Goal: Transaction & Acquisition: Purchase product/service

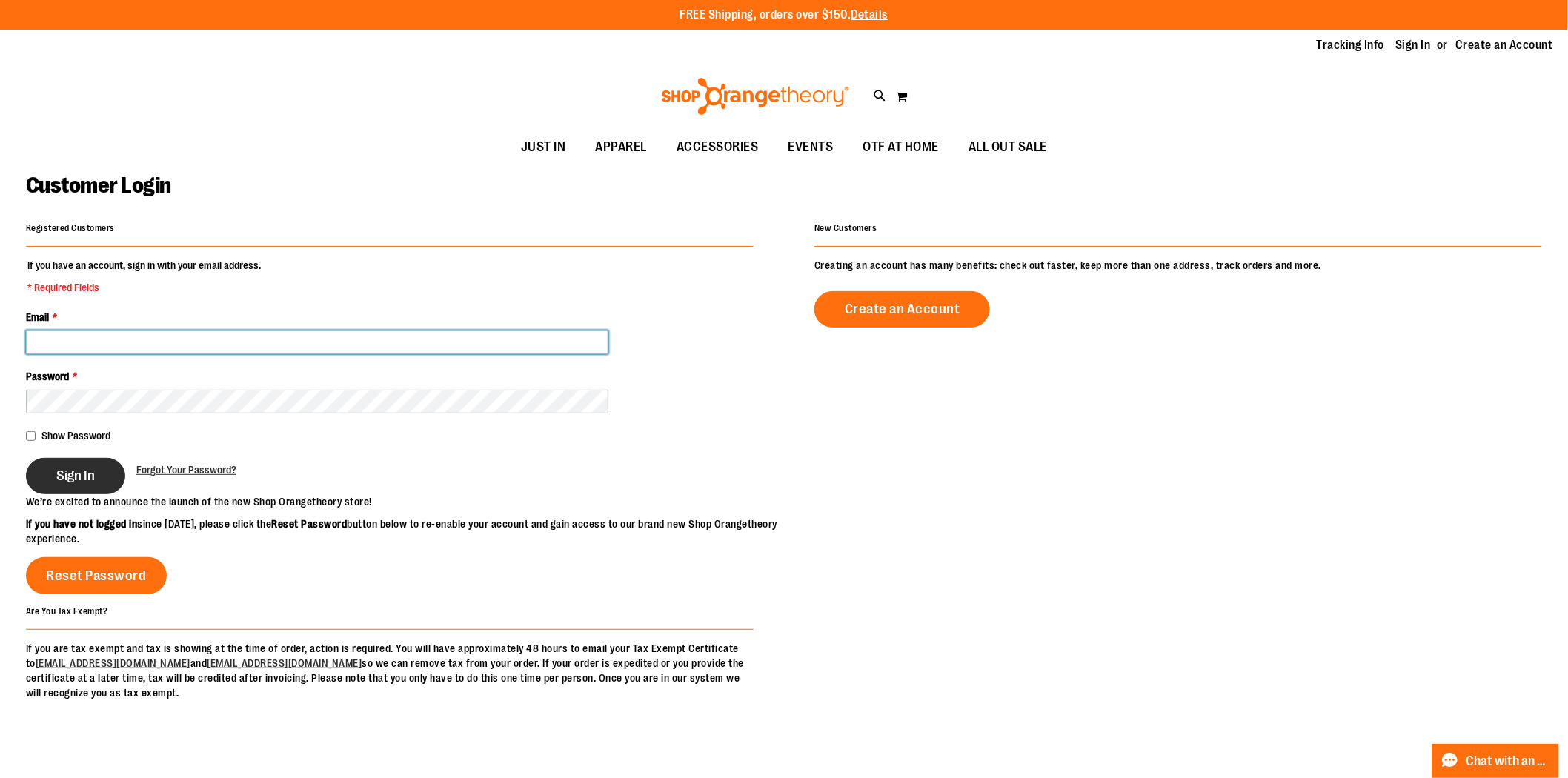
type input "**********"
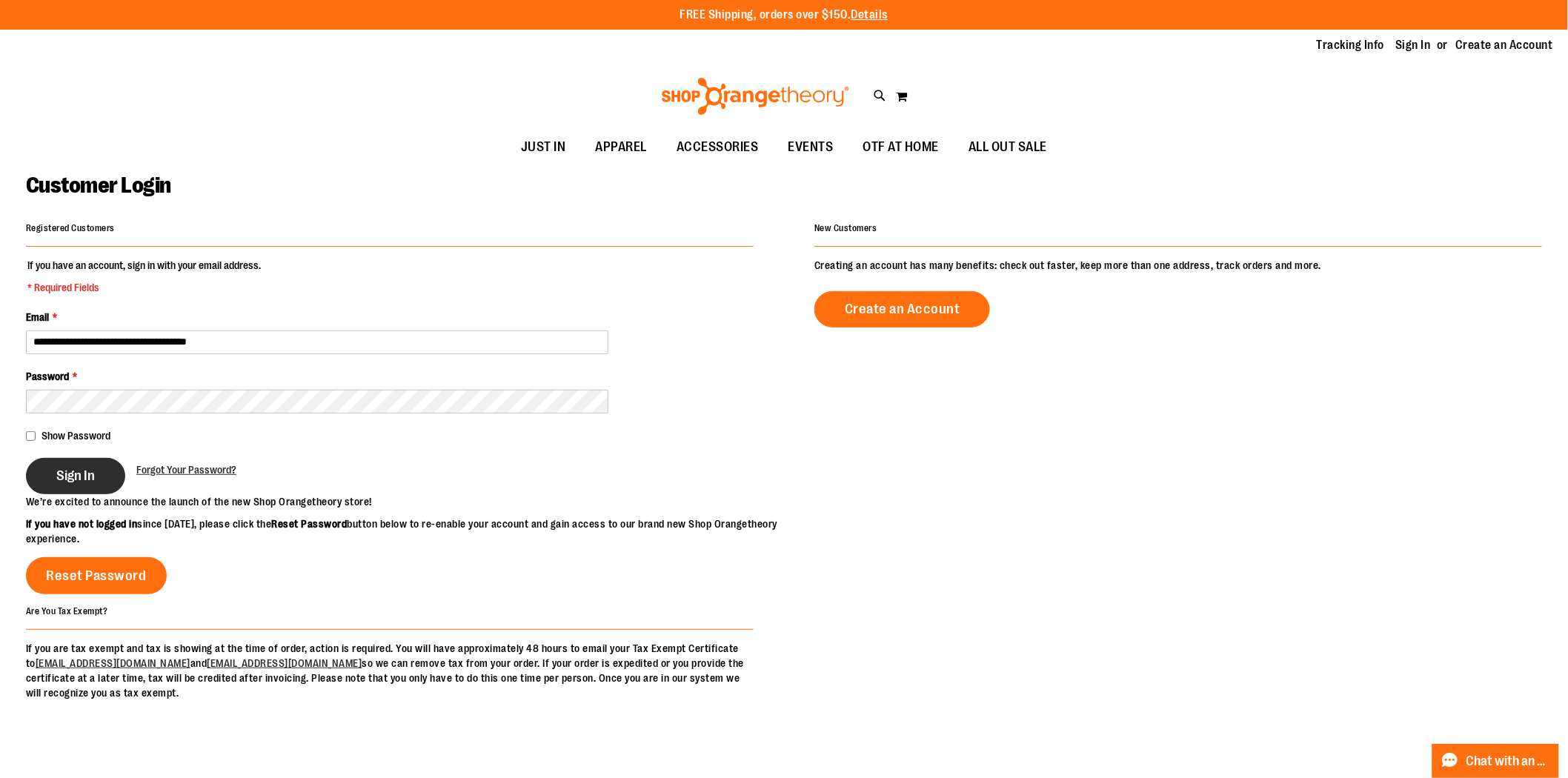
type input "**********"
click at [79, 474] on span "Sign In" at bounding box center [75, 475] width 38 height 16
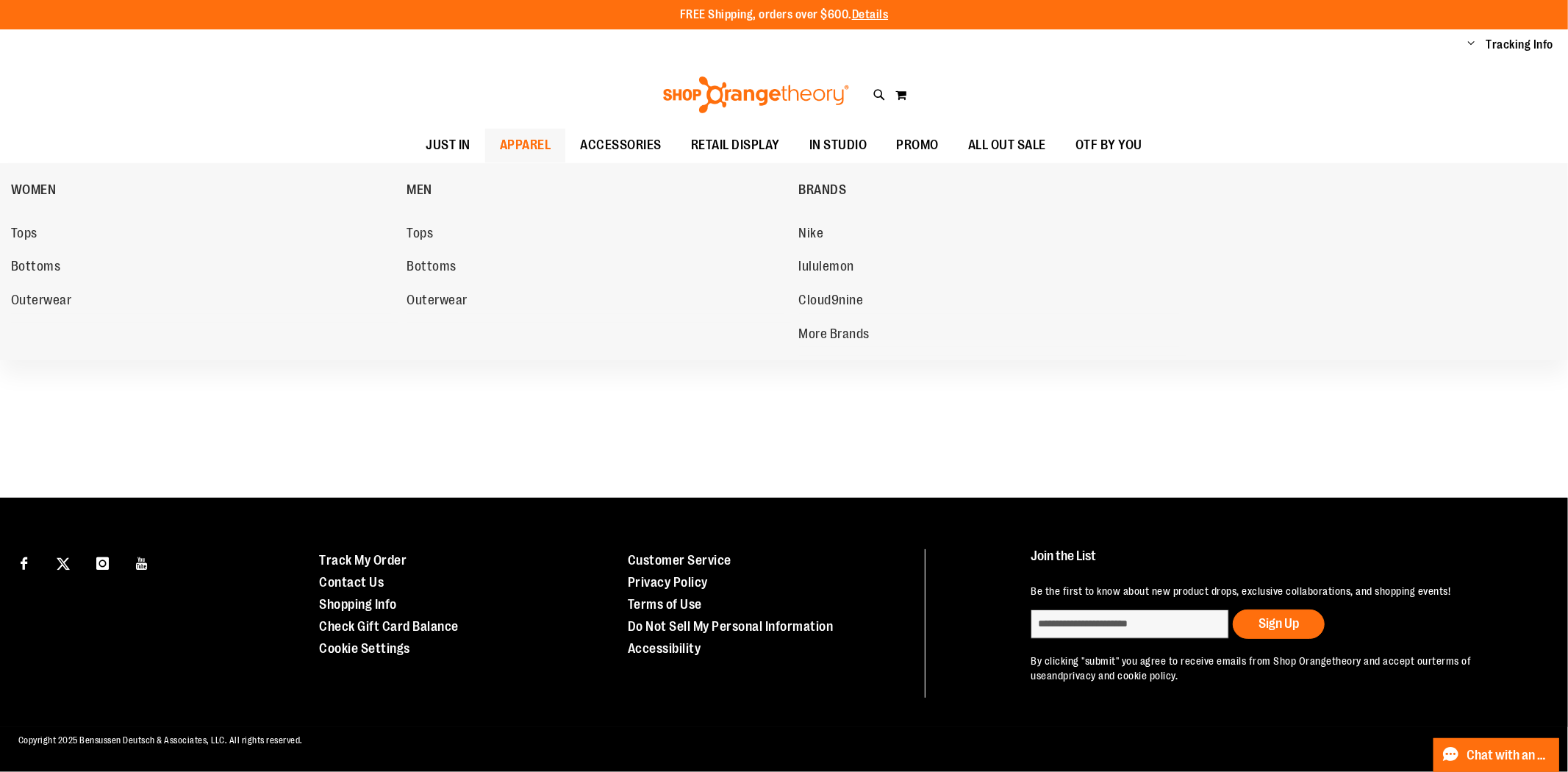
type input "**********"
click at [496, 145] on link "APPAREL" at bounding box center [526, 145] width 81 height 34
click at [515, 145] on span "APPAREL" at bounding box center [526, 146] width 52 height 33
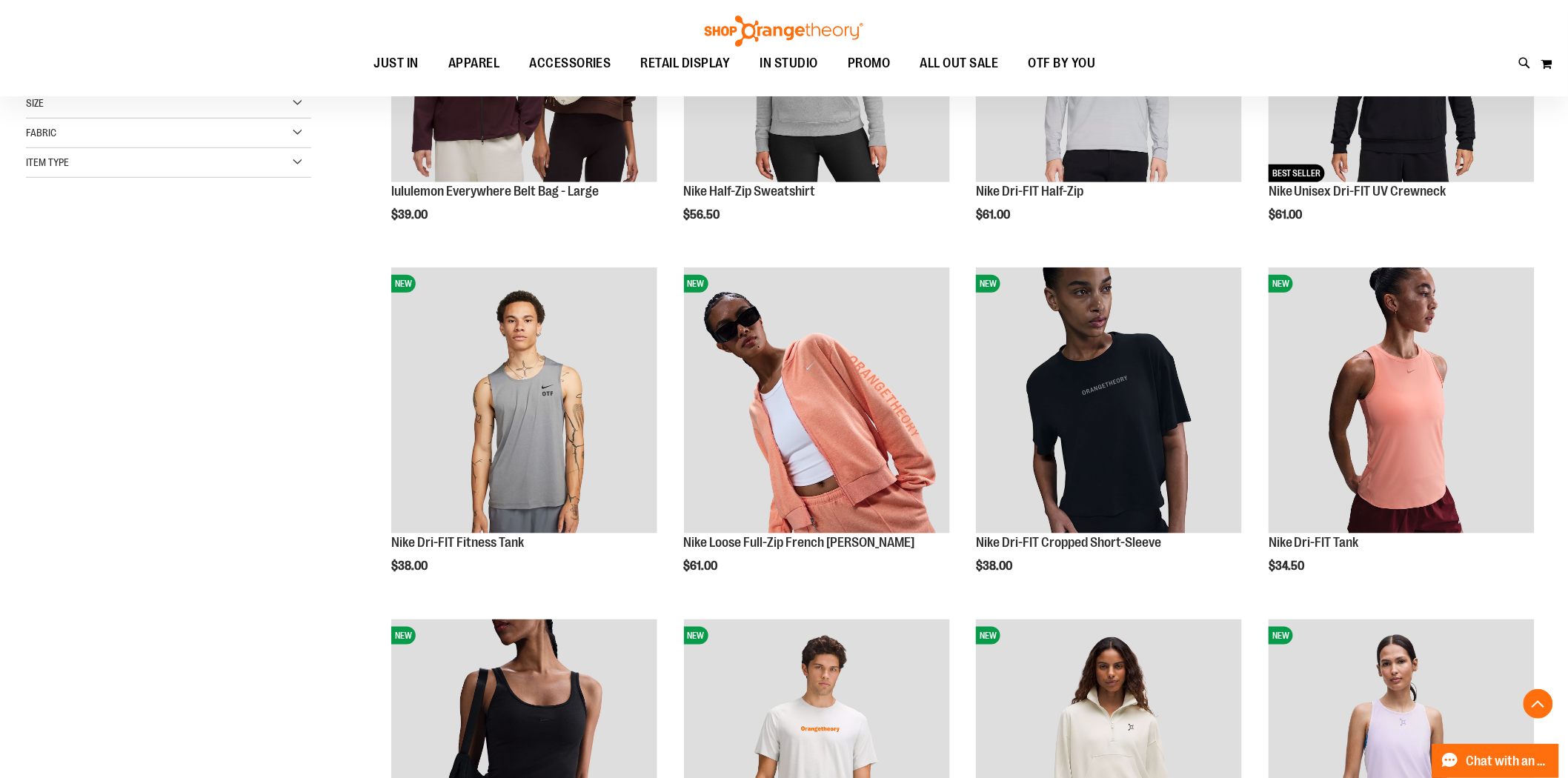
scroll to position [411, 0]
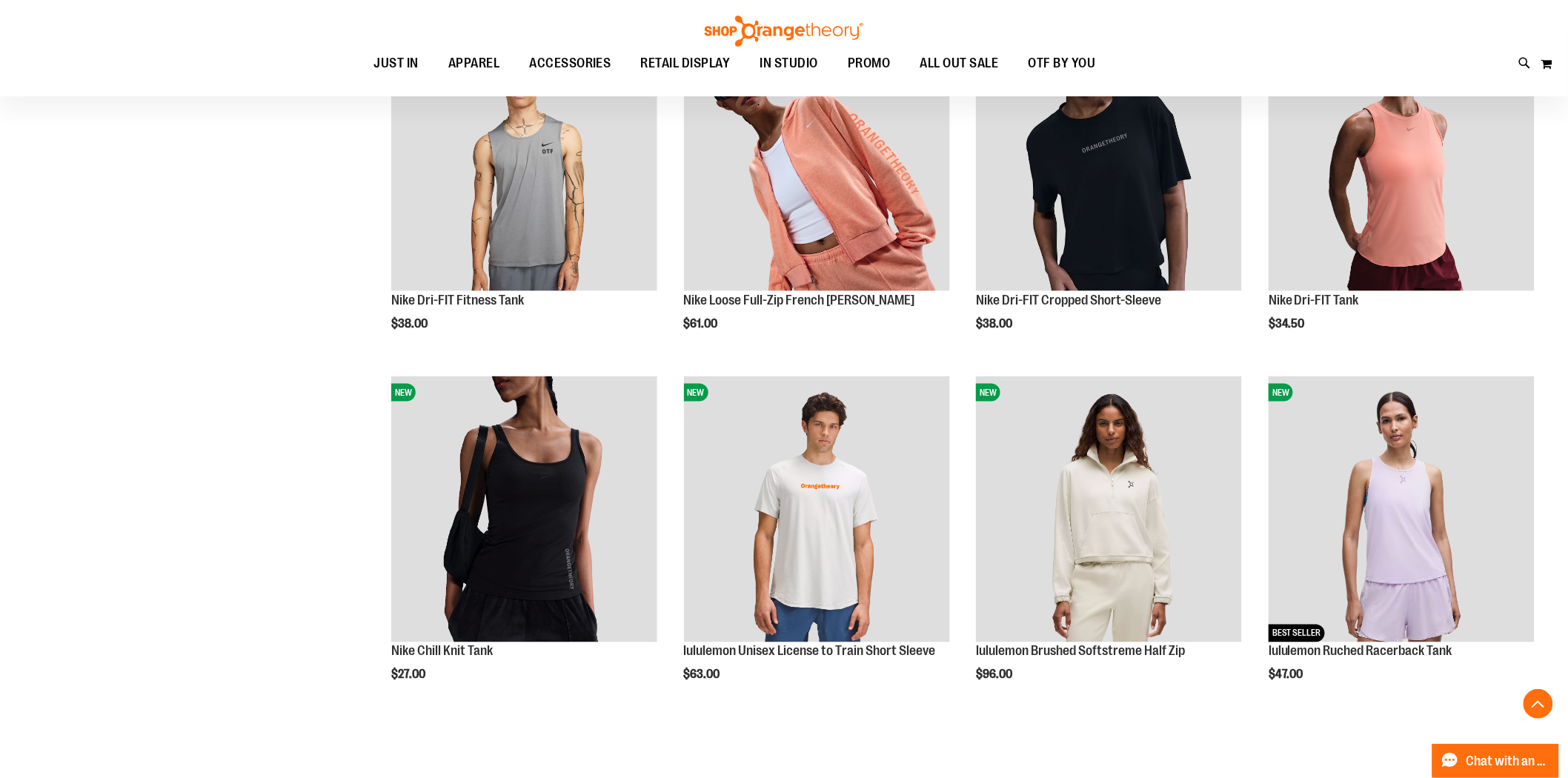
scroll to position [658, 0]
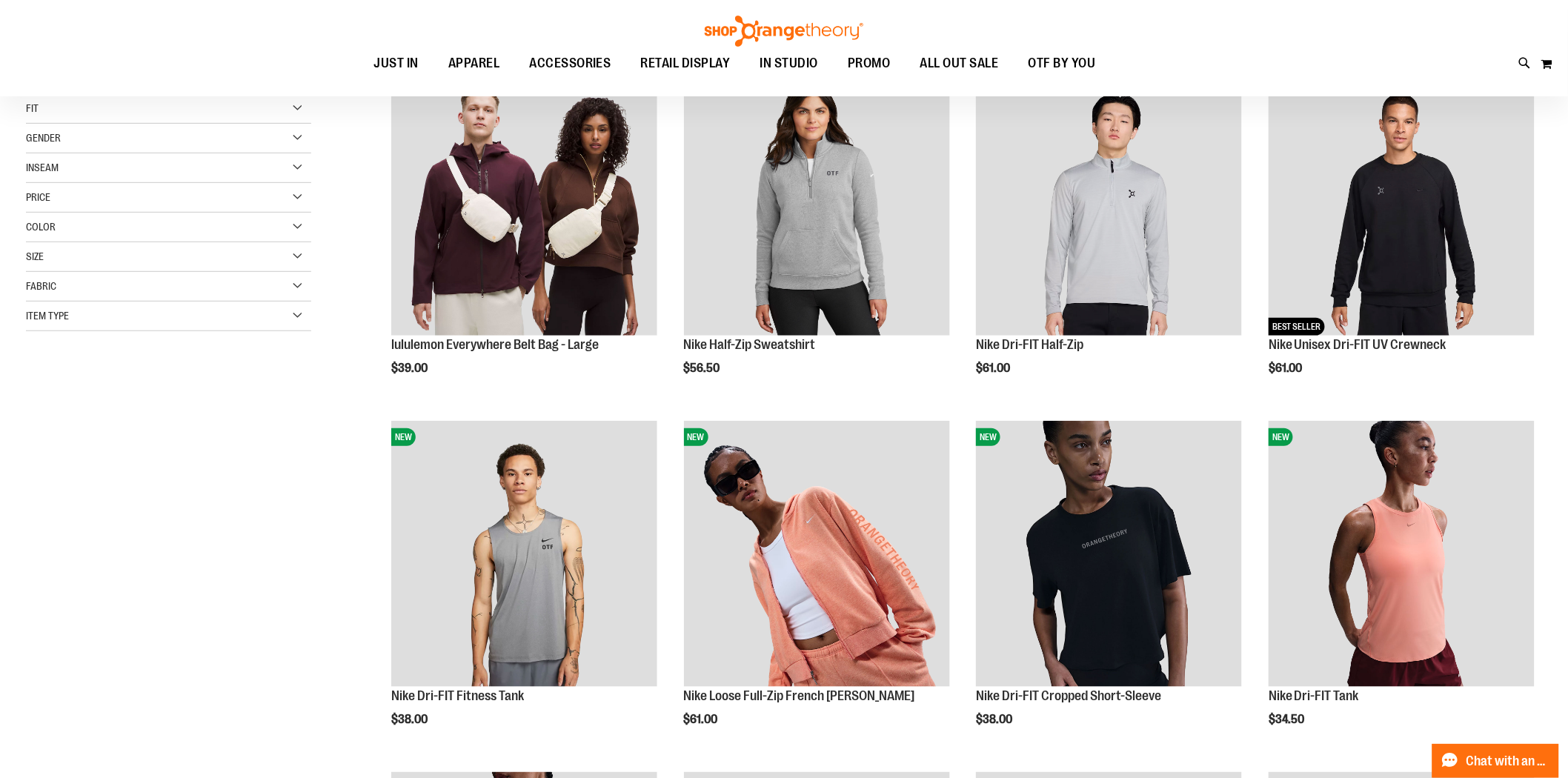
scroll to position [165, 0]
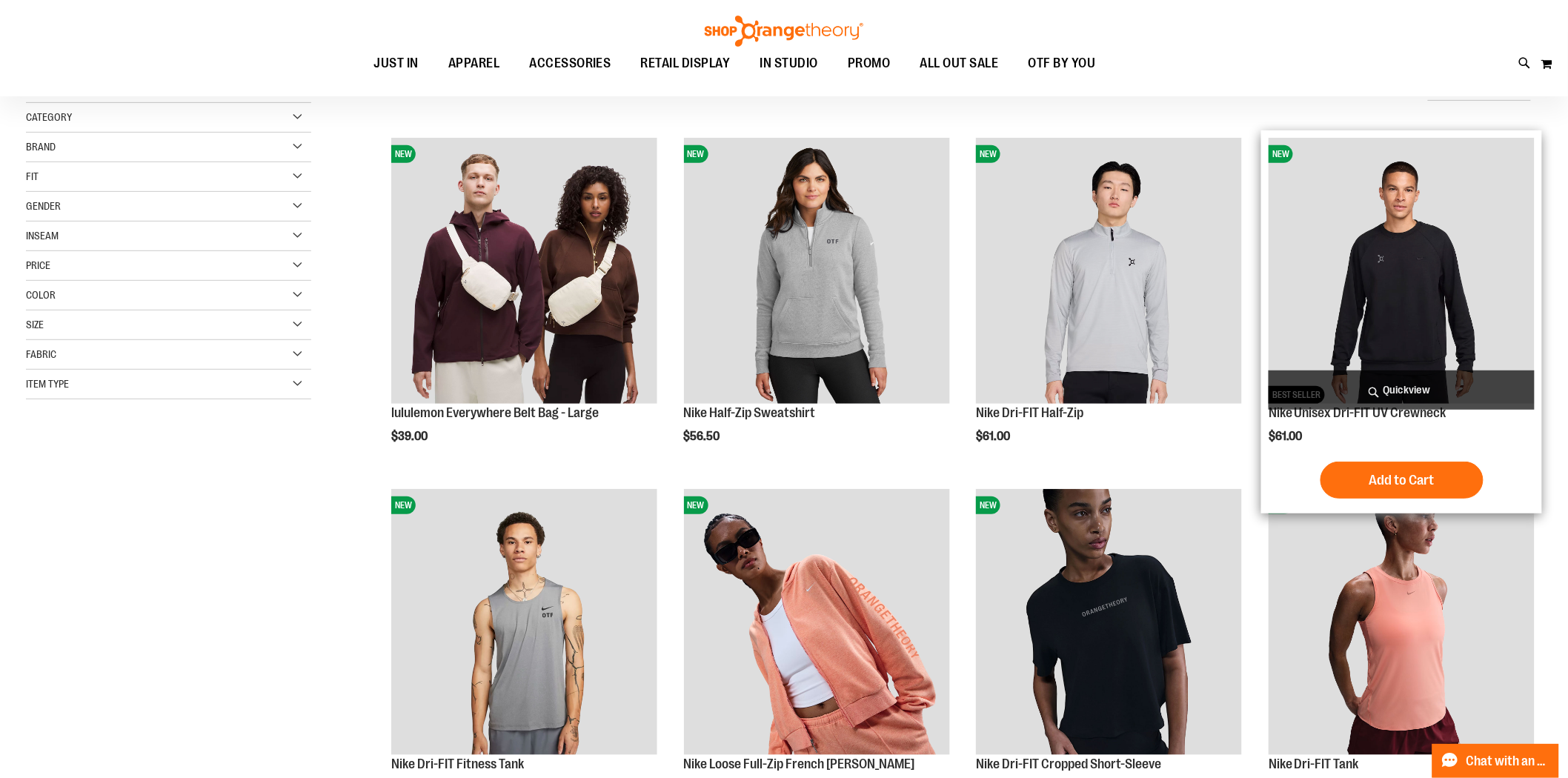
type input "**********"
click at [1425, 252] on img "product" at bounding box center [1401, 271] width 266 height 266
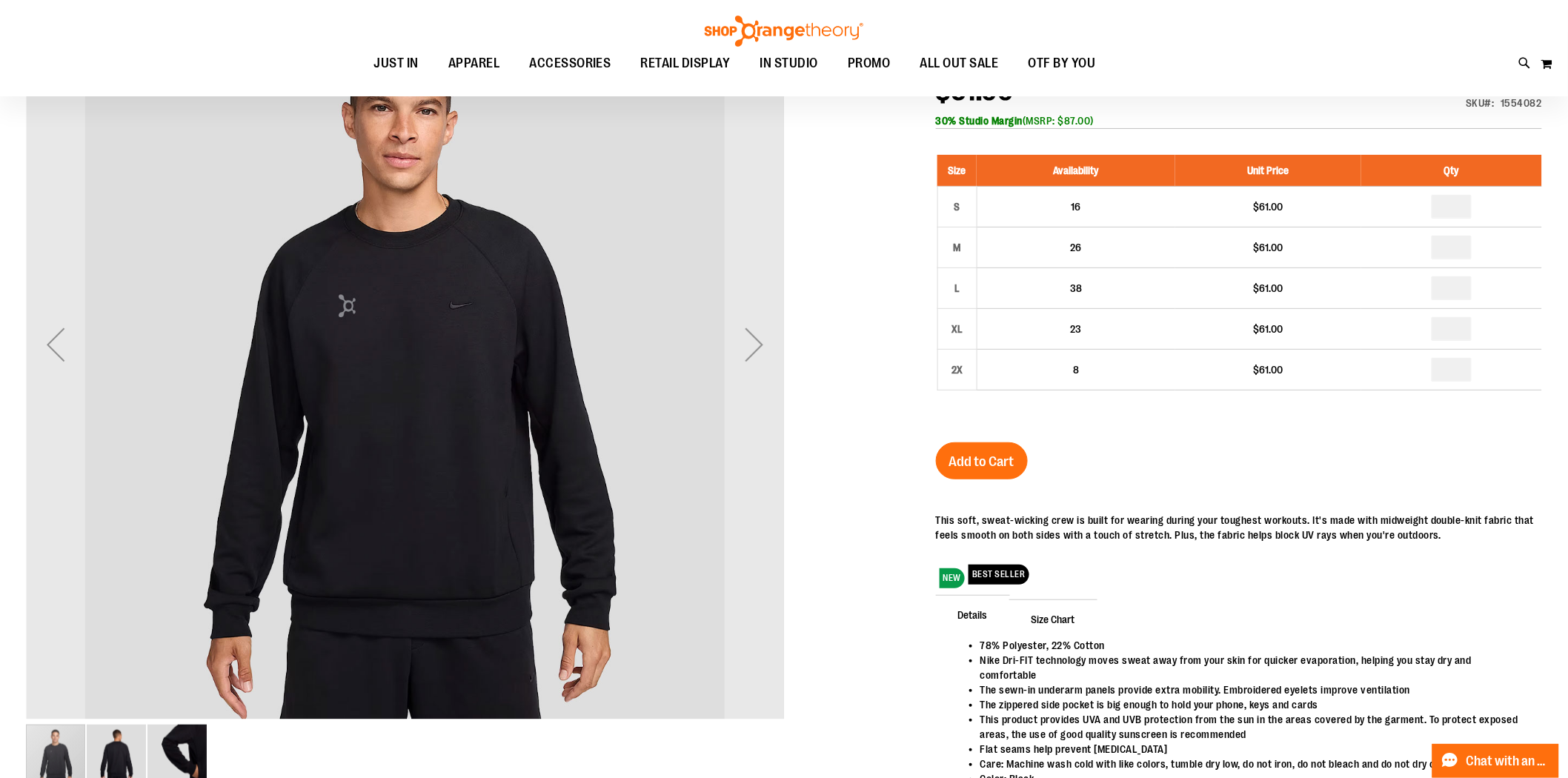
scroll to position [82, 0]
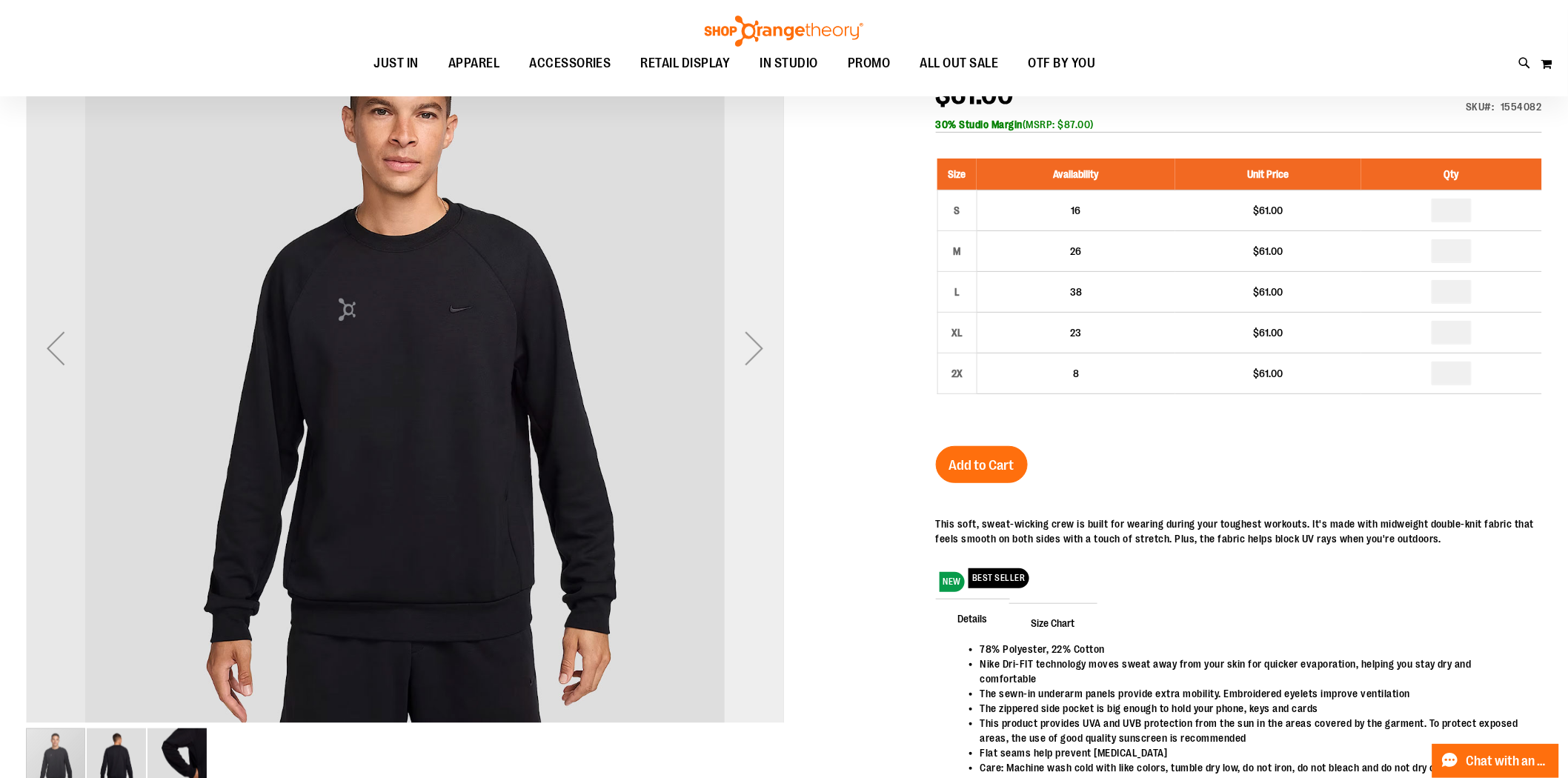
type input "**********"
click at [742, 343] on div "Next" at bounding box center [755, 348] width 59 height 59
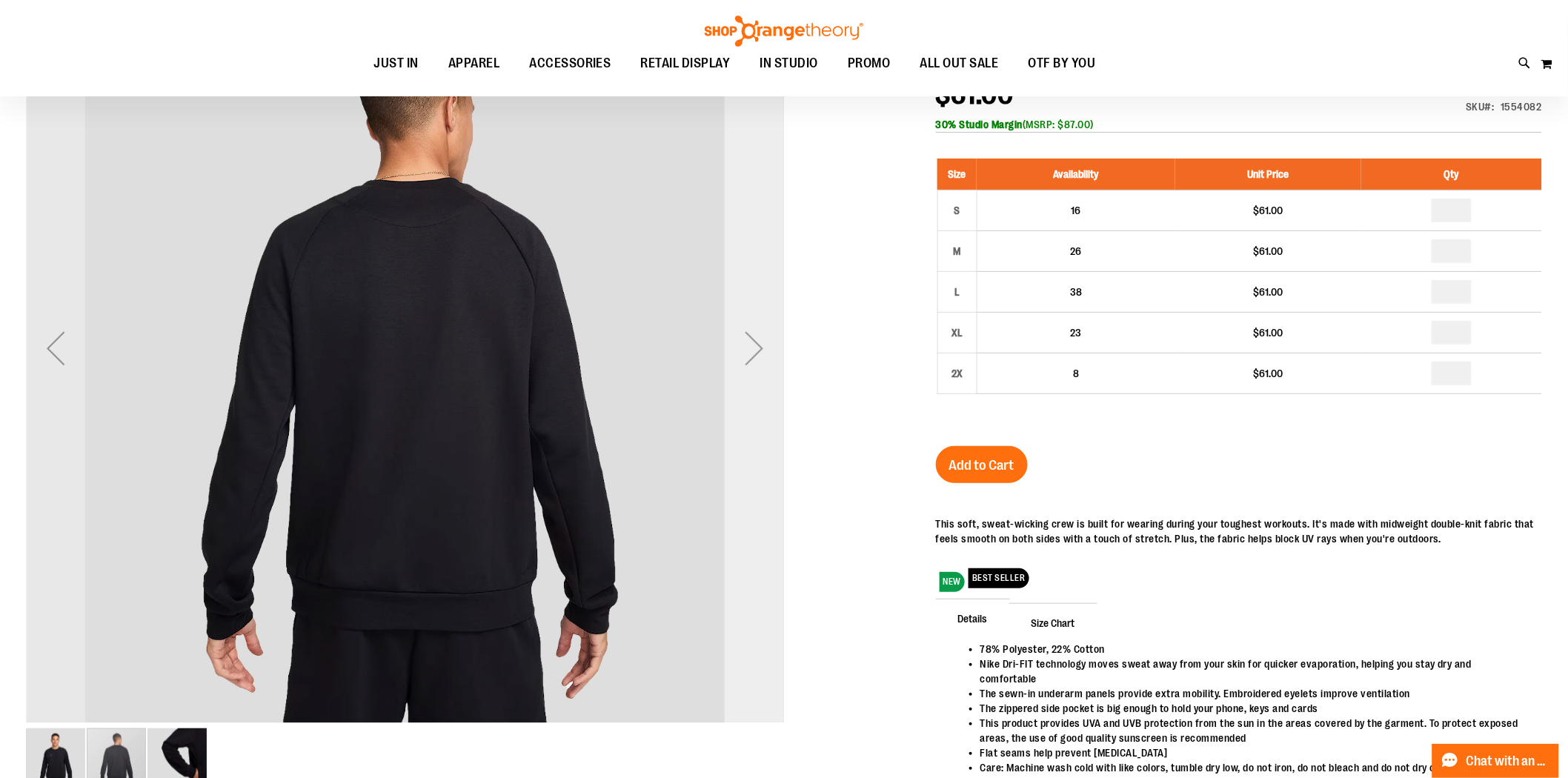
click at [747, 346] on div "Next" at bounding box center [755, 348] width 59 height 59
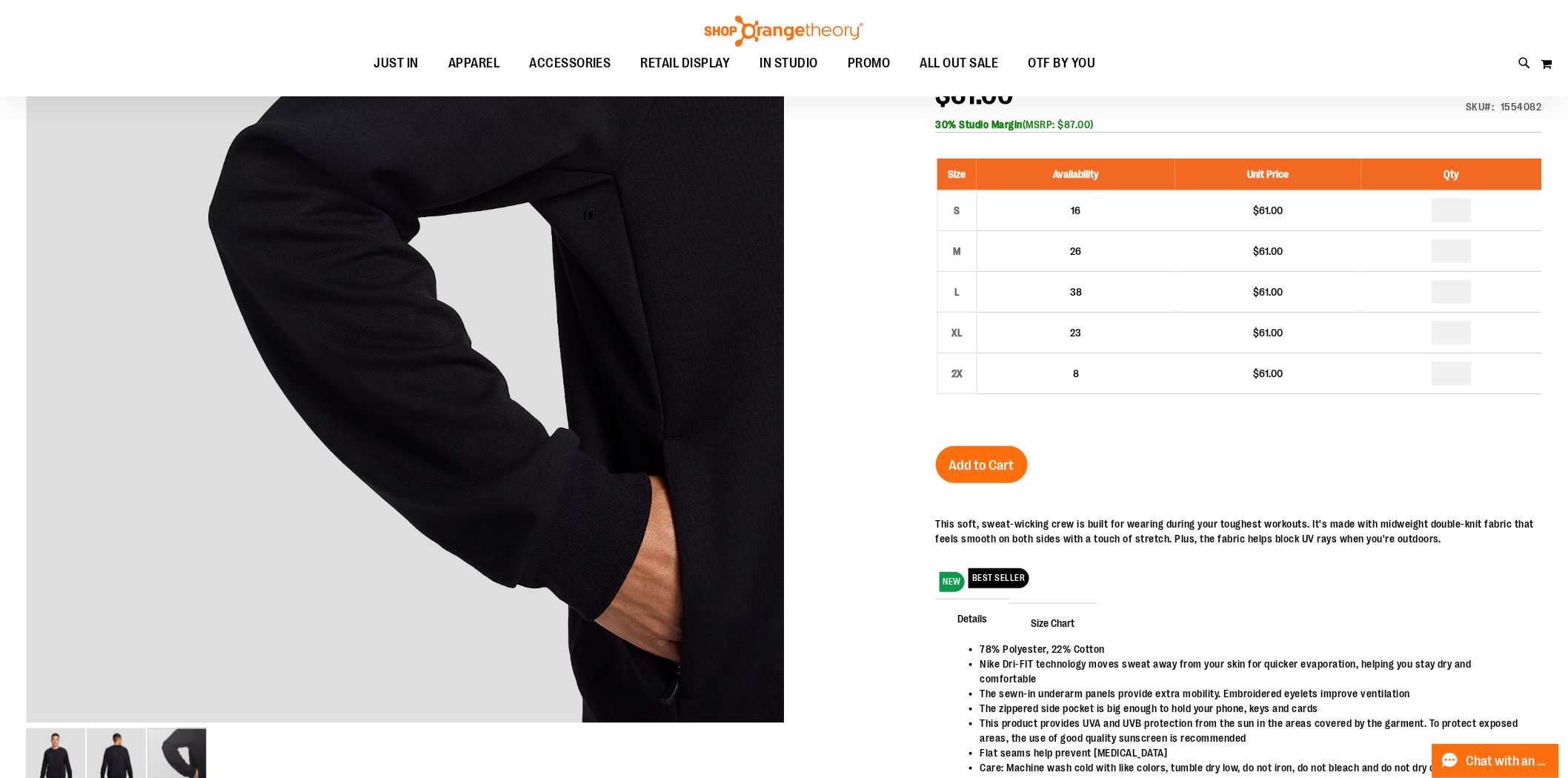
scroll to position [0, 0]
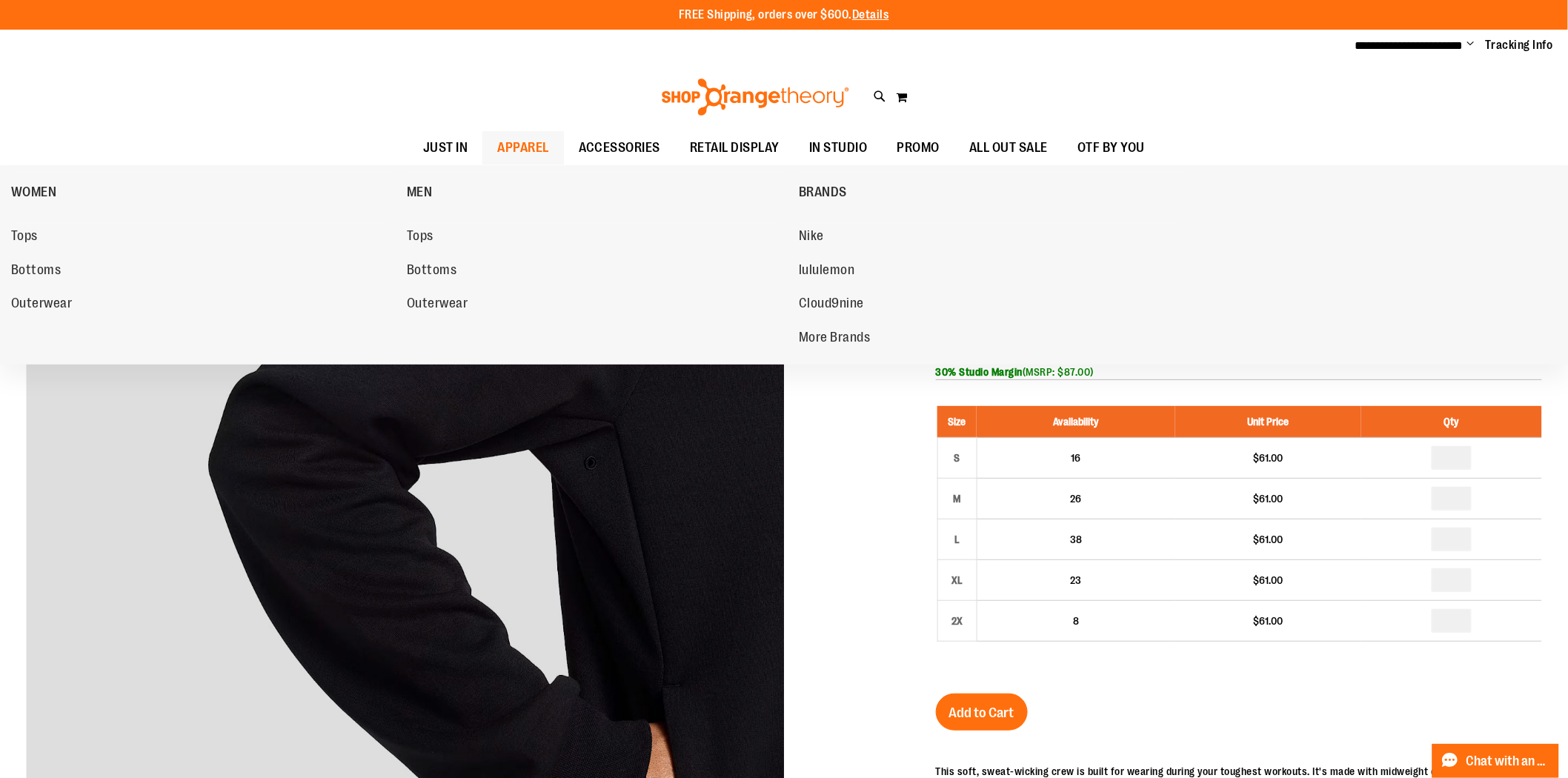
click at [547, 144] on span "APPAREL" at bounding box center [523, 147] width 52 height 33
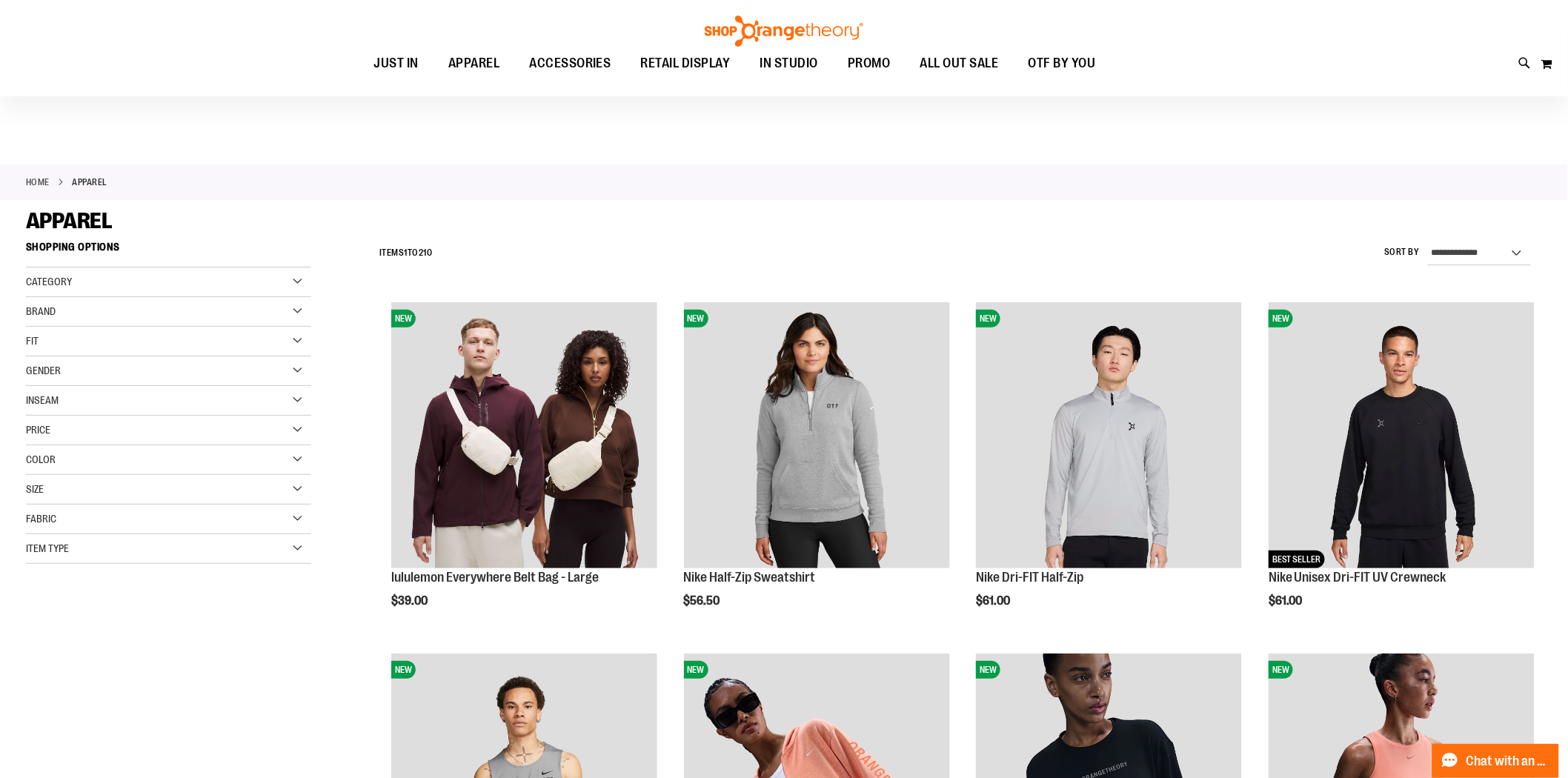
scroll to position [329, 0]
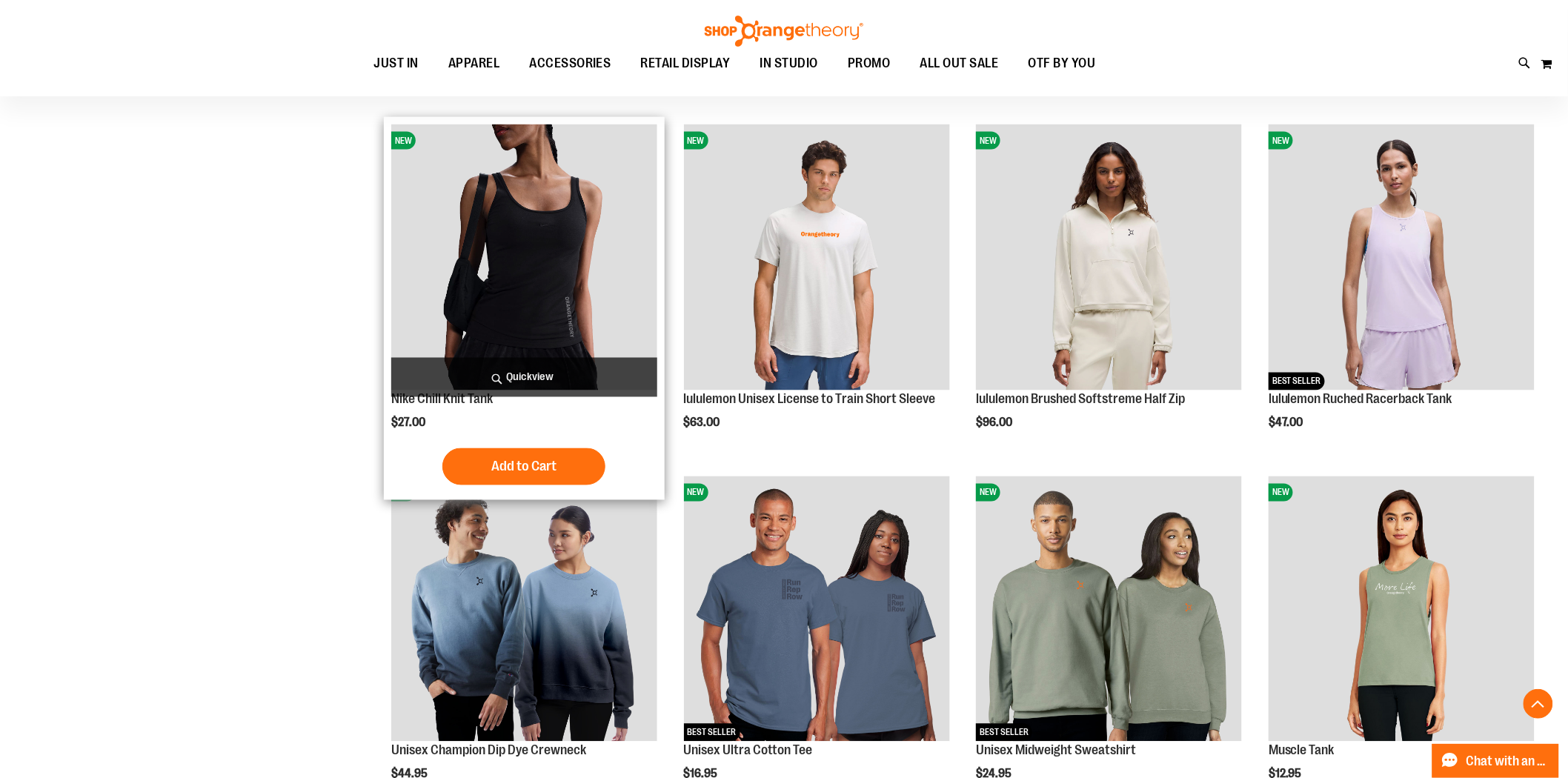
scroll to position [905, 0]
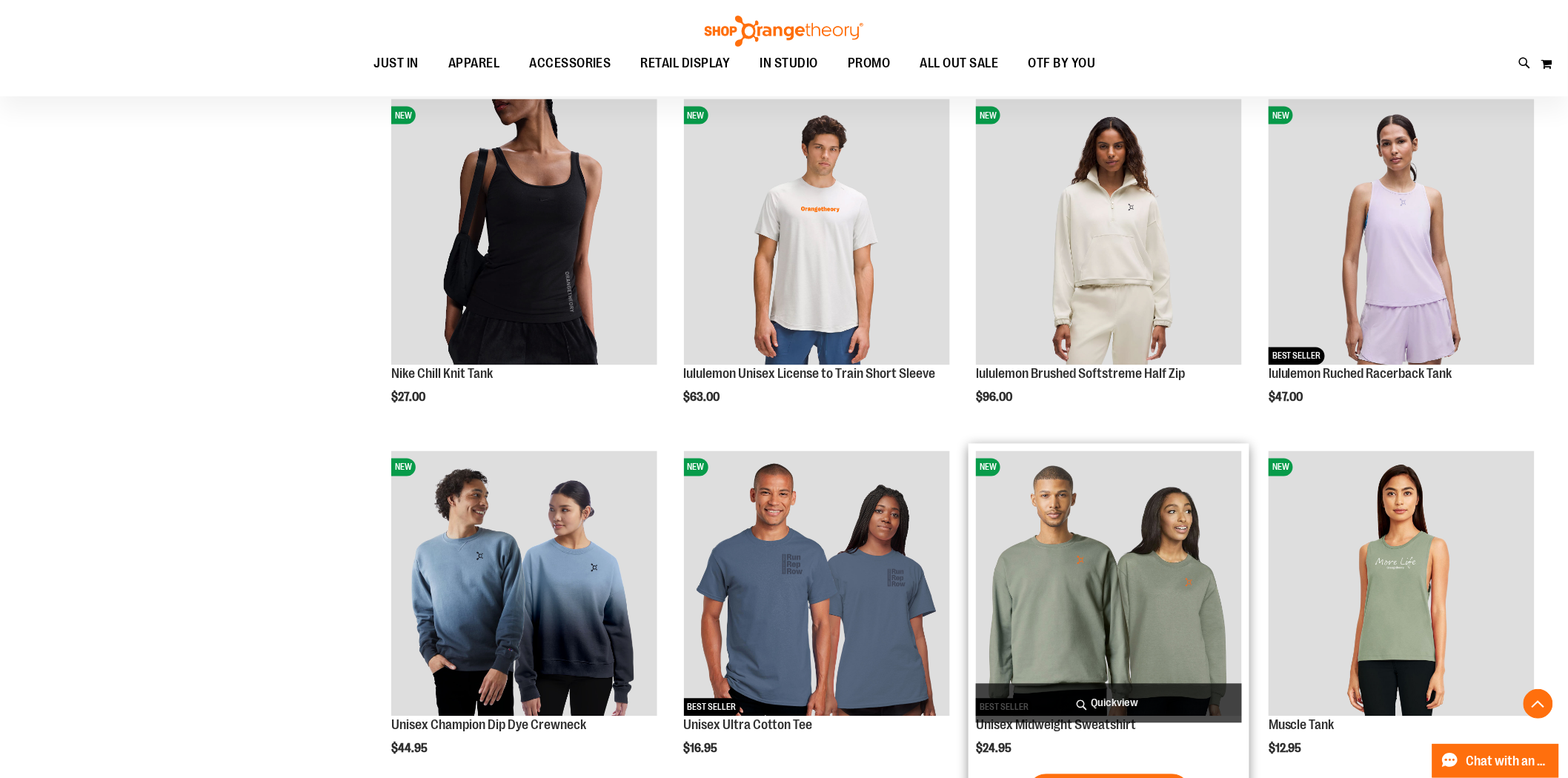
type input "**********"
click at [1139, 575] on img "product" at bounding box center [1108, 584] width 266 height 266
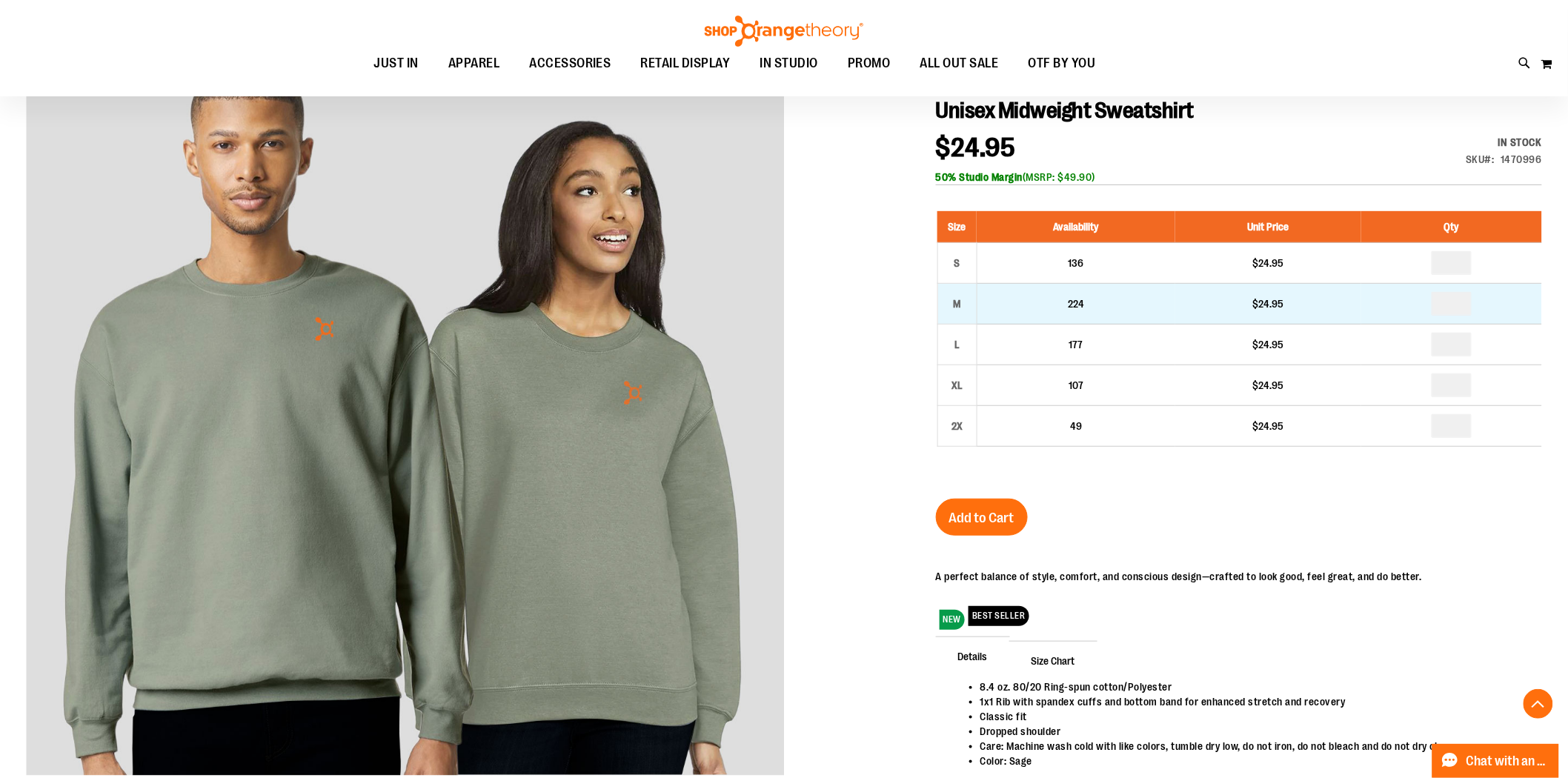
scroll to position [165, 0]
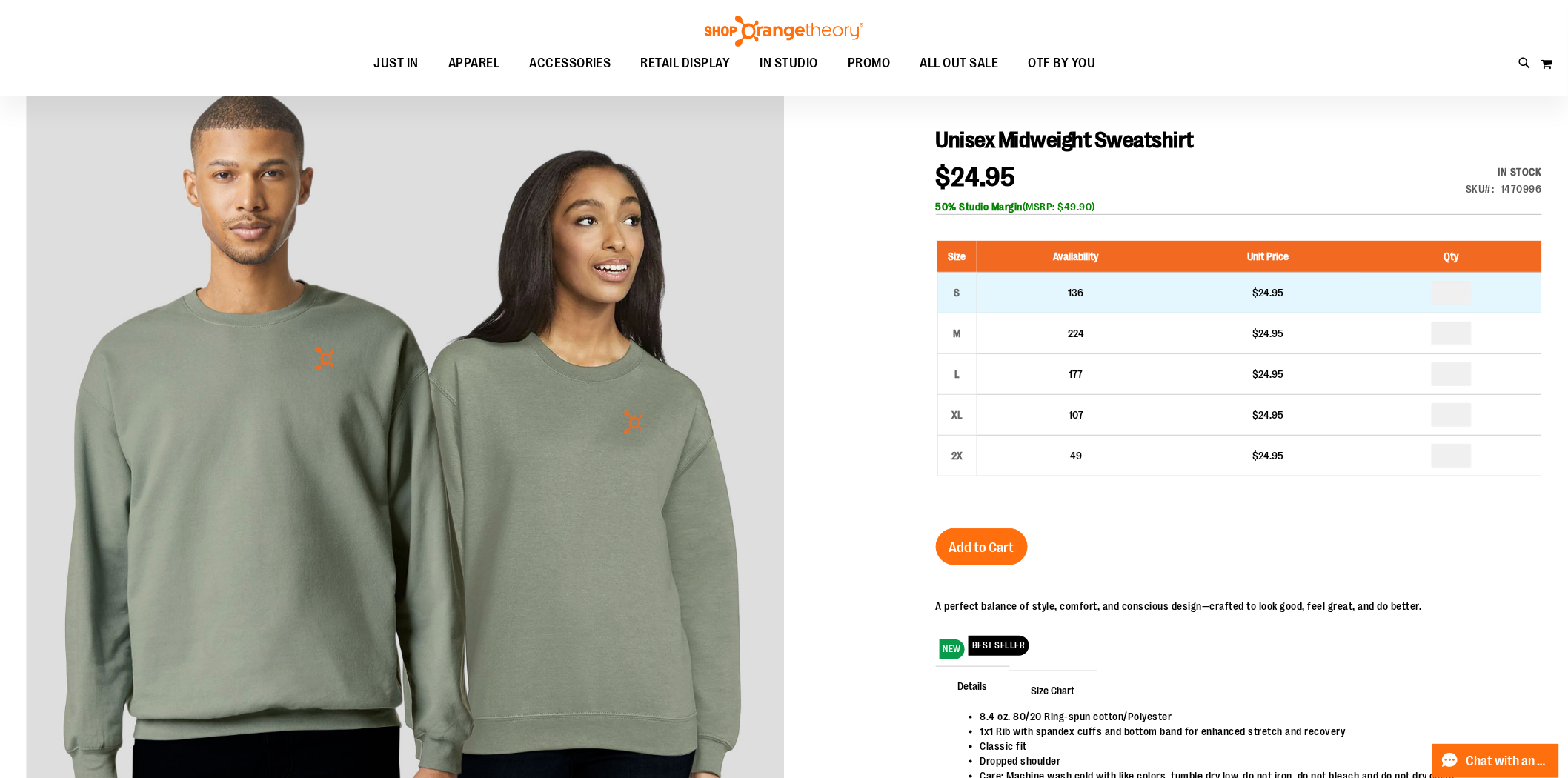
type input "**********"
drag, startPoint x: 1454, startPoint y: 288, endPoint x: 1445, endPoint y: 302, distance: 16.6
click at [1429, 286] on td at bounding box center [1452, 292] width 181 height 41
type input "*"
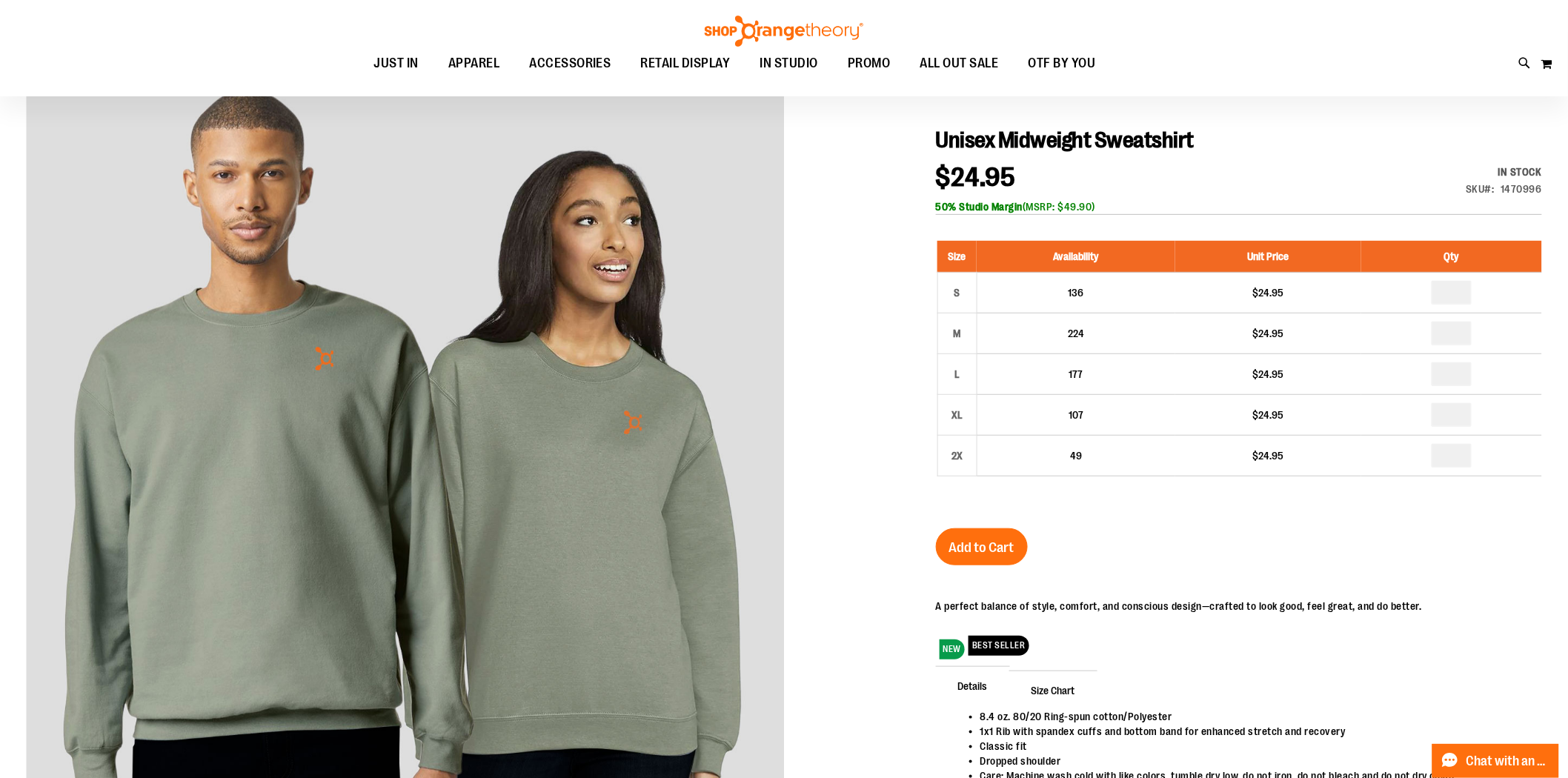
type input "*"
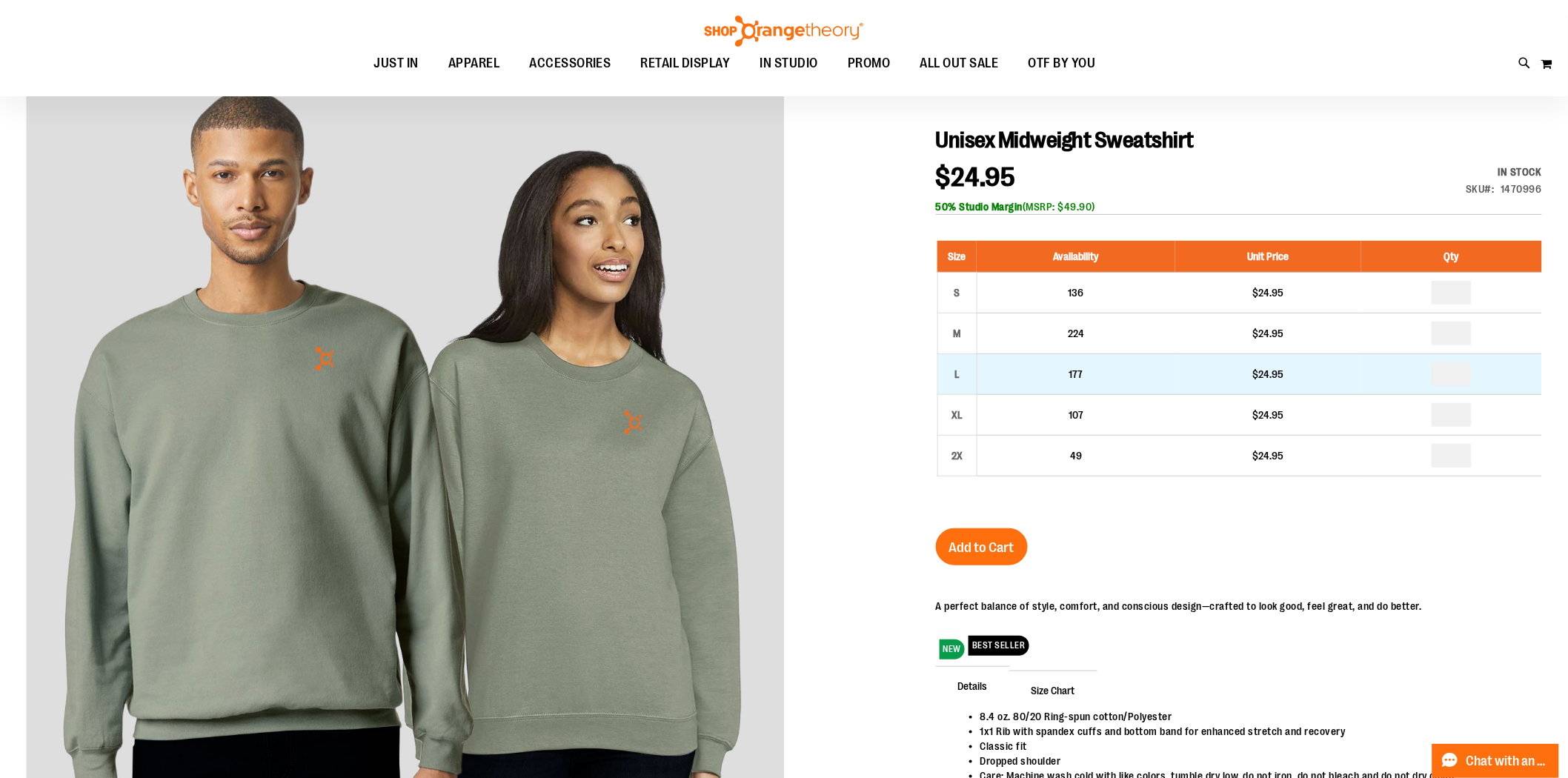
drag, startPoint x: 1464, startPoint y: 380, endPoint x: 1435, endPoint y: 387, distance: 29.8
type input "*"
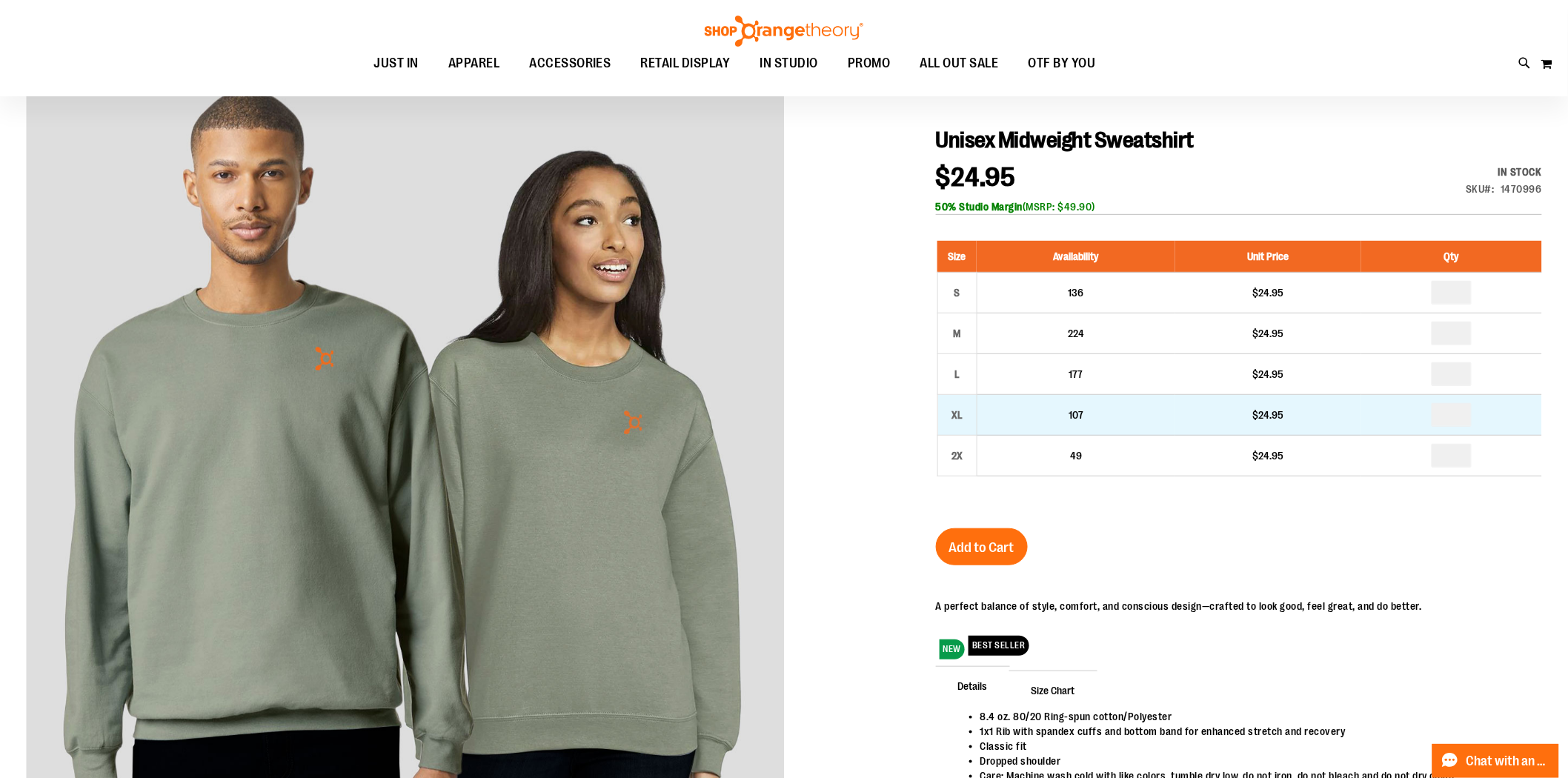
drag, startPoint x: 1459, startPoint y: 422, endPoint x: 1440, endPoint y: 424, distance: 19.1
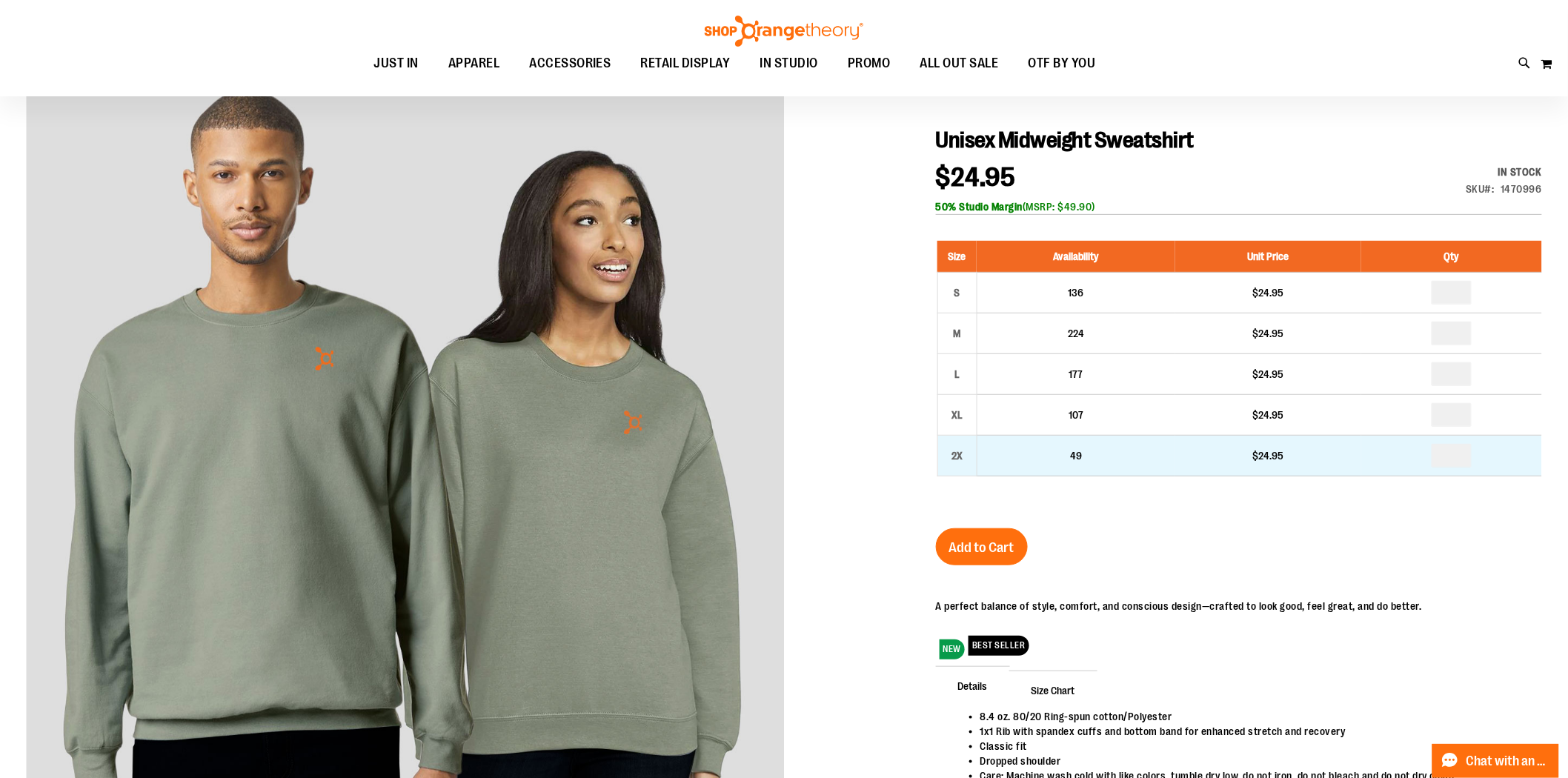
type input "*"
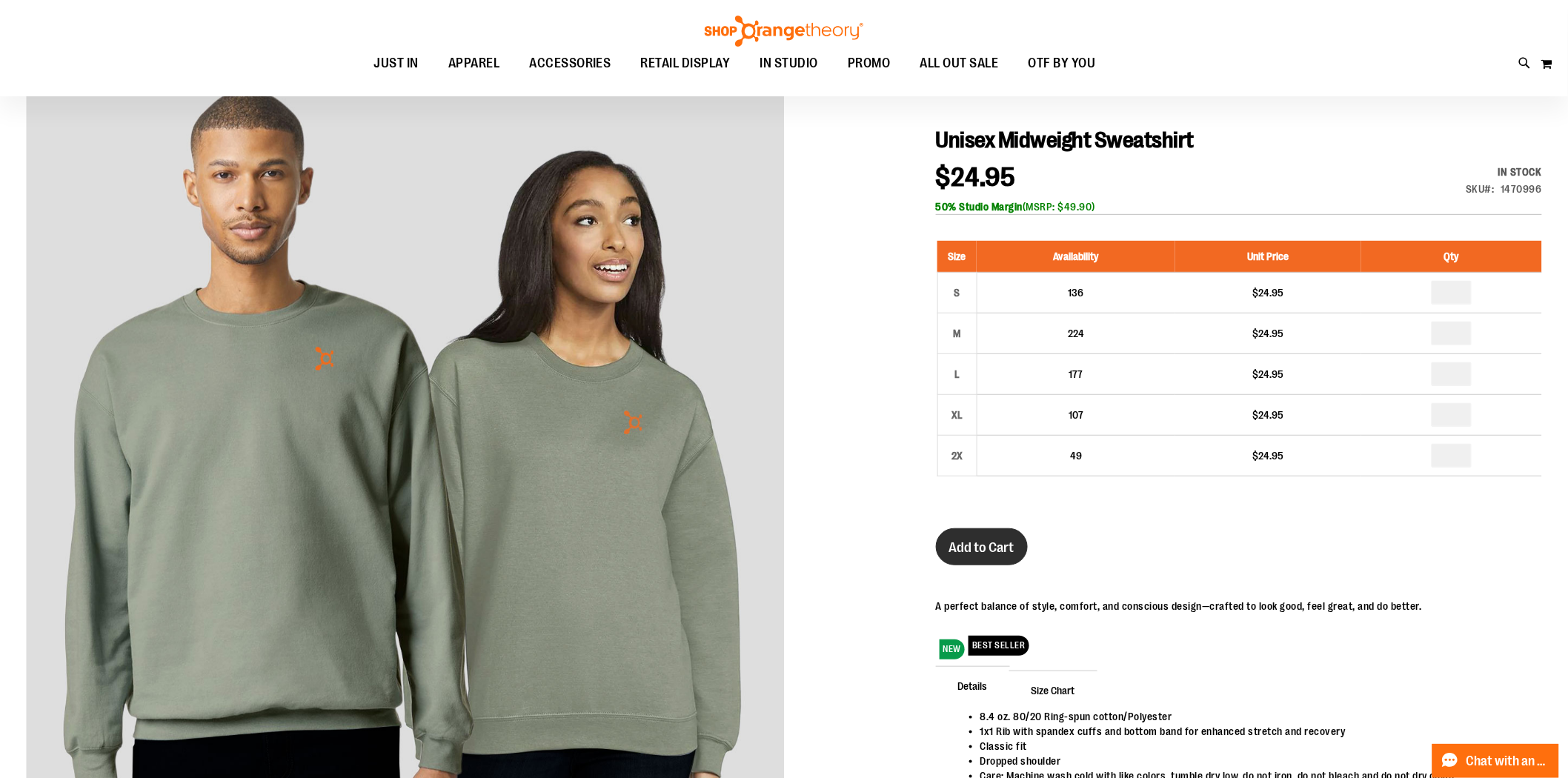
click at [975, 559] on button "Add to Cart" at bounding box center [982, 546] width 92 height 37
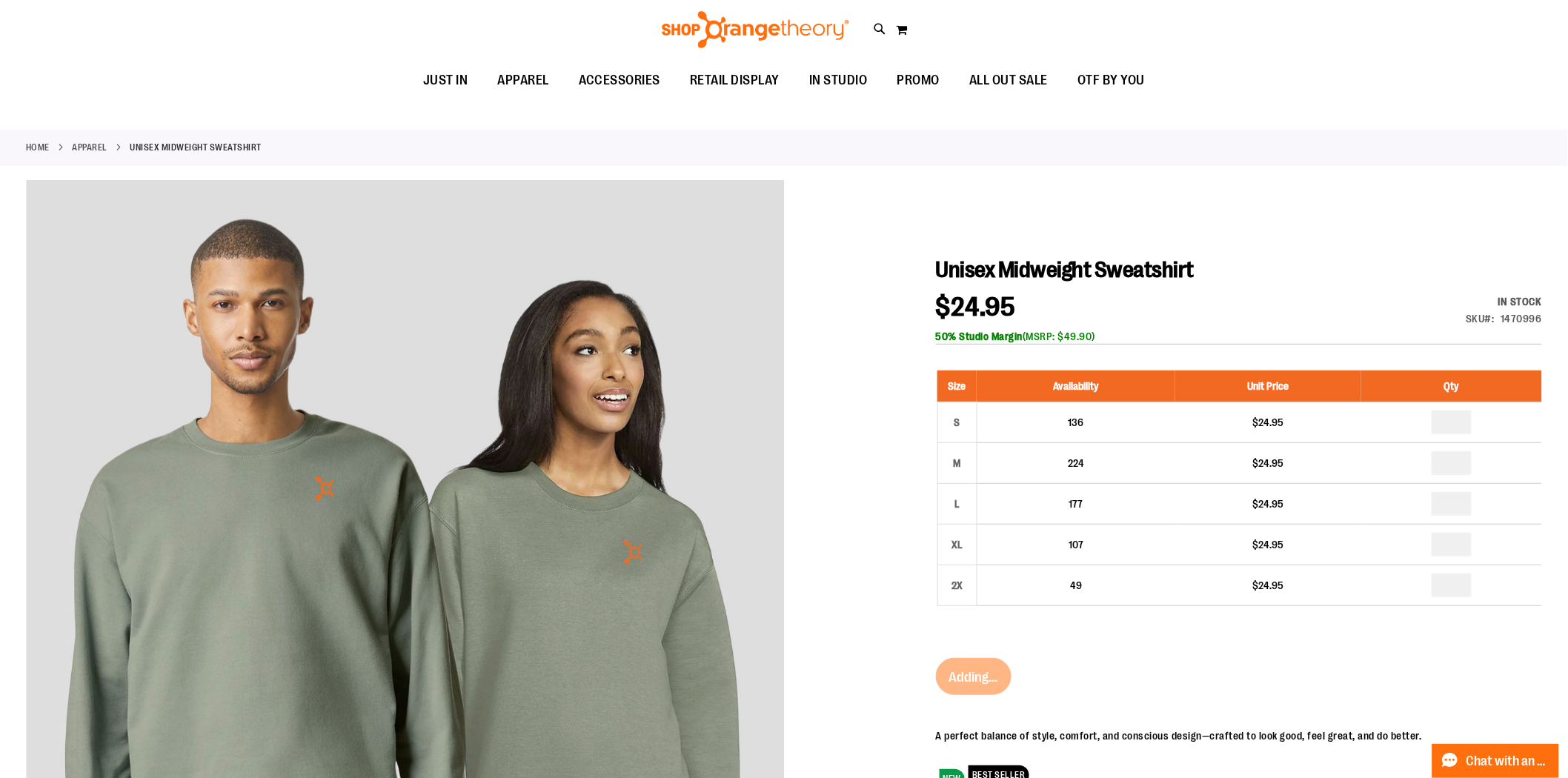
scroll to position [0, 0]
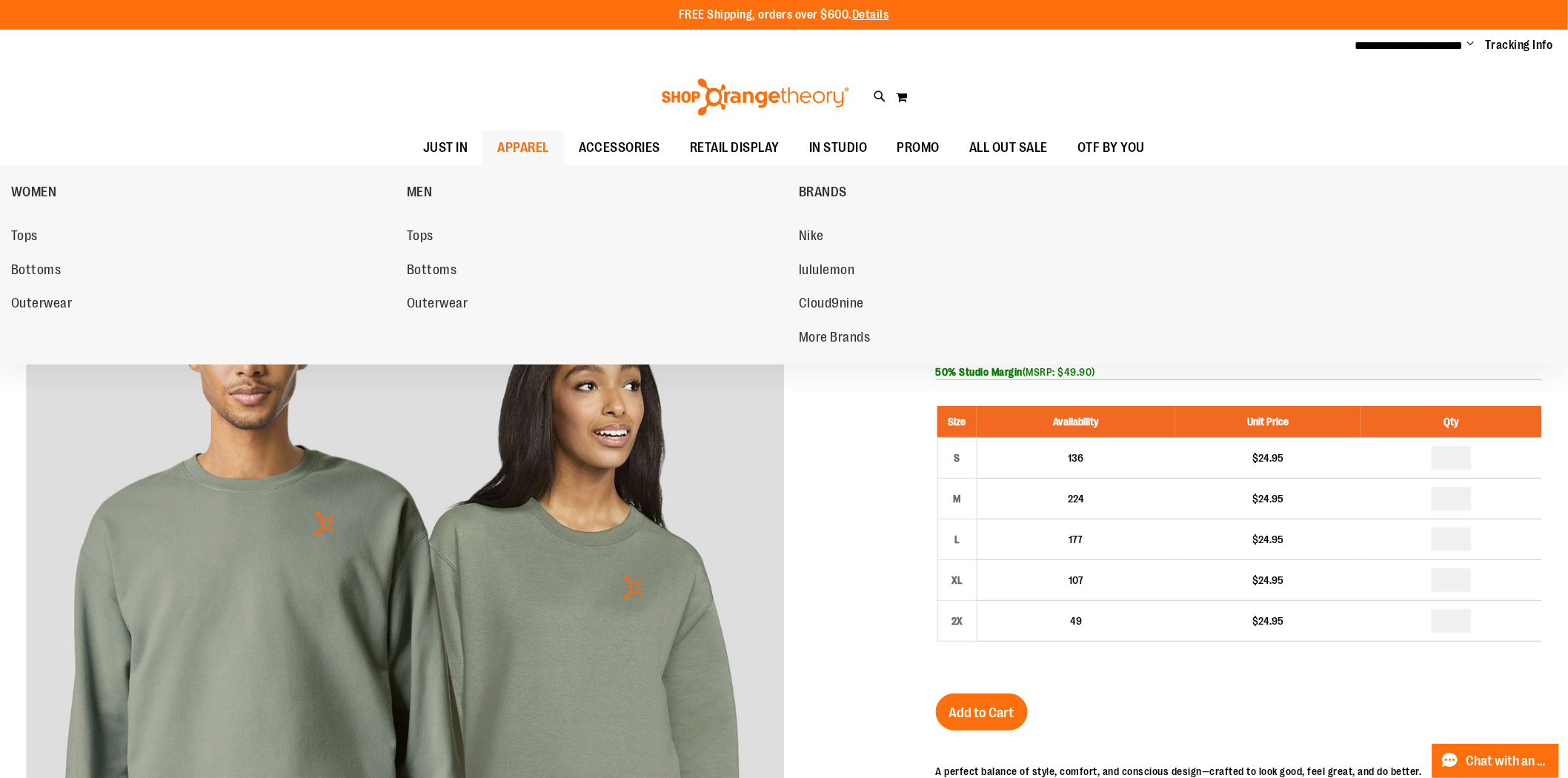
click at [519, 143] on span "APPAREL" at bounding box center [523, 147] width 52 height 33
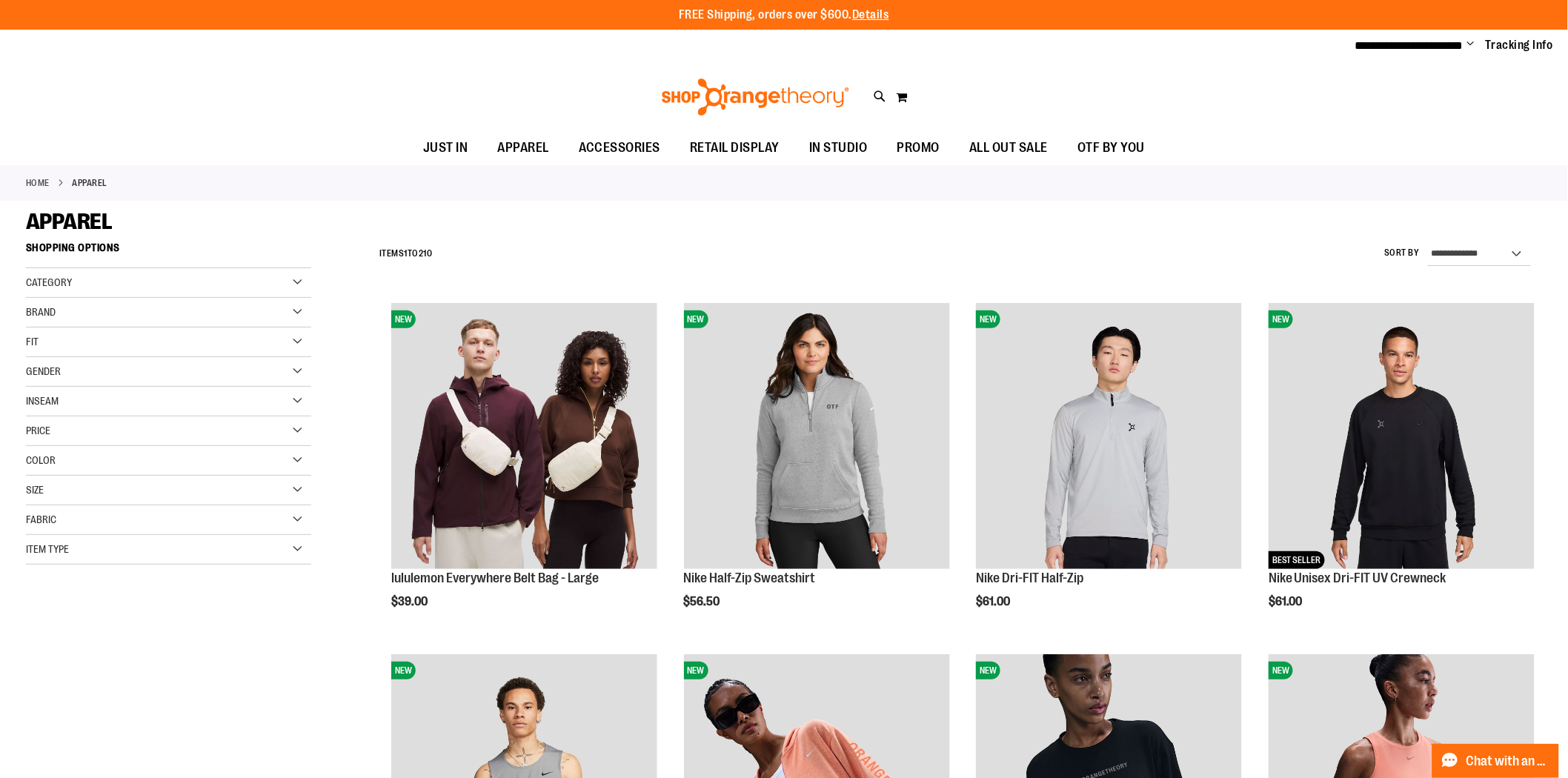
type input "**********"
click at [1469, 45] on span "Change" at bounding box center [1471, 45] width 8 height 14
click at [1257, 232] on div "APPAREL" at bounding box center [784, 221] width 1516 height 27
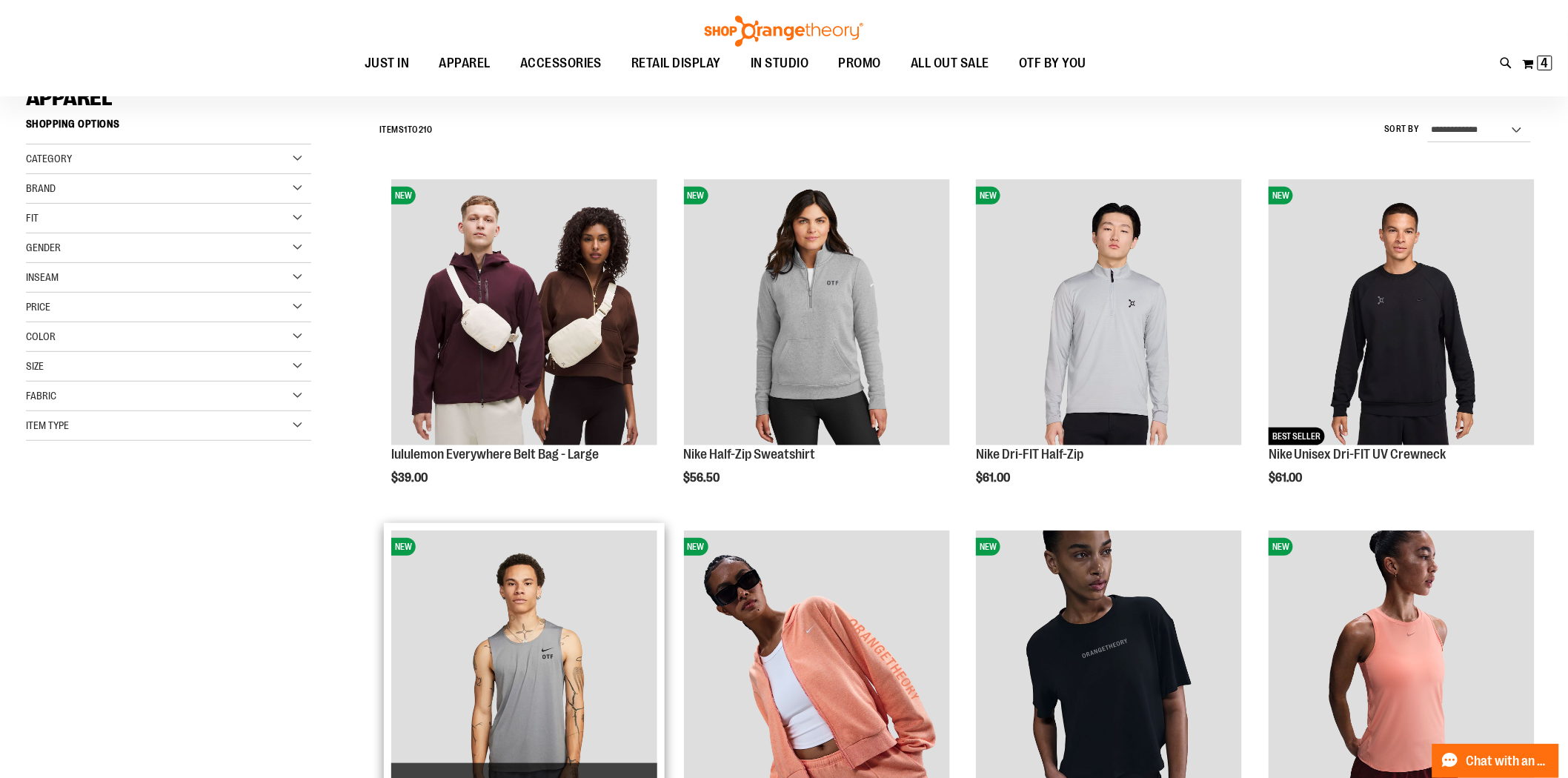
scroll to position [411, 0]
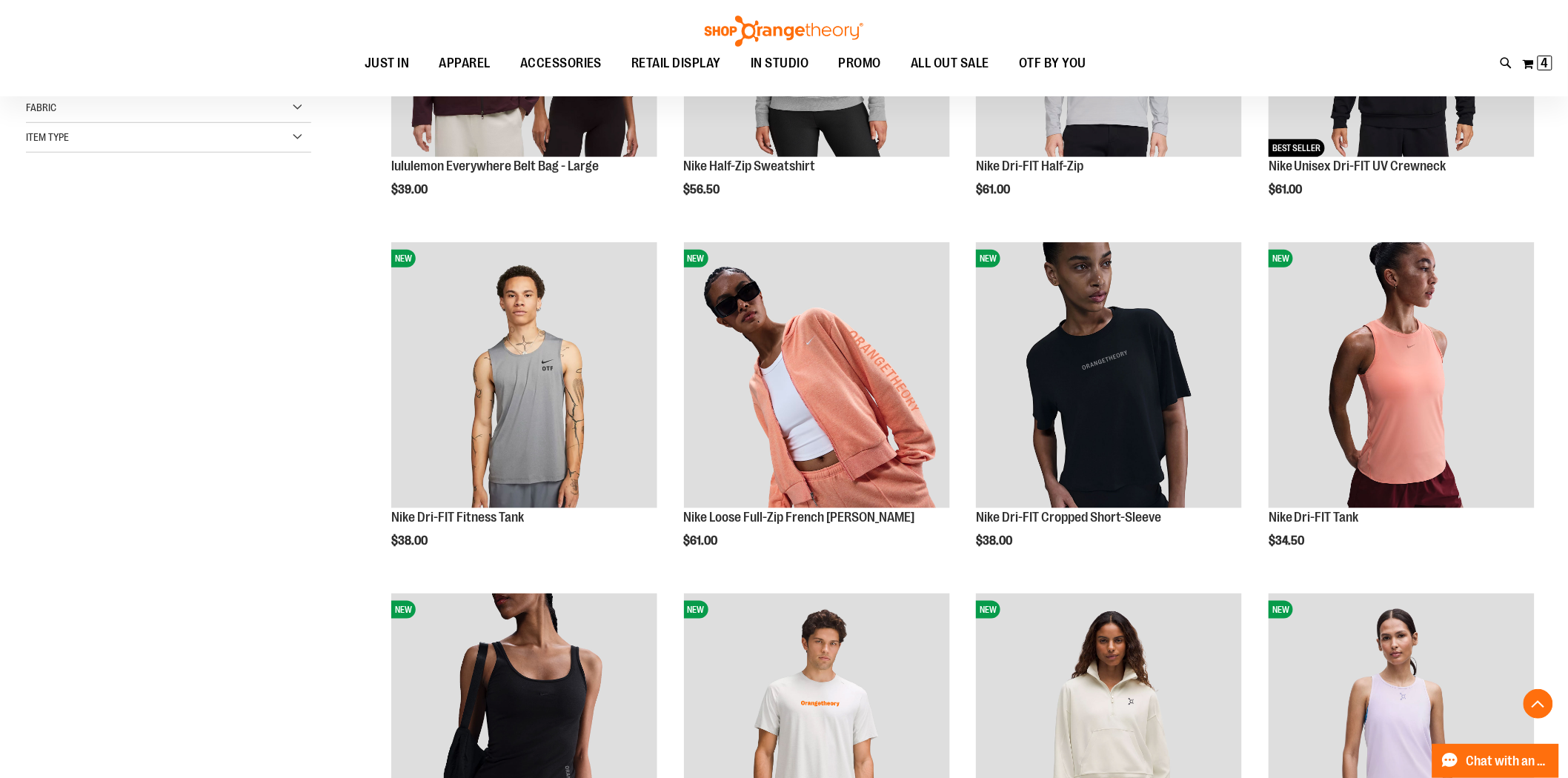
scroll to position [494, 0]
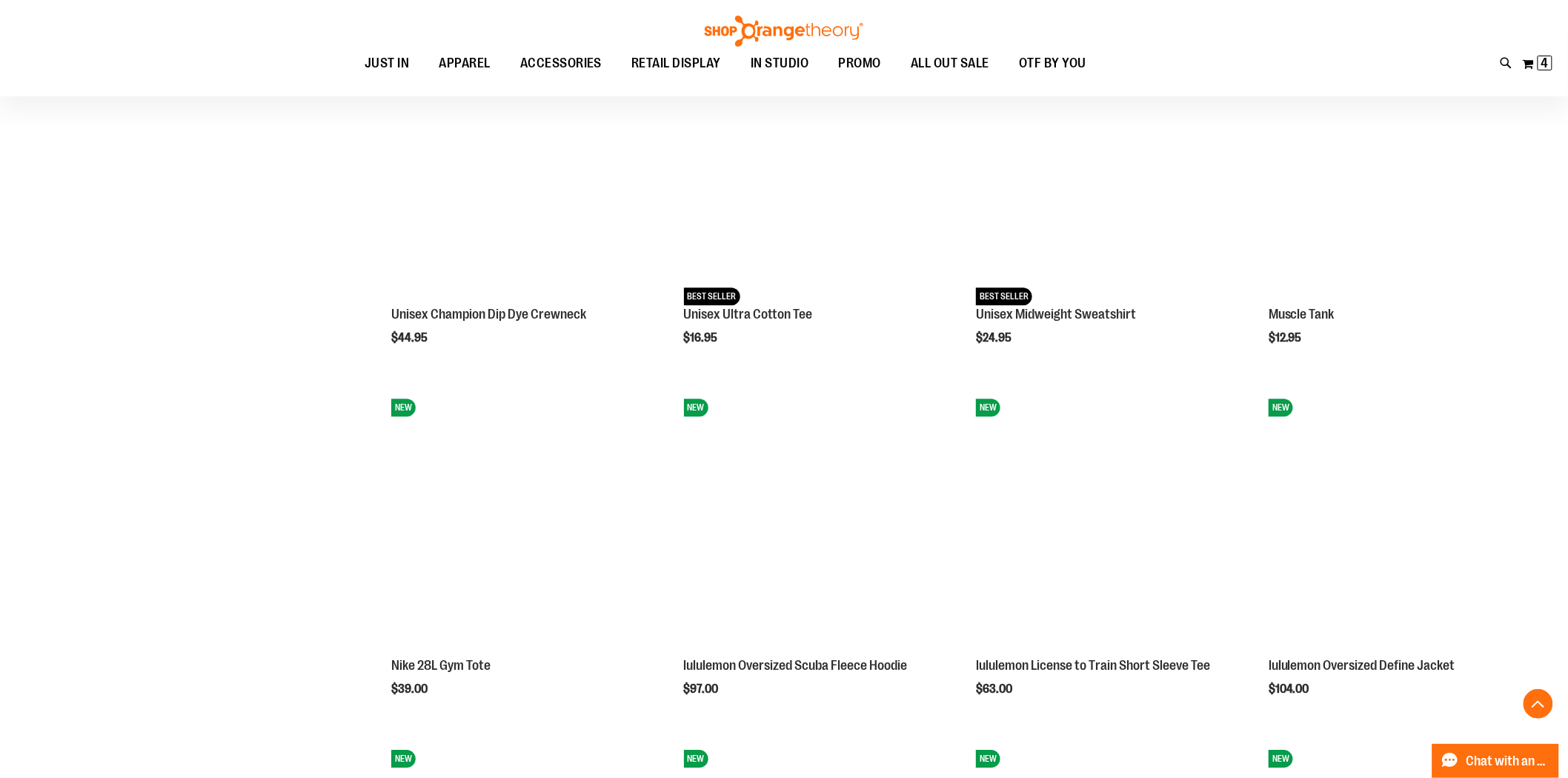
scroll to position [1729, 0]
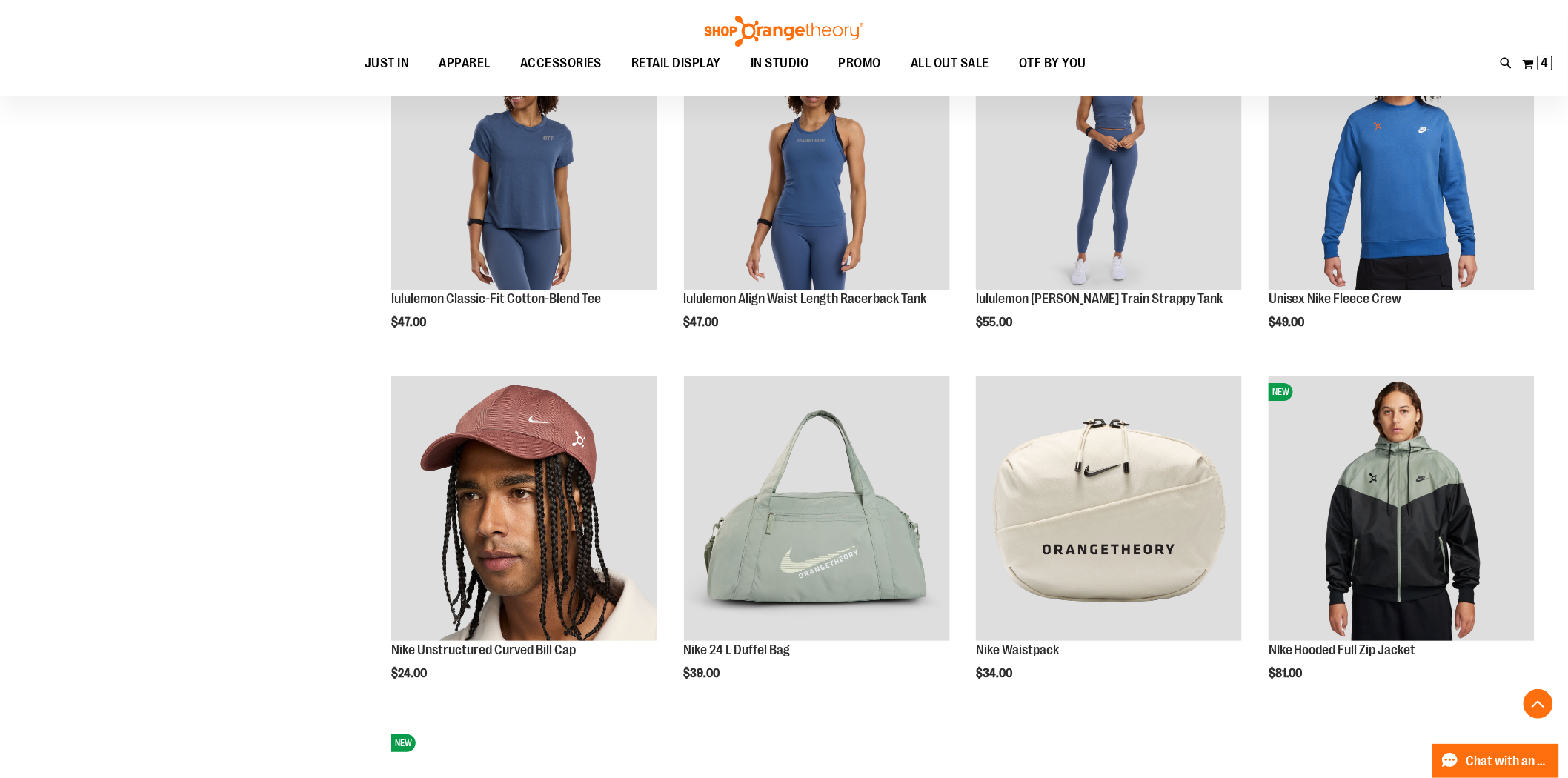
scroll to position [1847, 0]
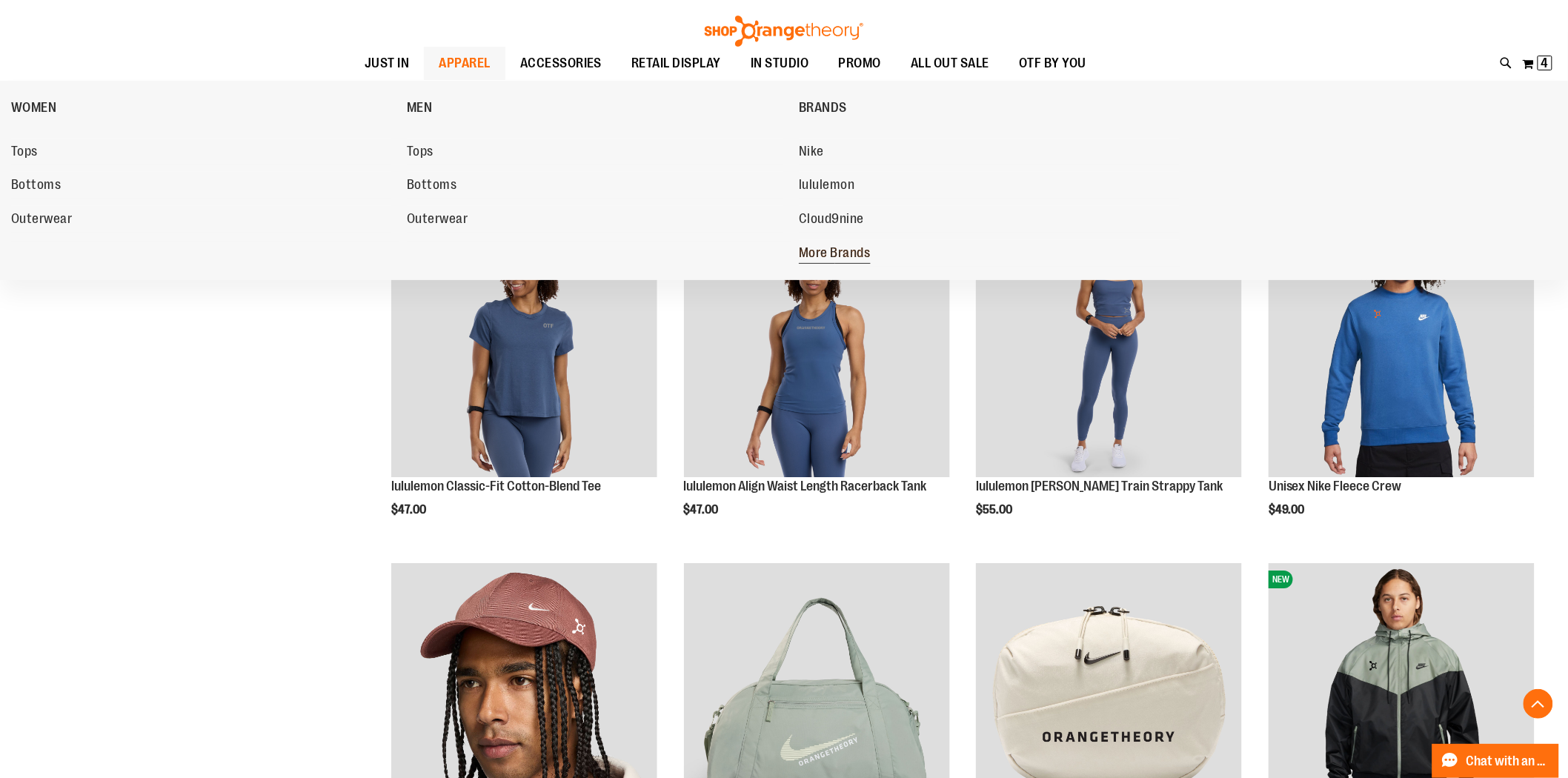
click at [844, 256] on span "More Brands" at bounding box center [834, 254] width 72 height 18
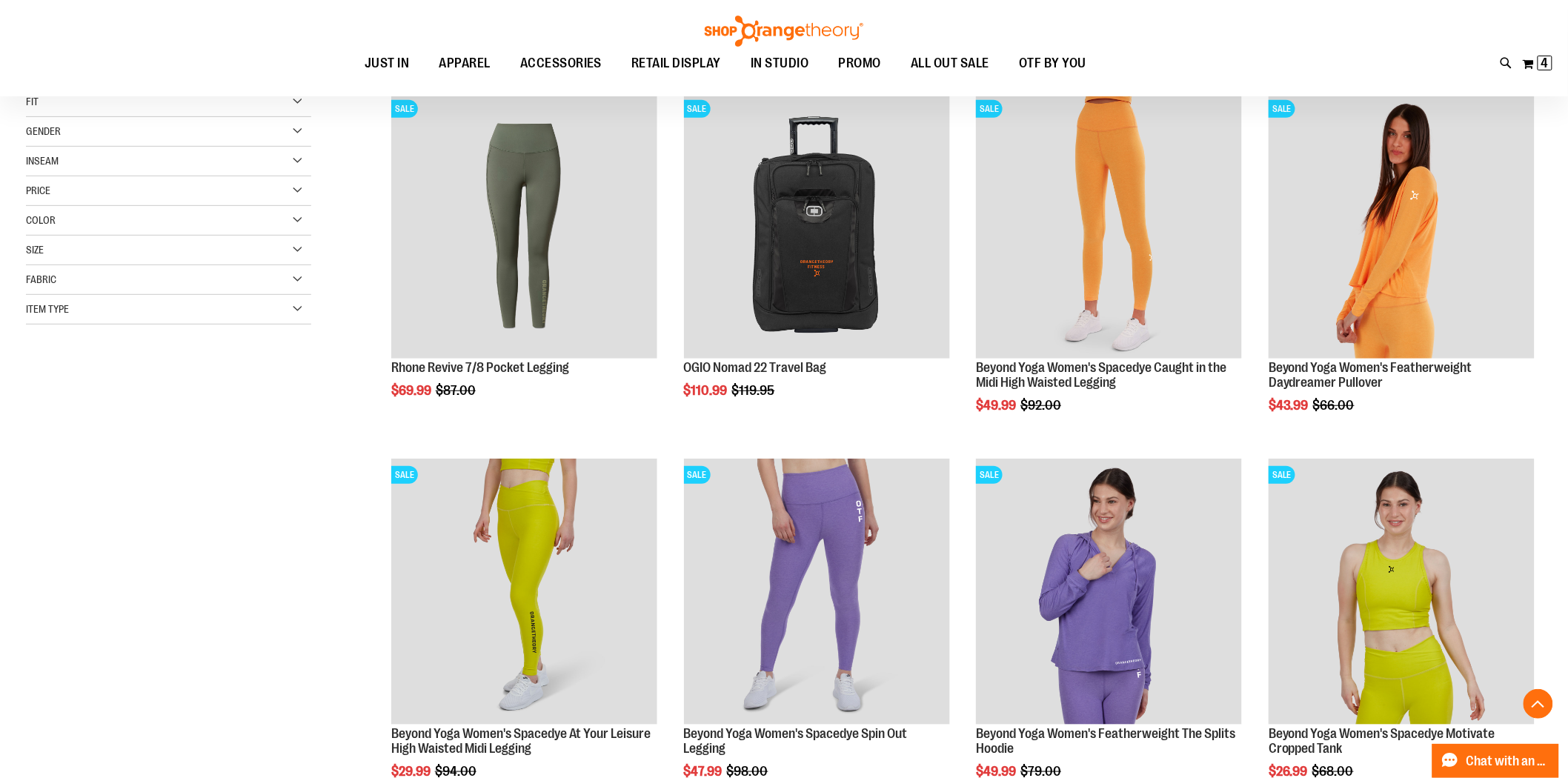
scroll to position [82, 0]
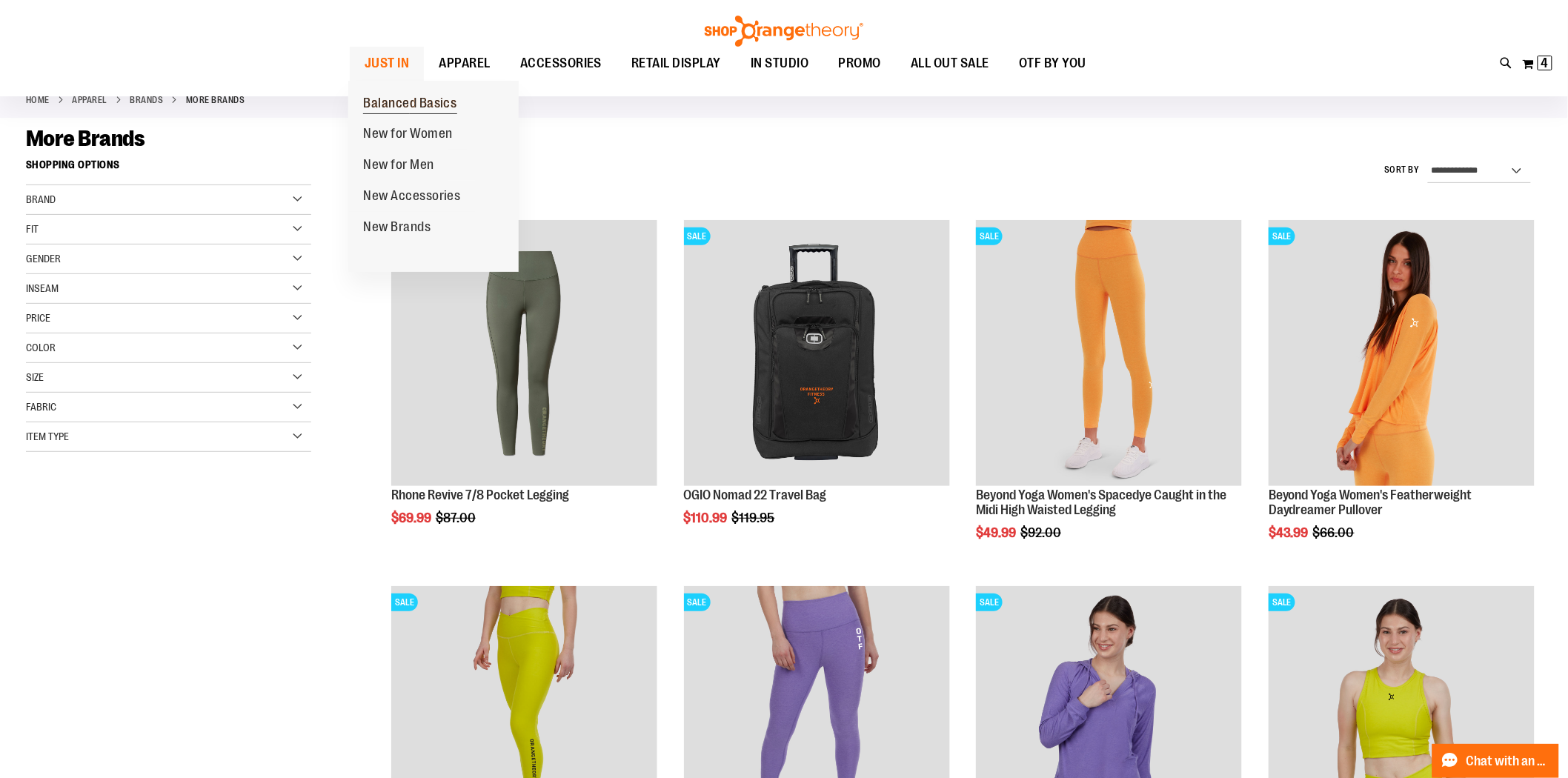
type input "**********"
click at [443, 108] on span "Balanced Basics" at bounding box center [410, 104] width 95 height 18
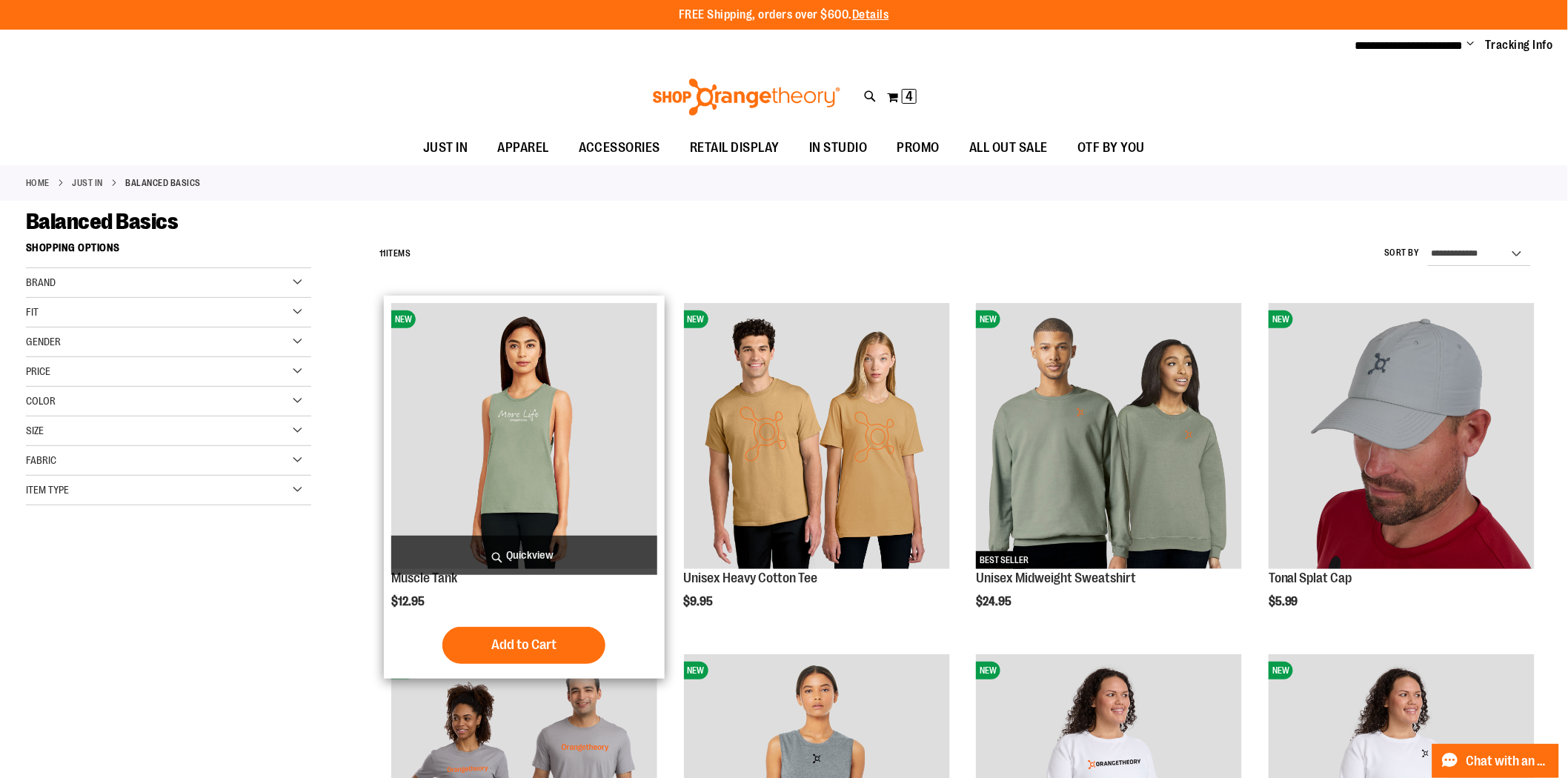
type input "**********"
click at [571, 409] on img "product" at bounding box center [524, 436] width 266 height 266
click at [543, 489] on img "product" at bounding box center [524, 436] width 266 height 266
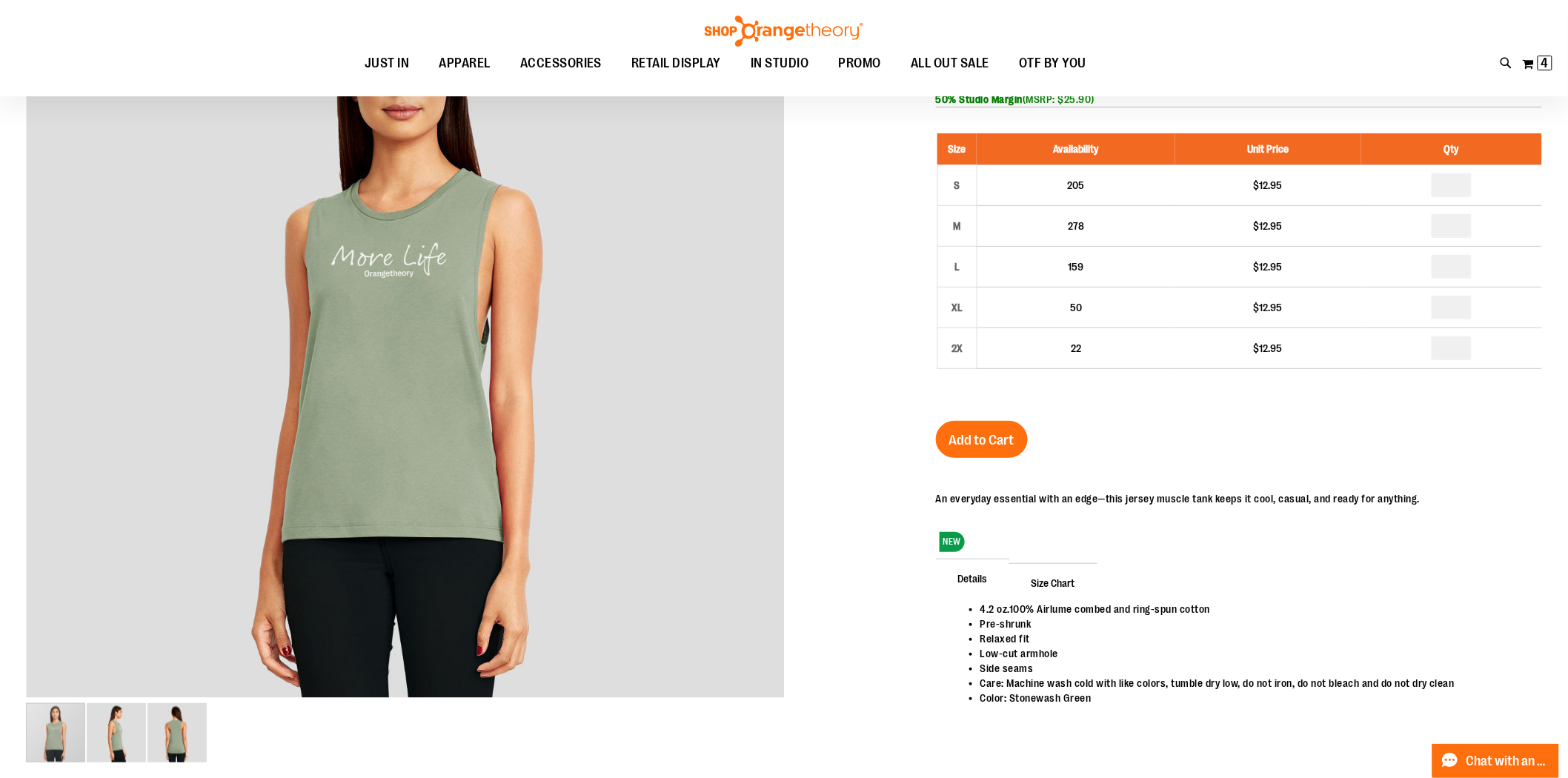
scroll to position [80, 0]
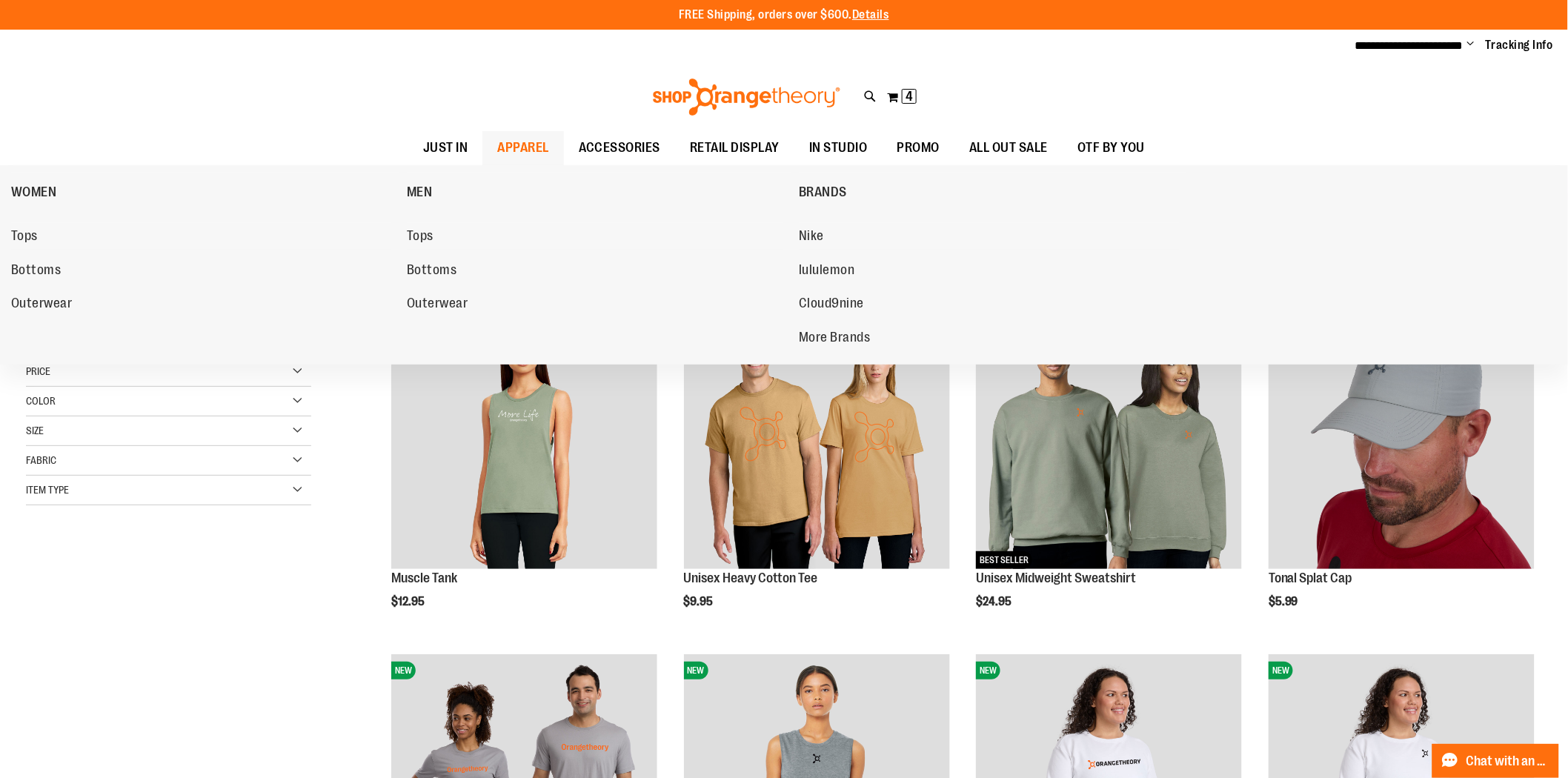
type input "**********"
click at [532, 141] on span "APPAREL" at bounding box center [523, 147] width 52 height 33
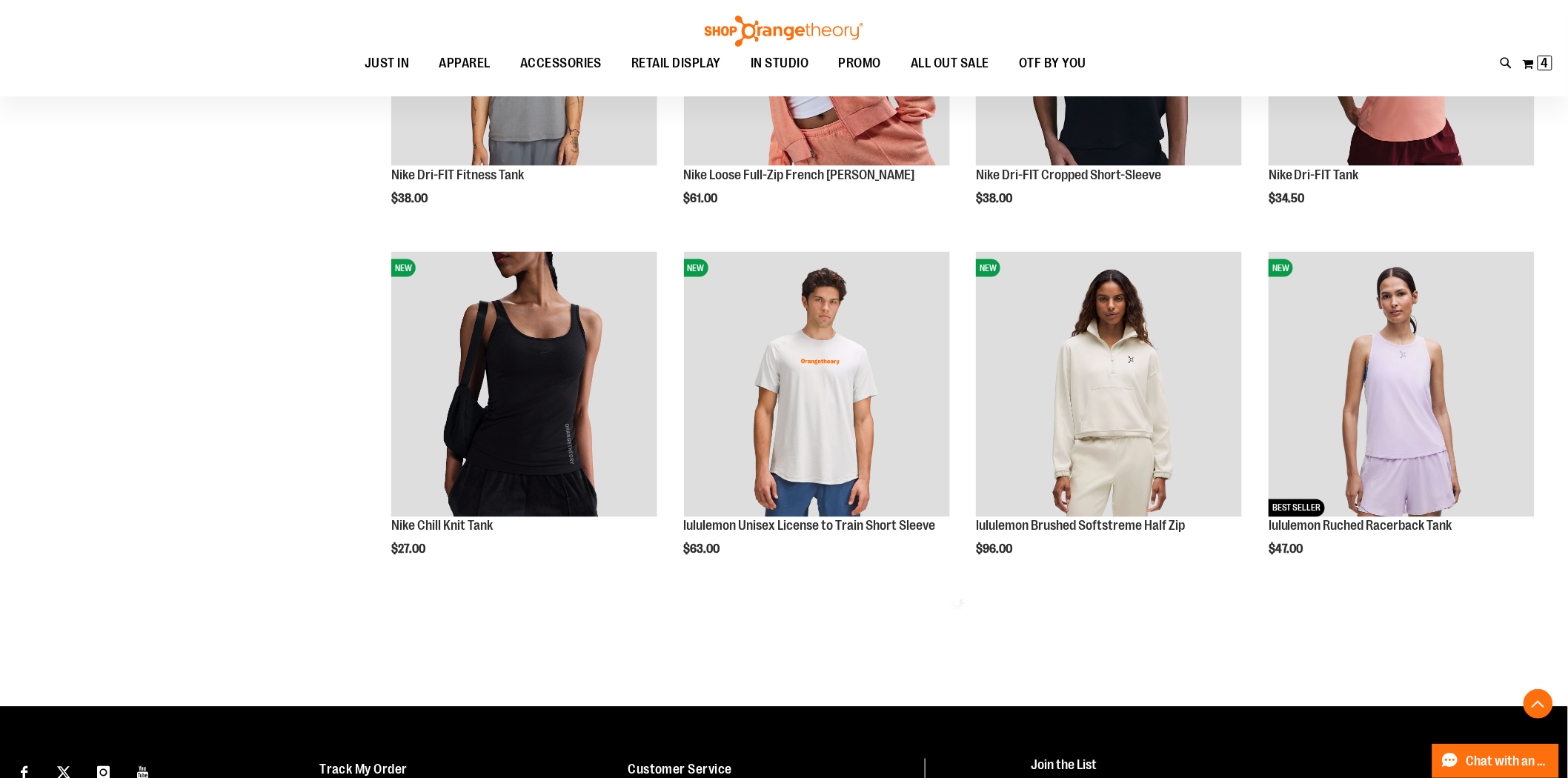
scroll to position [823, 0]
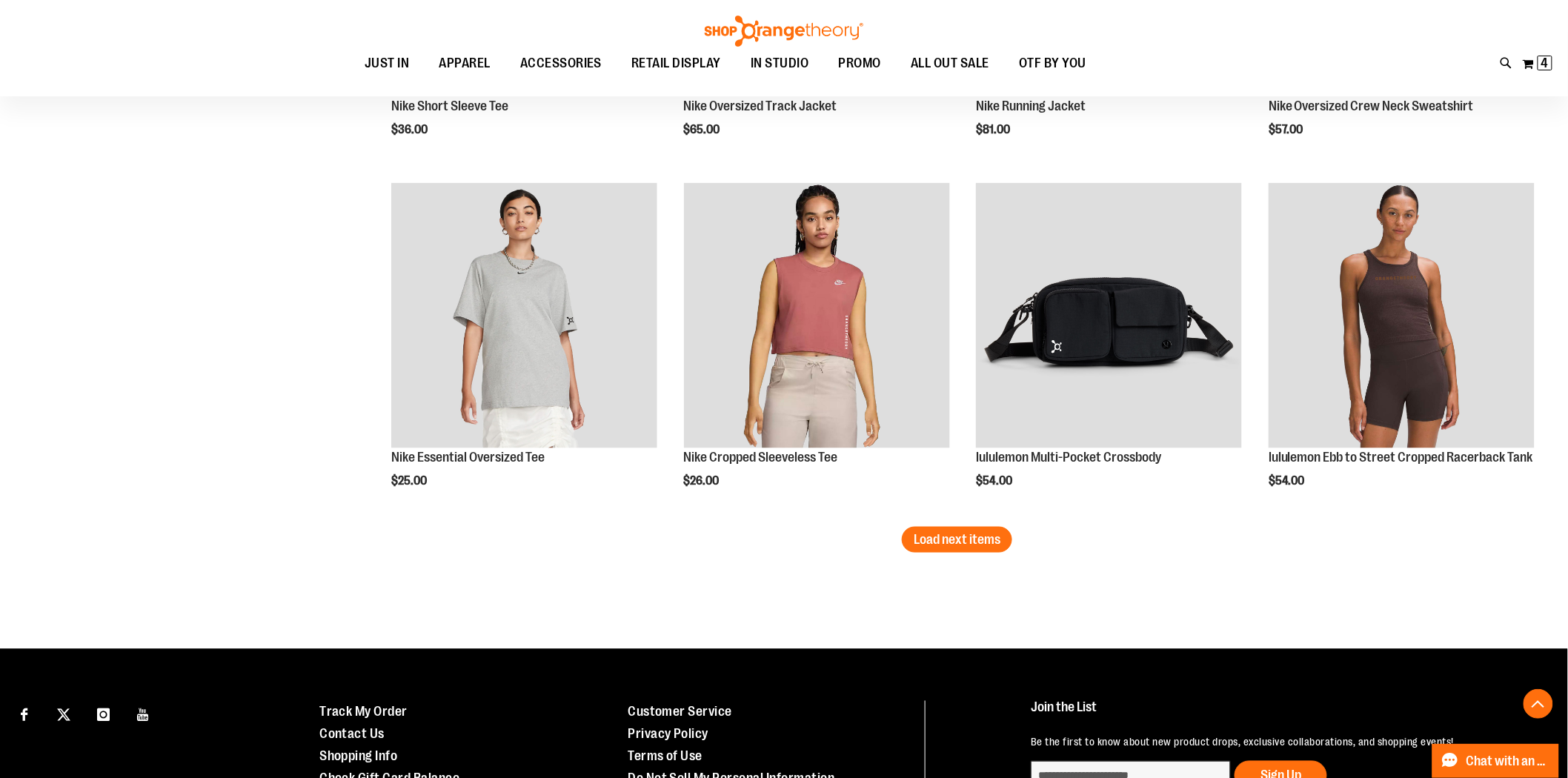
scroll to position [2965, 0]
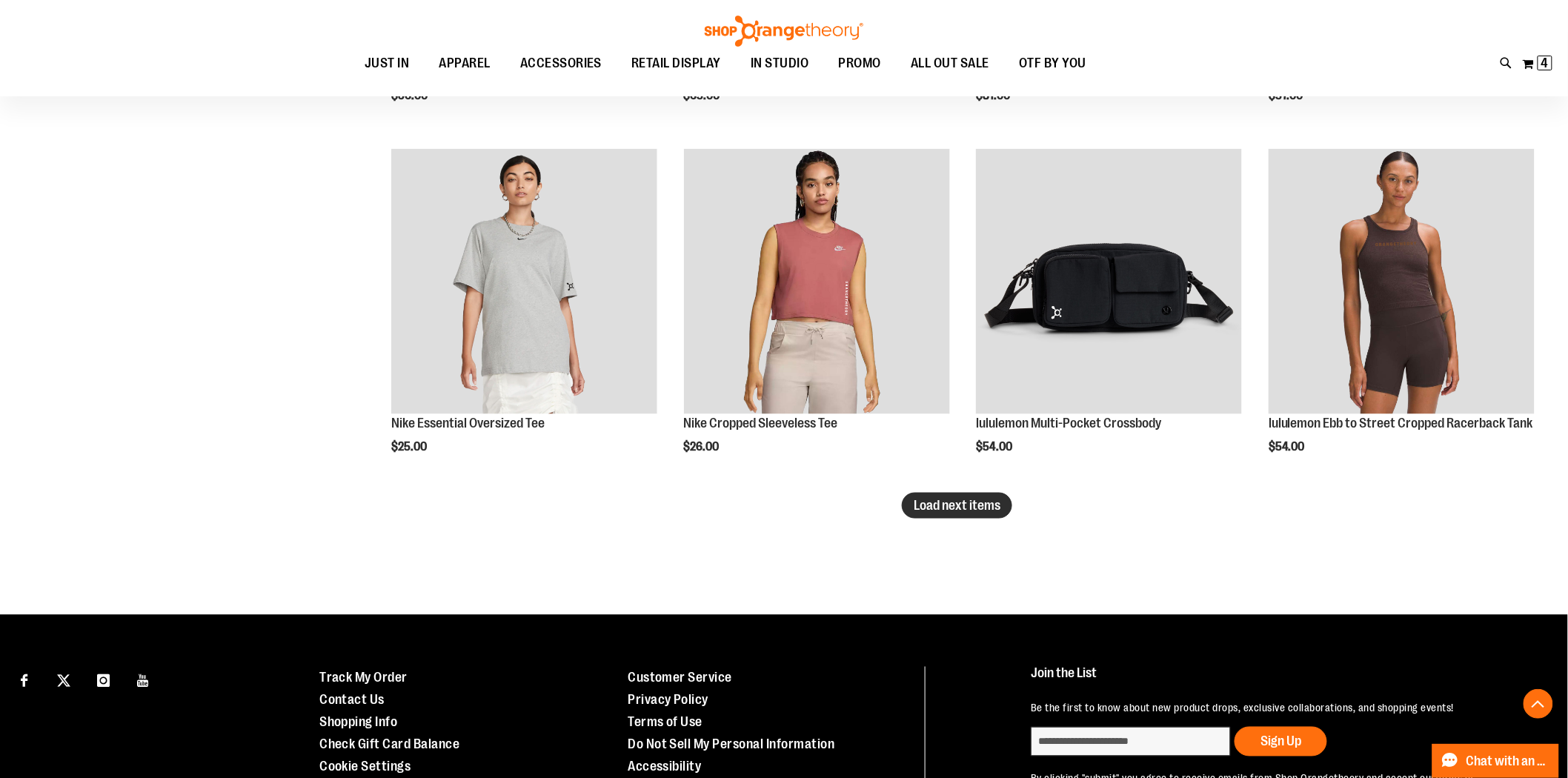
type input "**********"
click at [944, 502] on span "Load next items" at bounding box center [957, 505] width 87 height 15
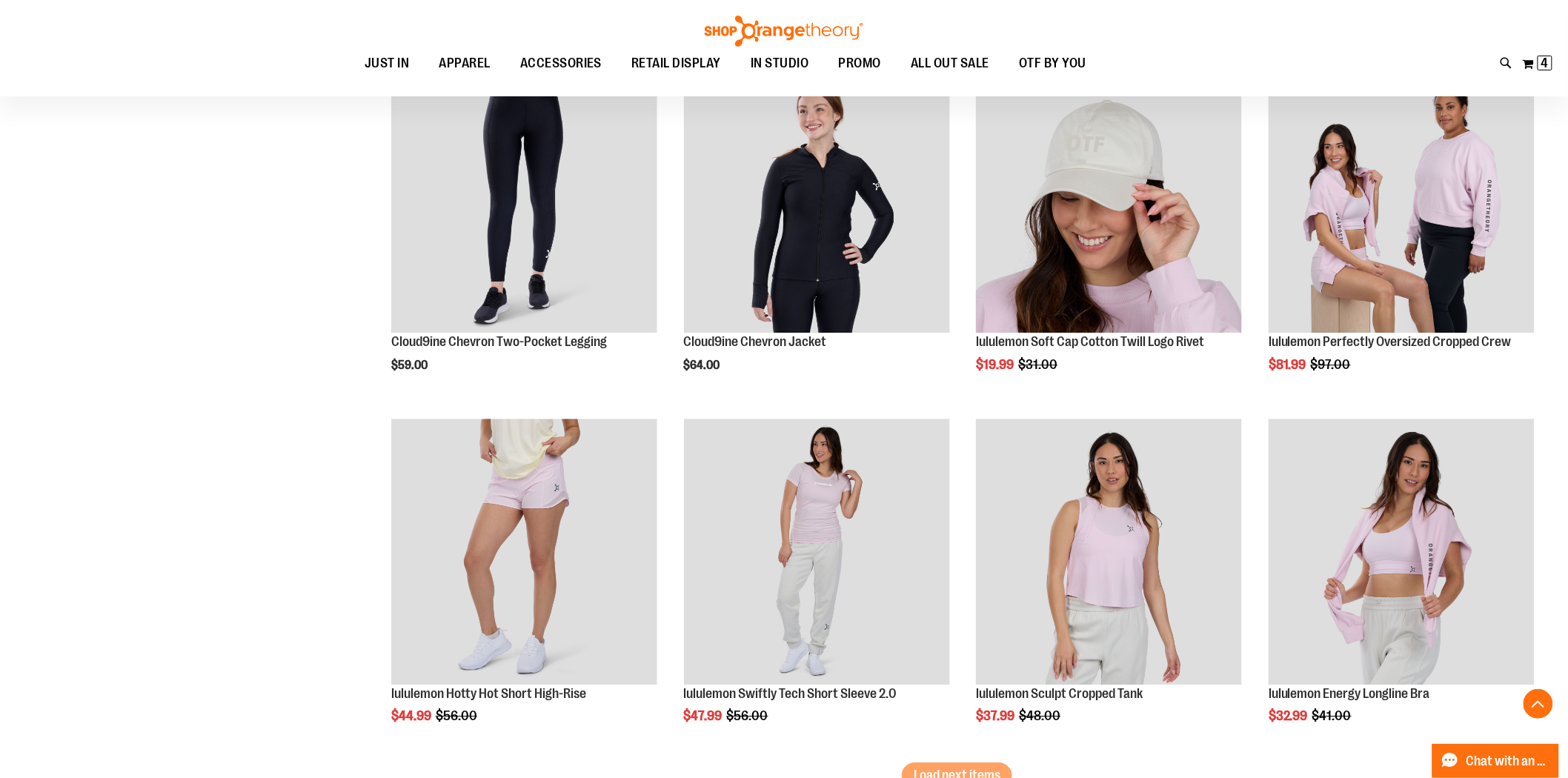
scroll to position [3953, 0]
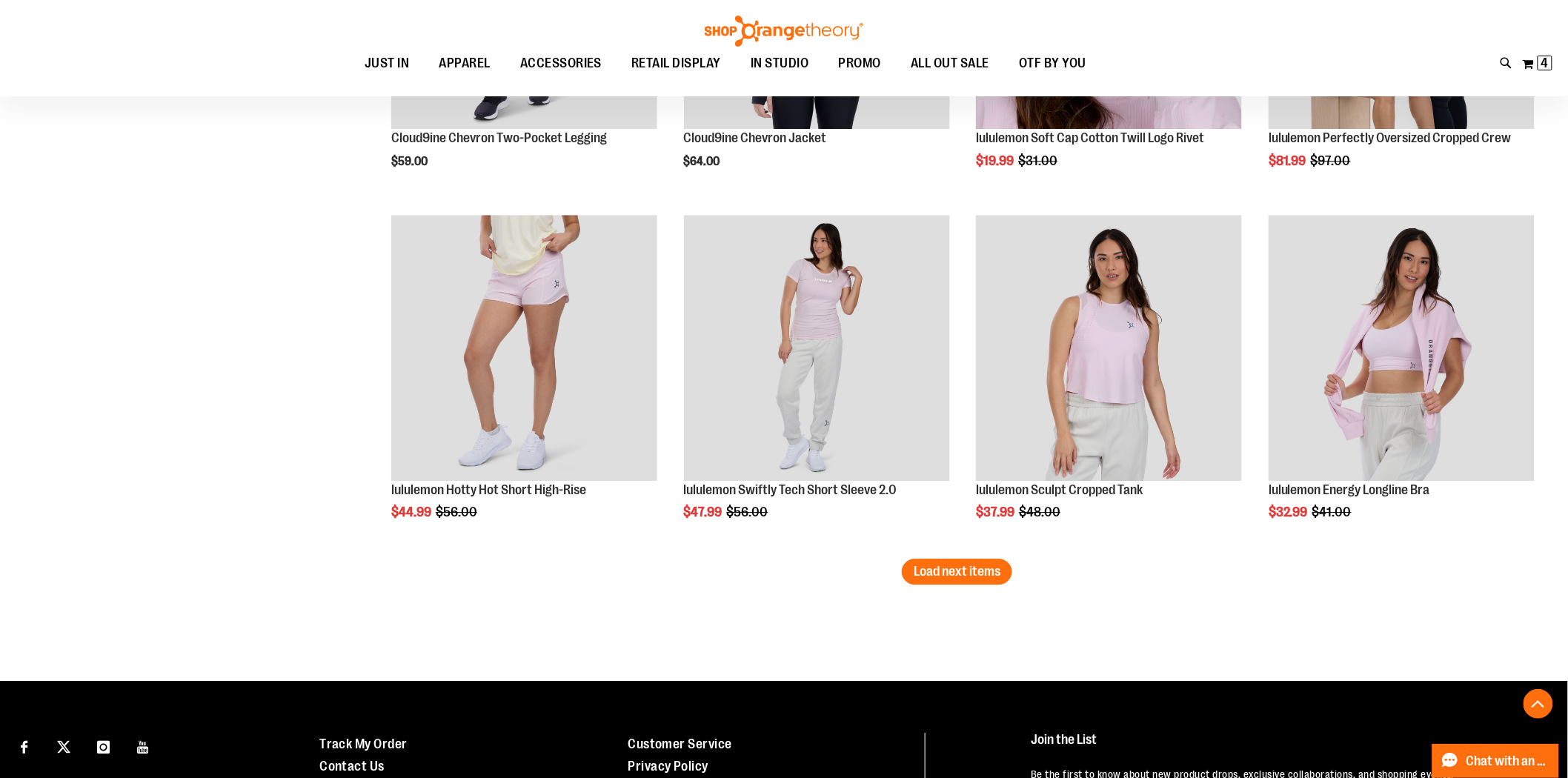
click at [991, 579] on button "Load next items" at bounding box center [957, 572] width 110 height 26
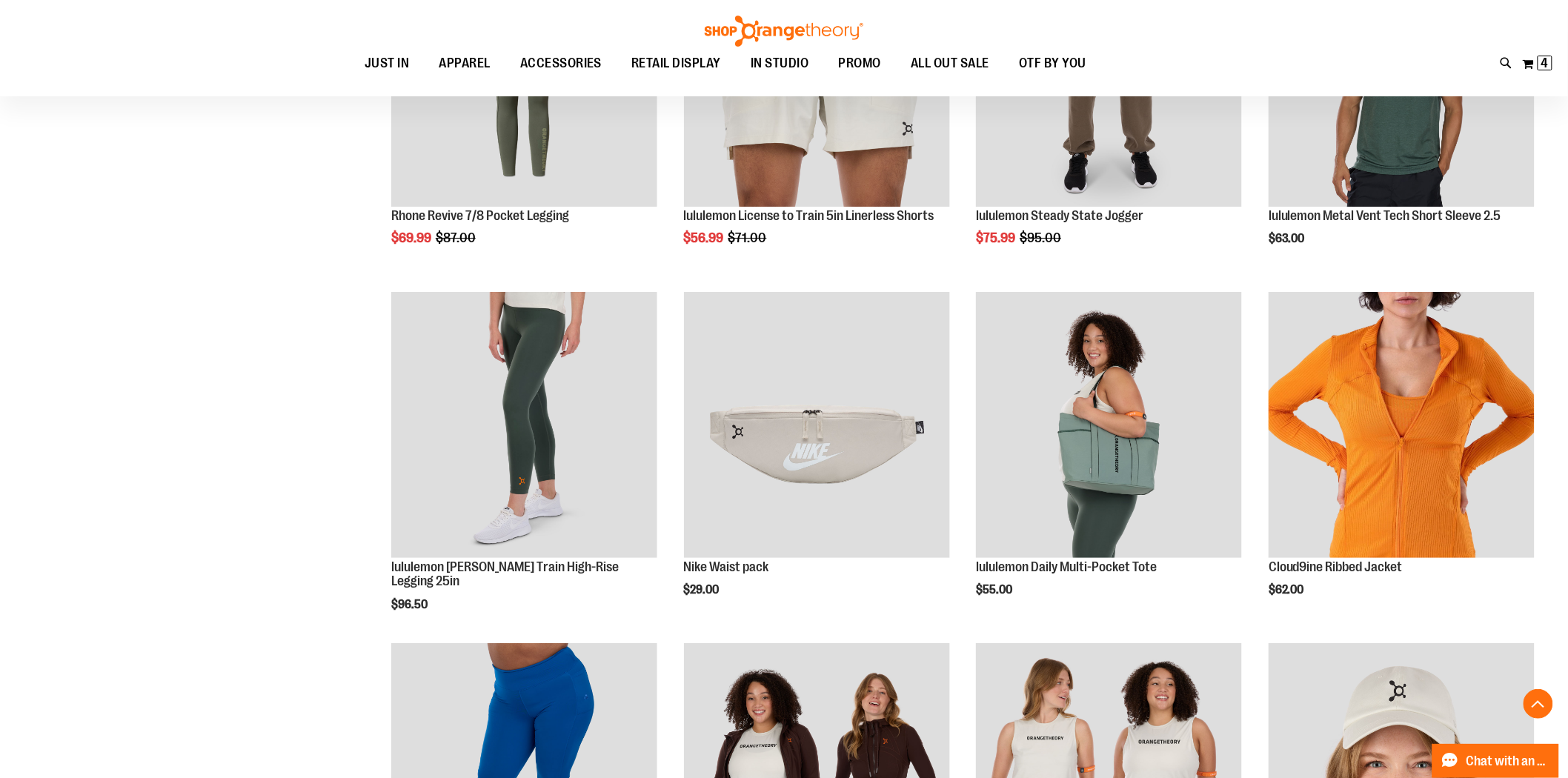
scroll to position [5024, 0]
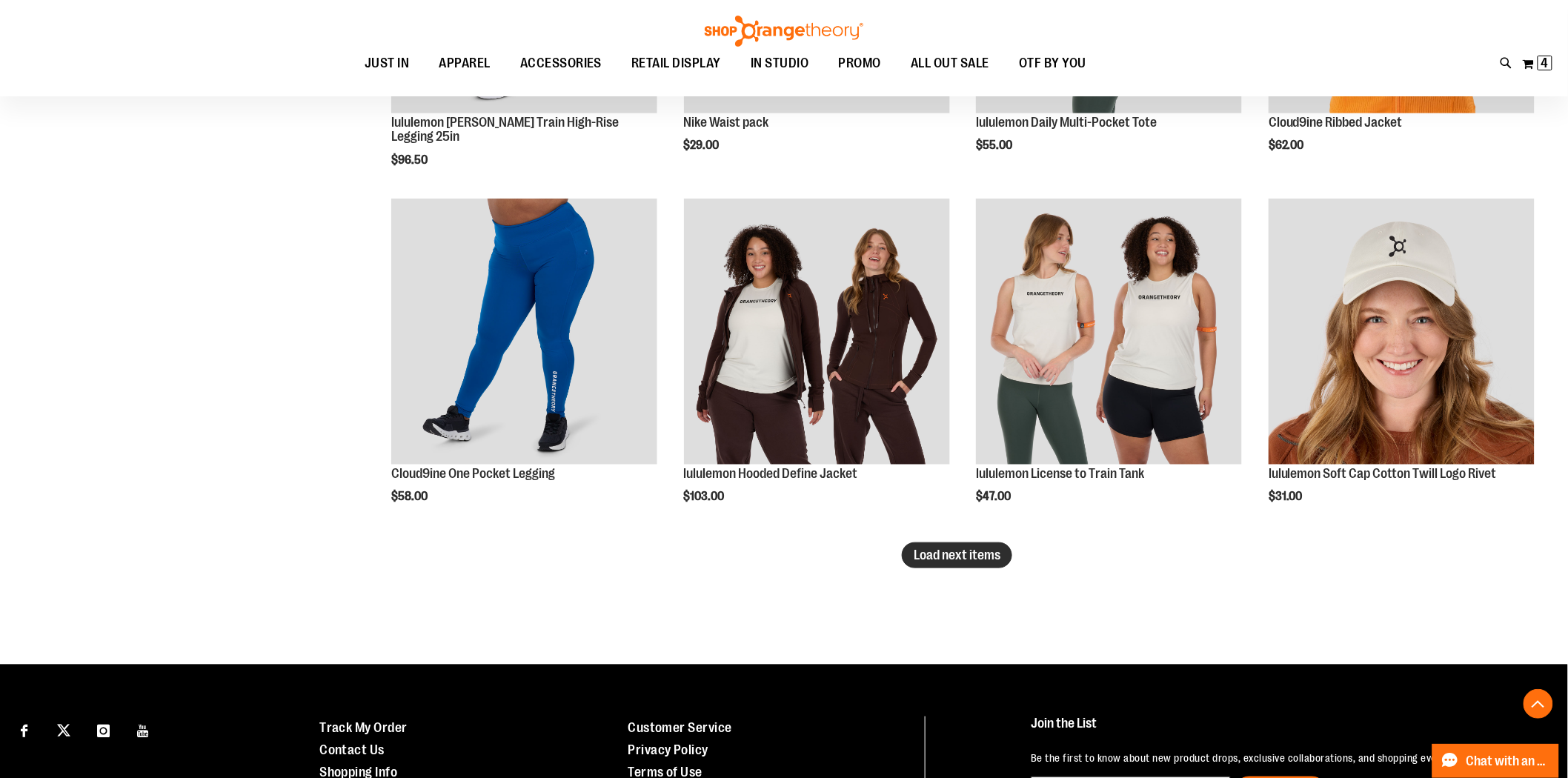
click at [941, 548] on span "Load next items" at bounding box center [957, 555] width 87 height 15
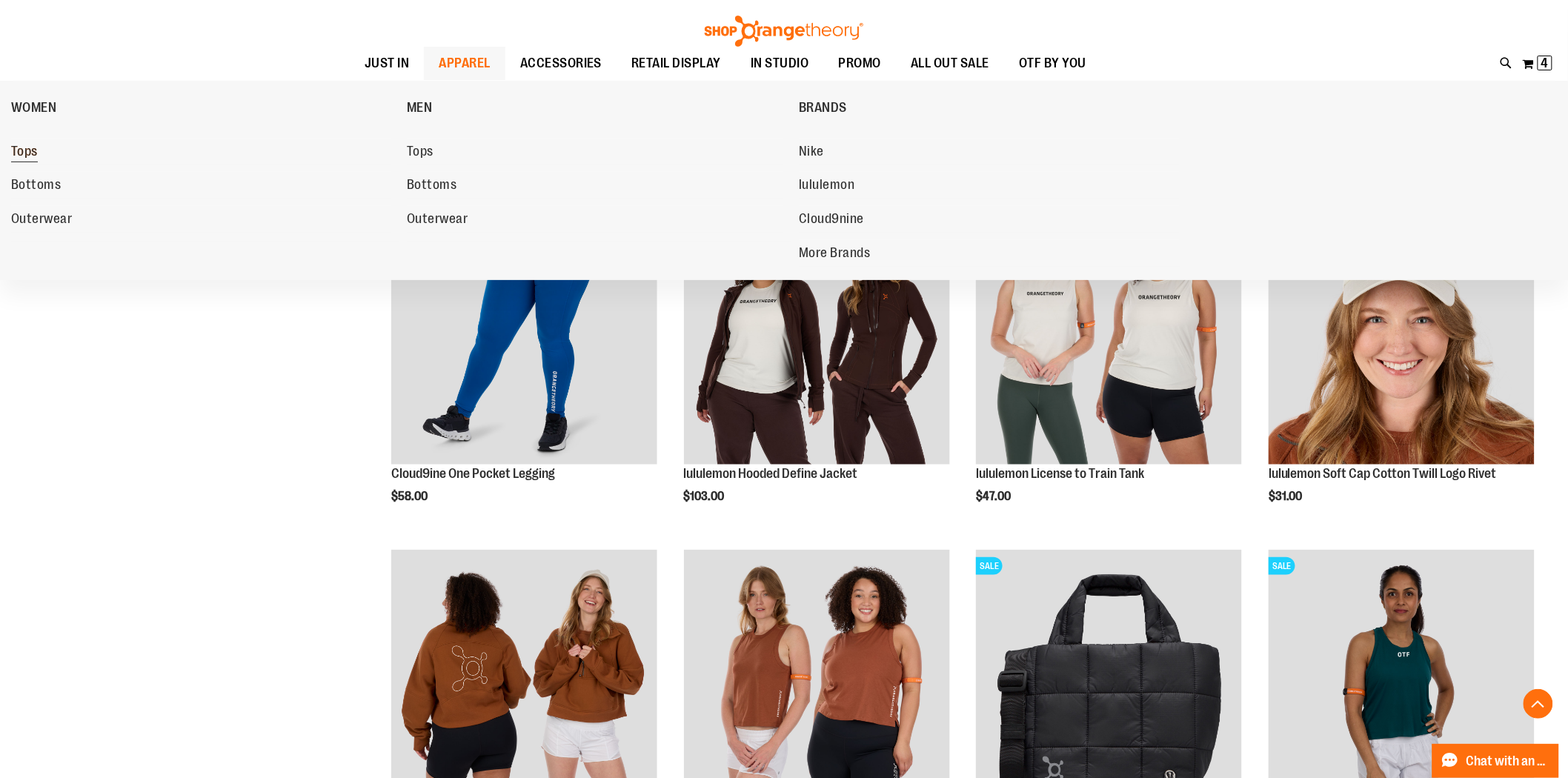
click at [24, 154] on span "Tops" at bounding box center [24, 153] width 27 height 18
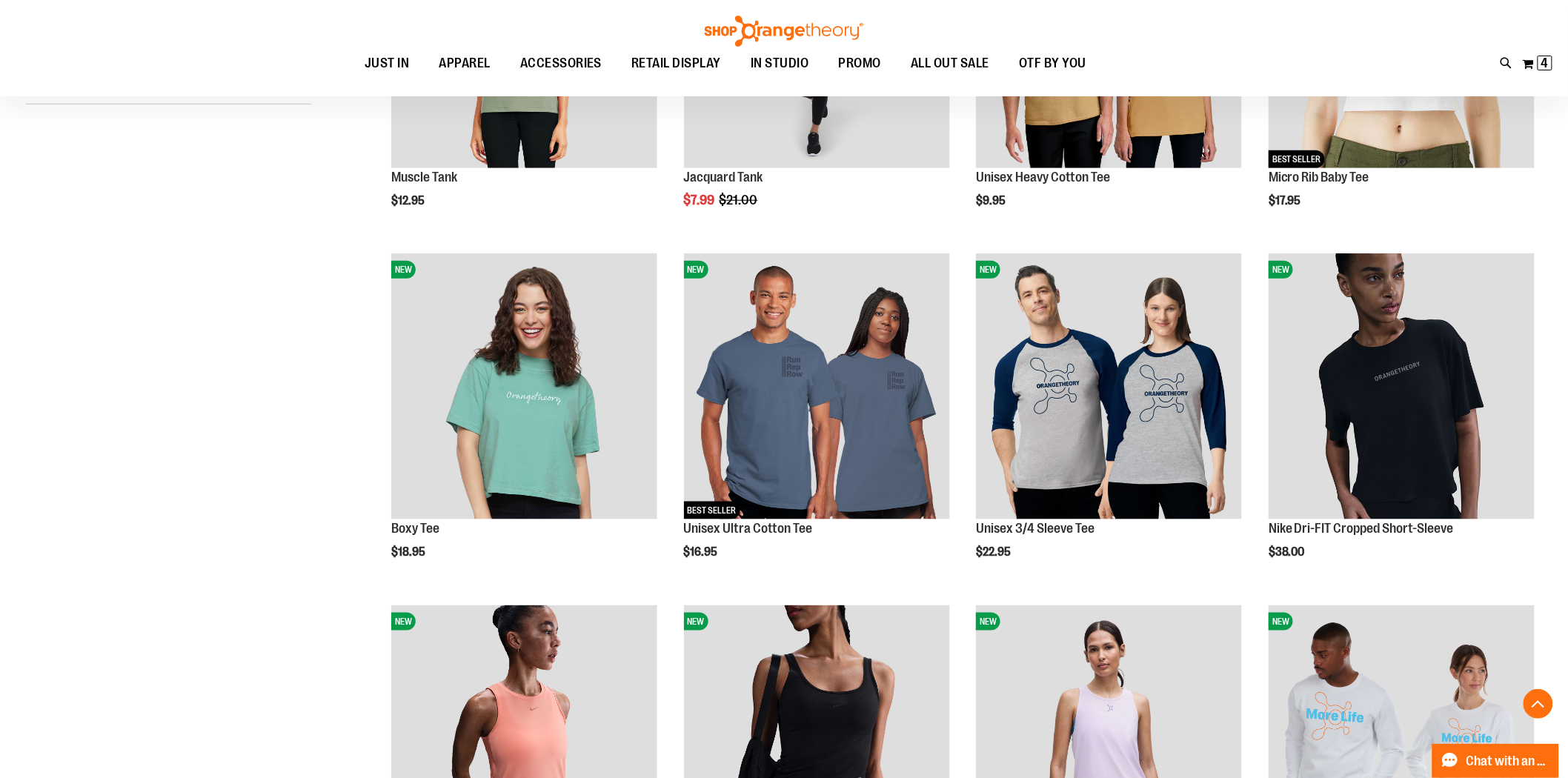
scroll to position [411, 0]
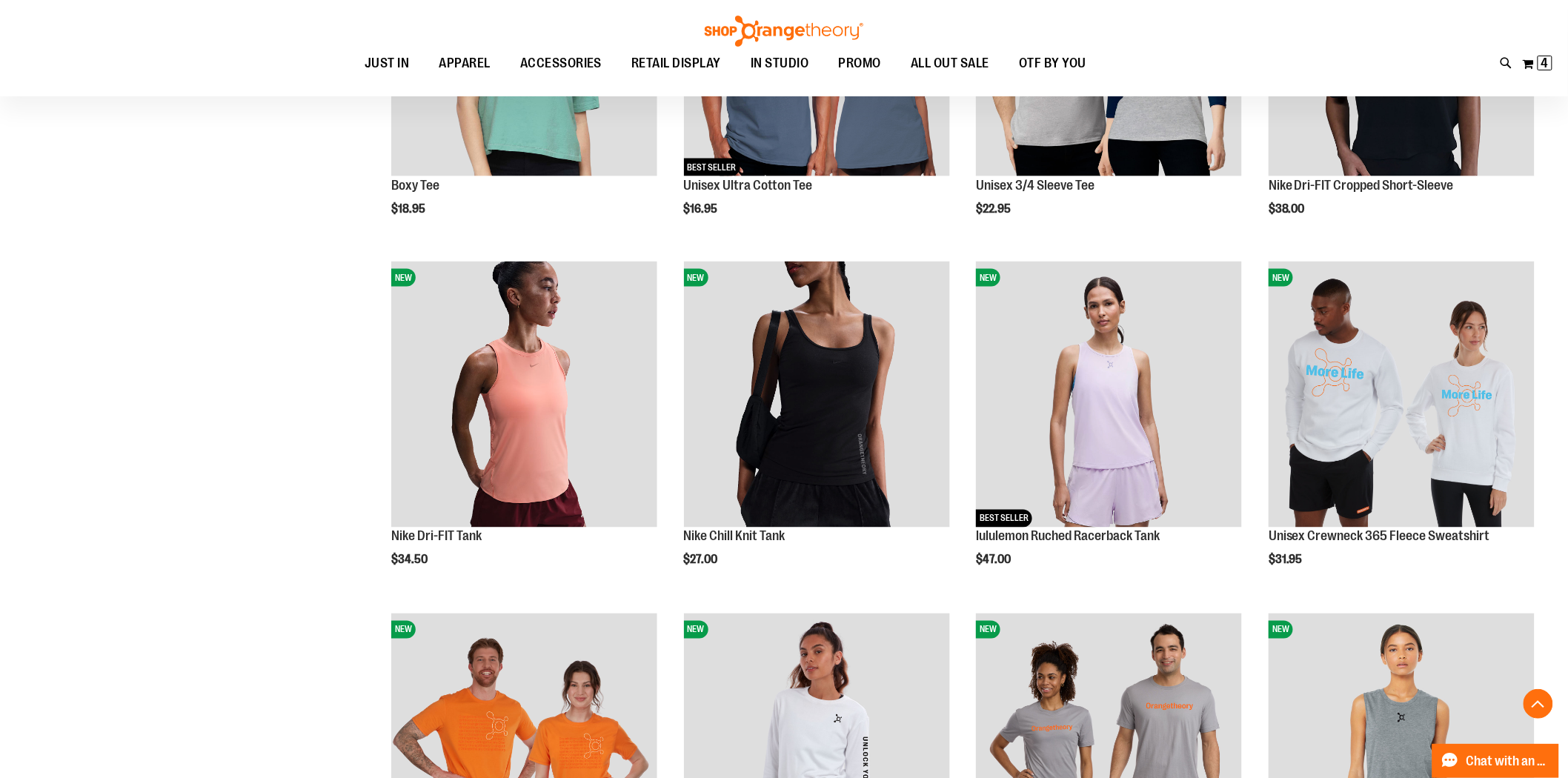
scroll to position [742, 0]
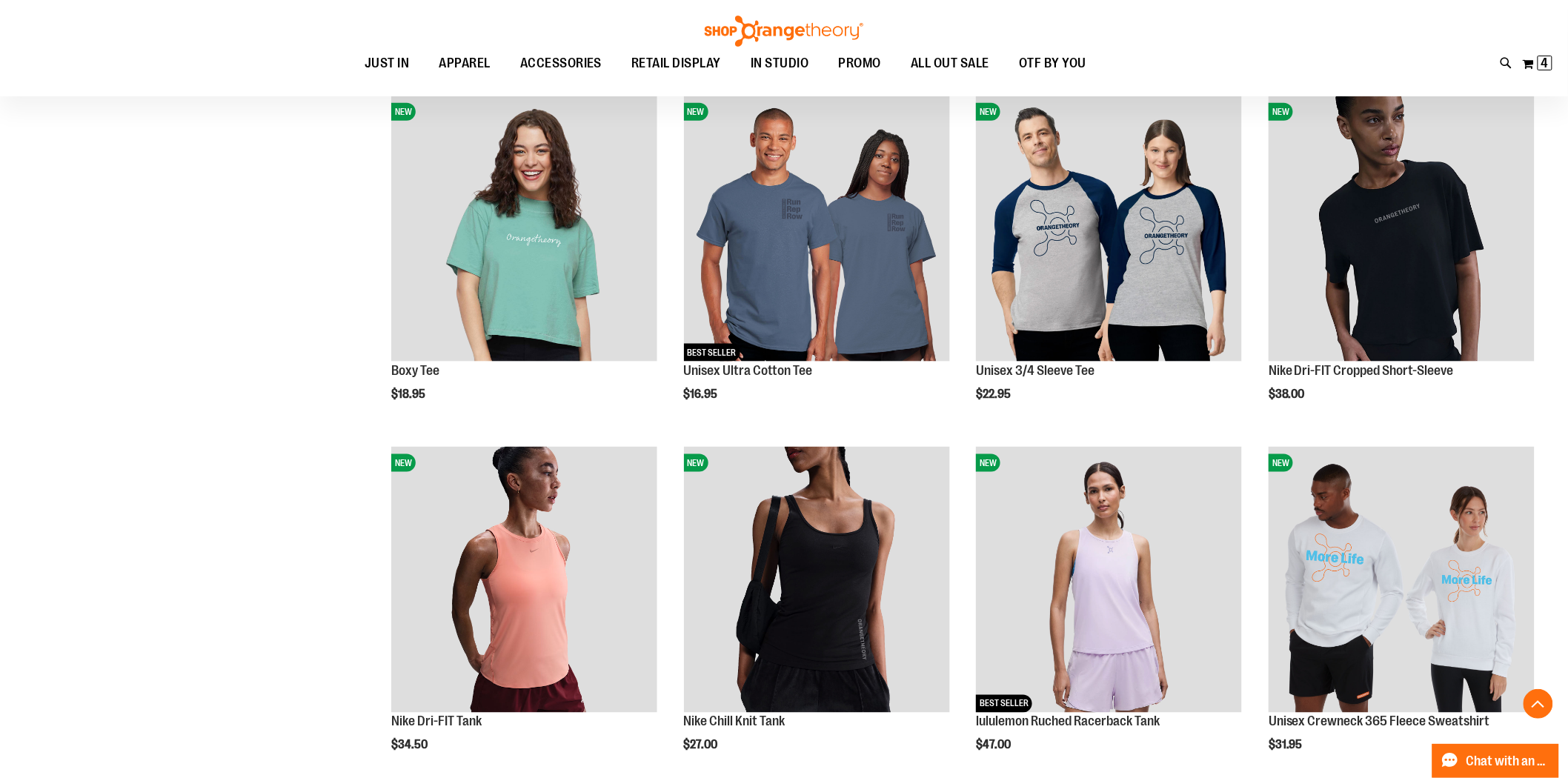
scroll to position [411, 0]
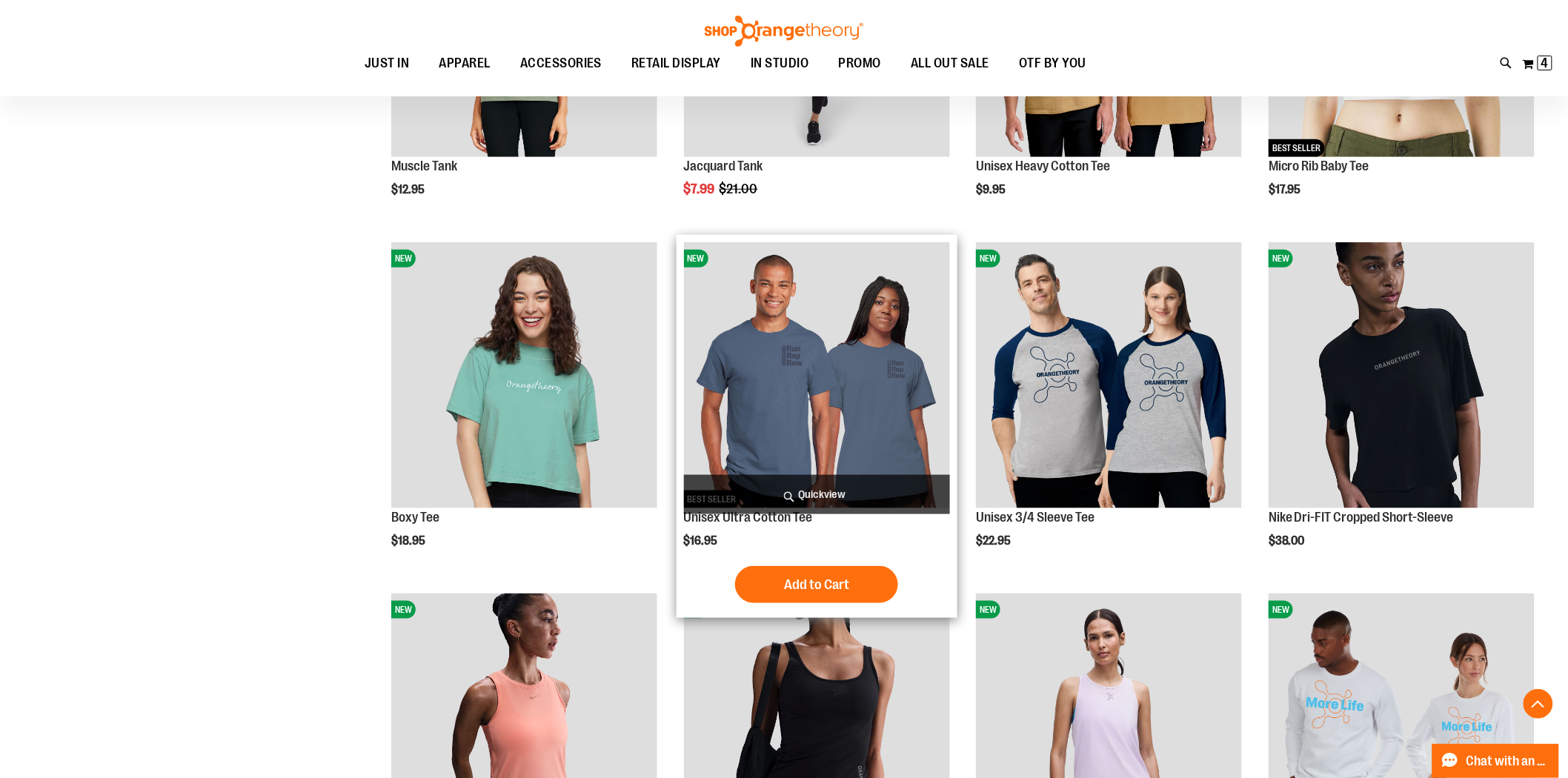
type input "**********"
click at [796, 380] on img "product" at bounding box center [817, 375] width 266 height 266
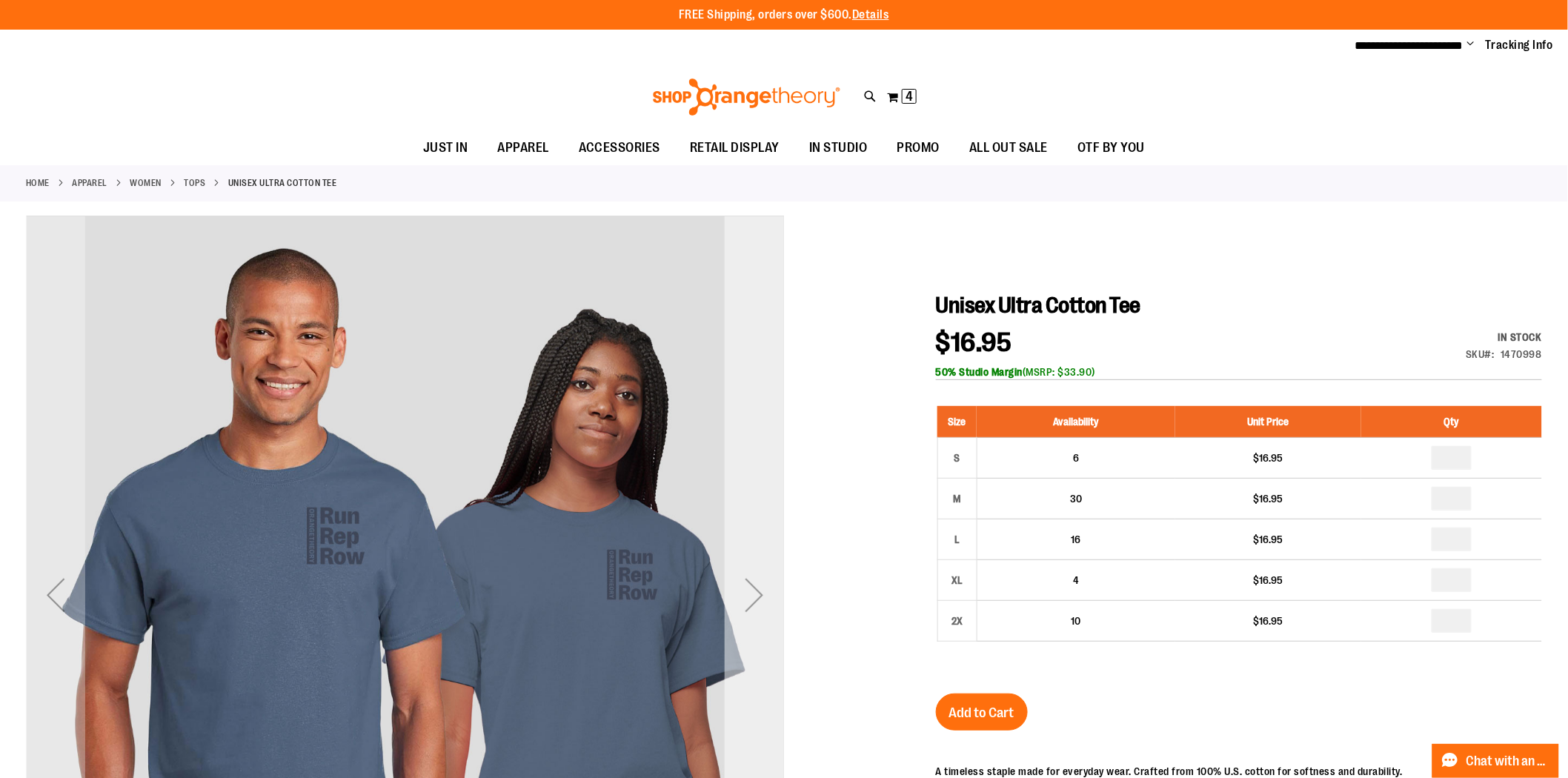
type input "**********"
click at [757, 596] on div "Next" at bounding box center [755, 595] width 59 height 59
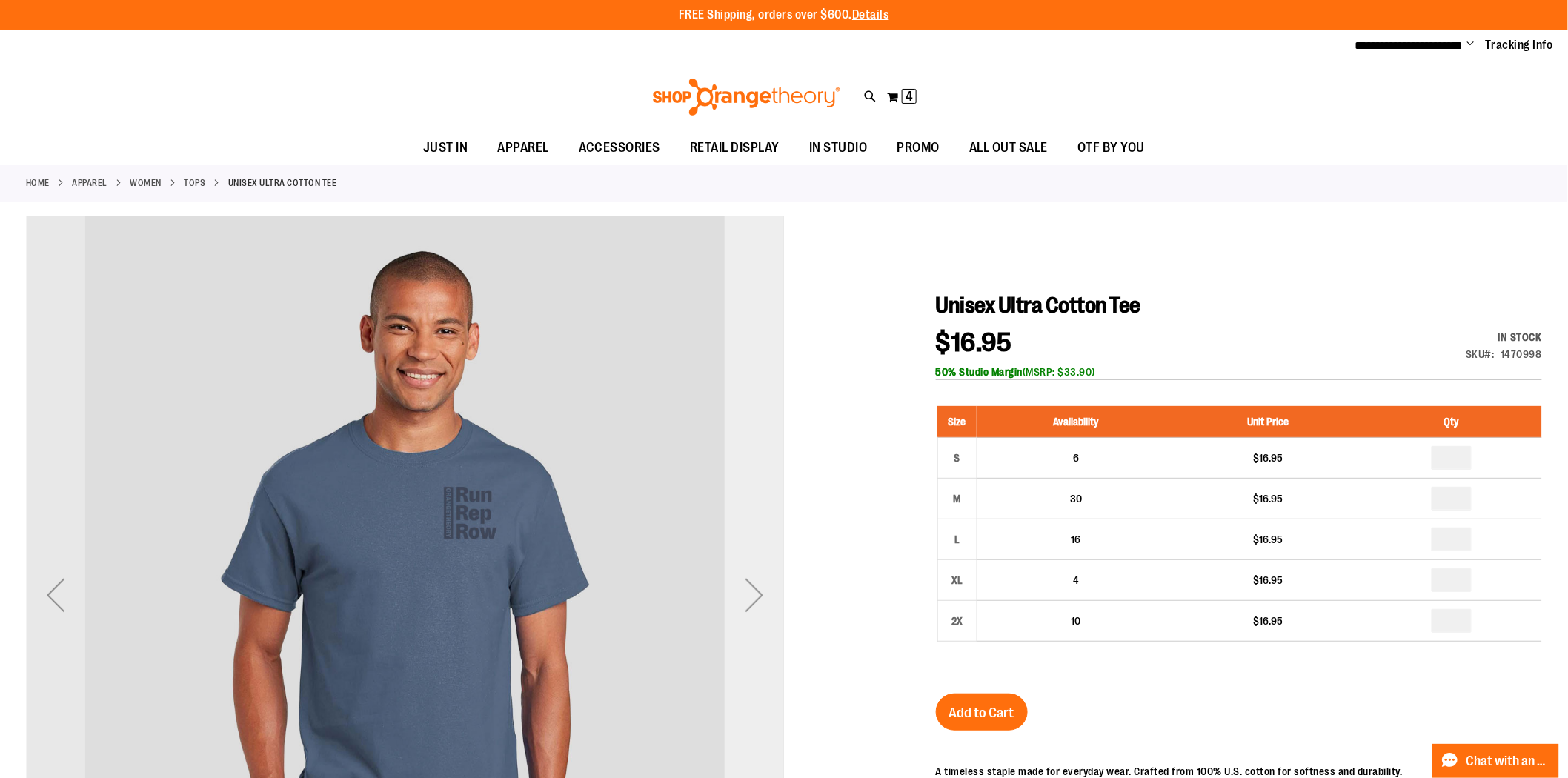
click at [757, 596] on div "Next" at bounding box center [755, 595] width 59 height 59
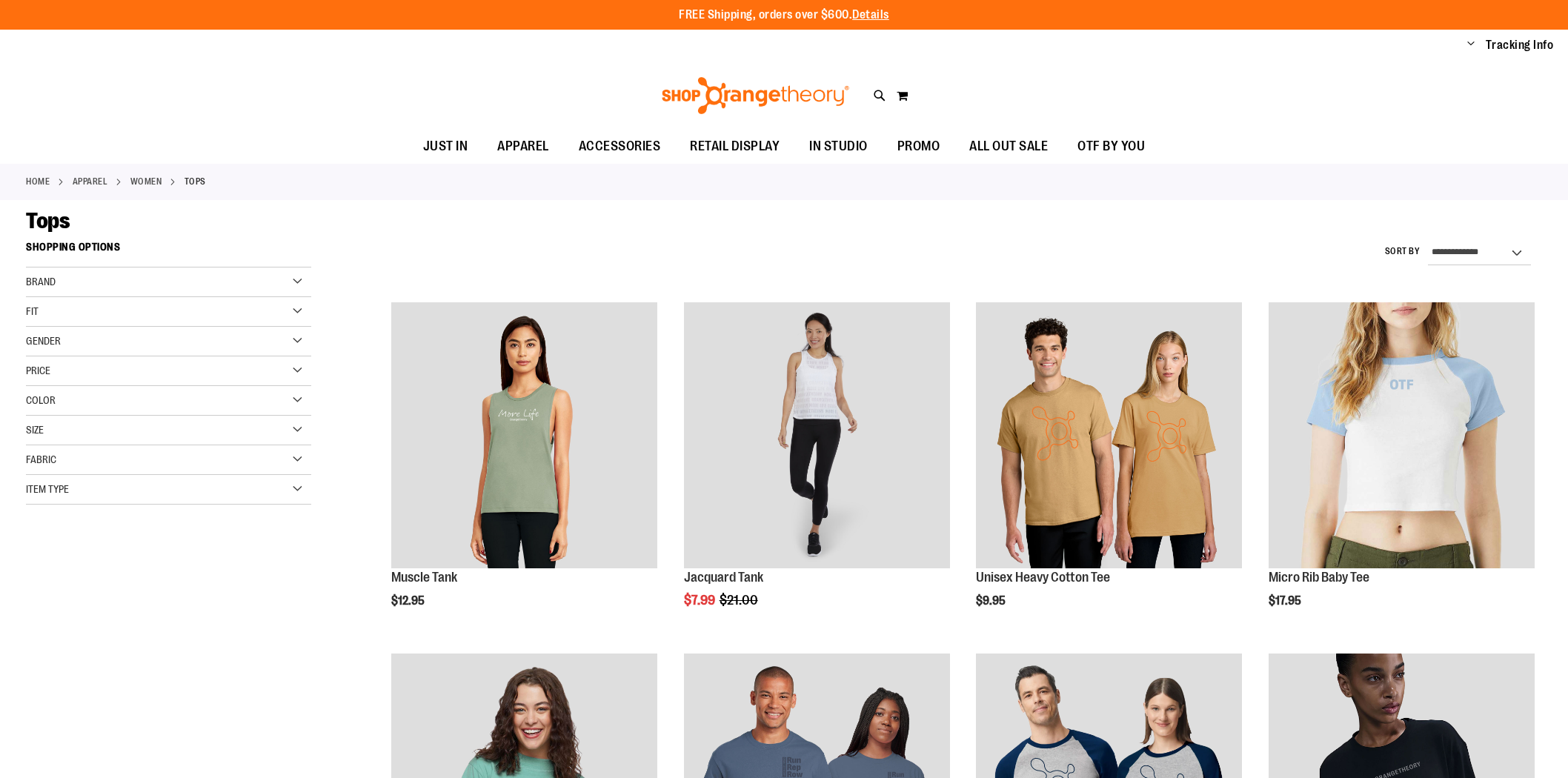
scroll to position [411, 0]
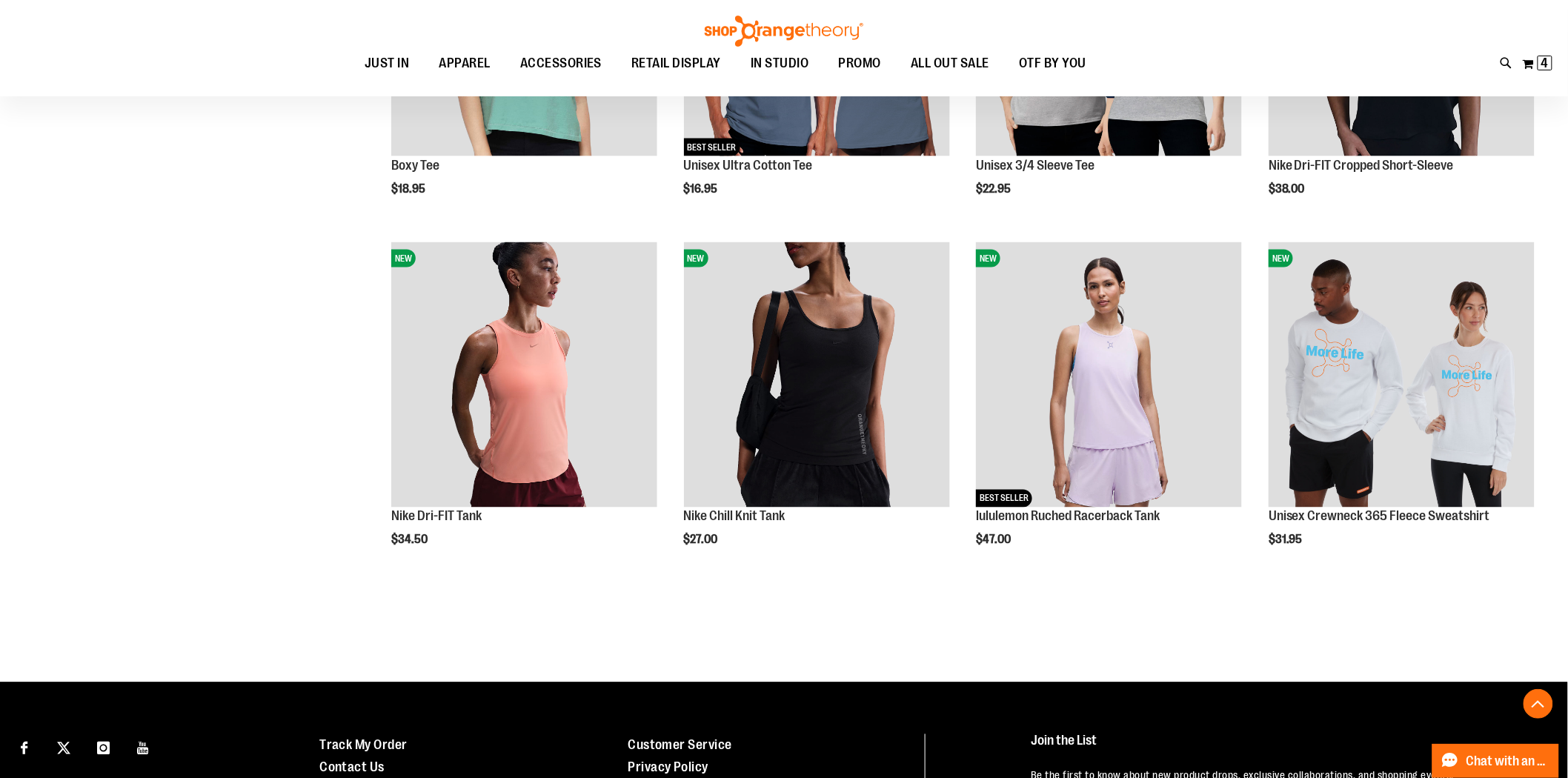
scroll to position [905, 0]
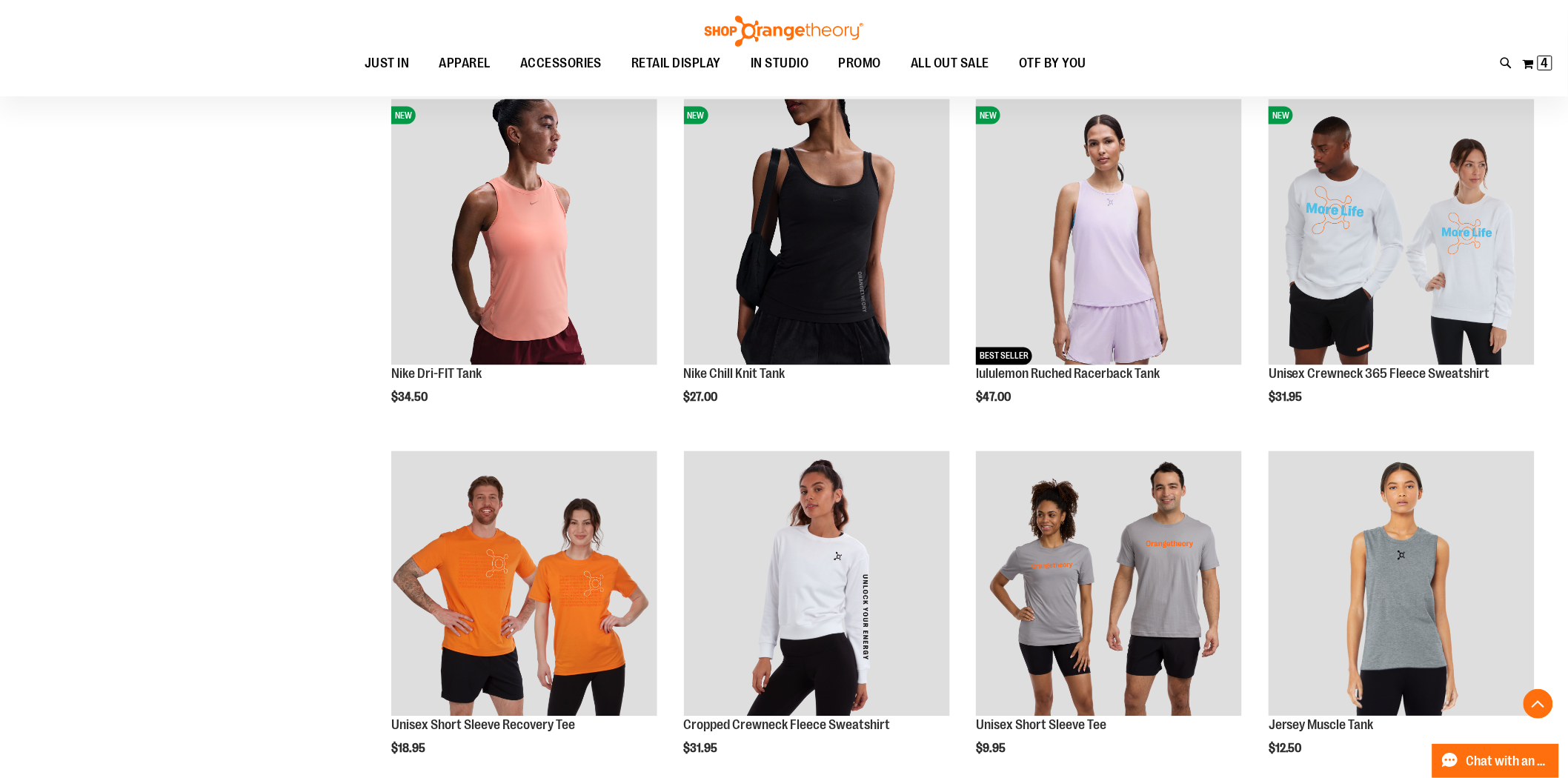
scroll to position [742, 0]
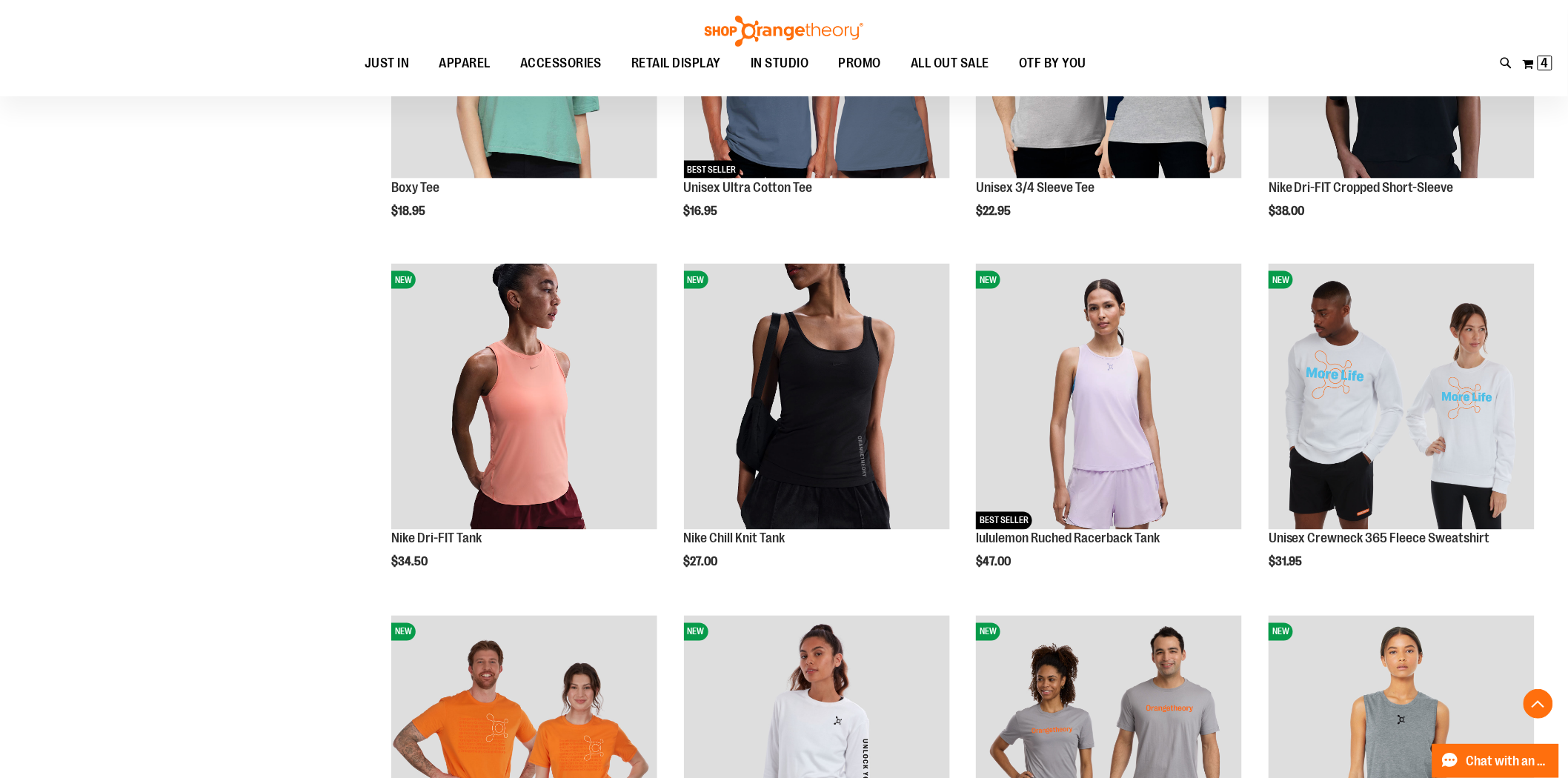
type input "**********"
click at [667, 365] on ol "NEW Muscle Tank $12.95 Quickview" at bounding box center [957, 608] width 1170 height 2108
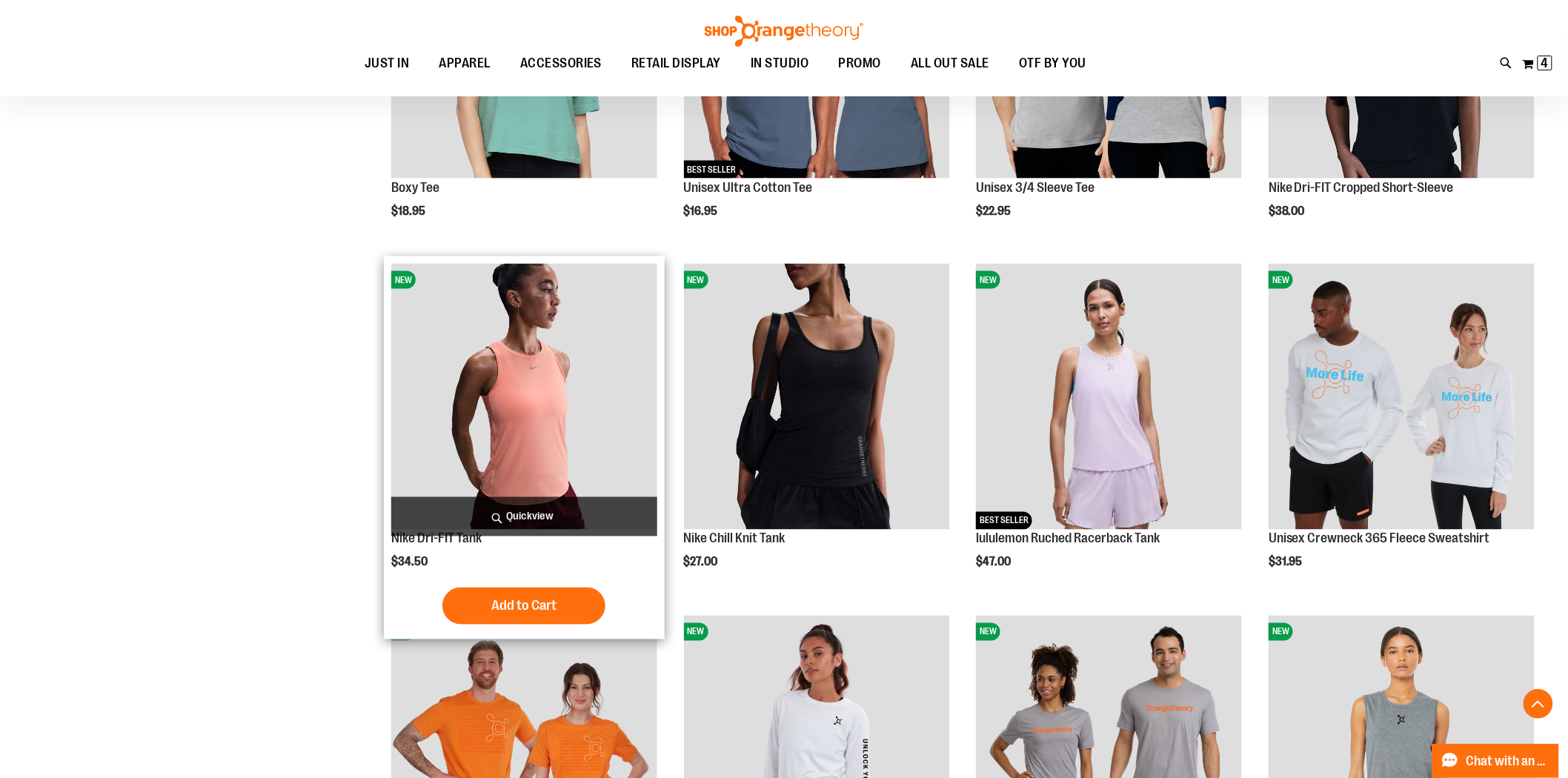
click at [581, 385] on img "product" at bounding box center [524, 396] width 266 height 266
click at [499, 409] on img "product" at bounding box center [524, 396] width 266 height 266
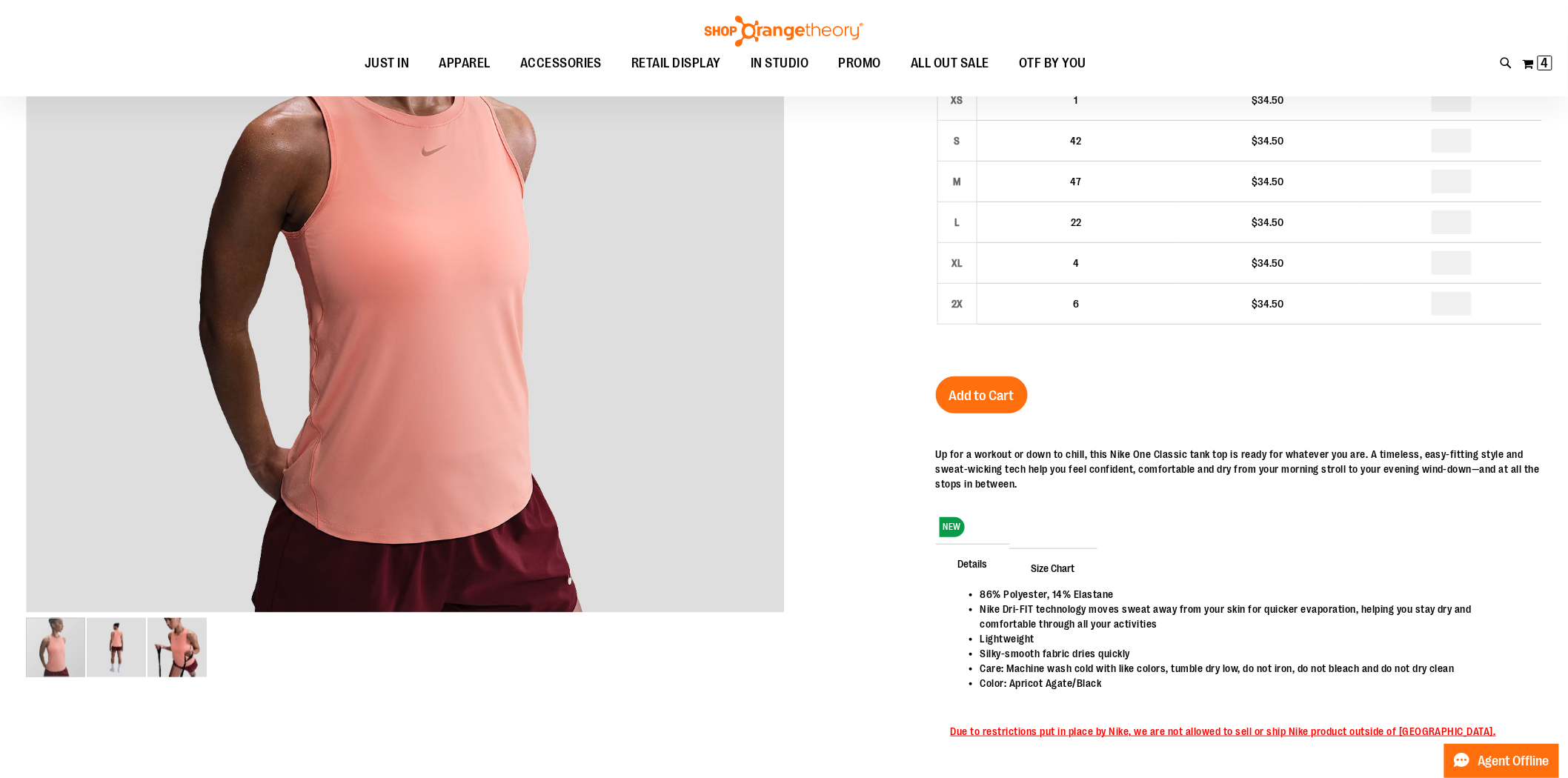
scroll to position [163, 0]
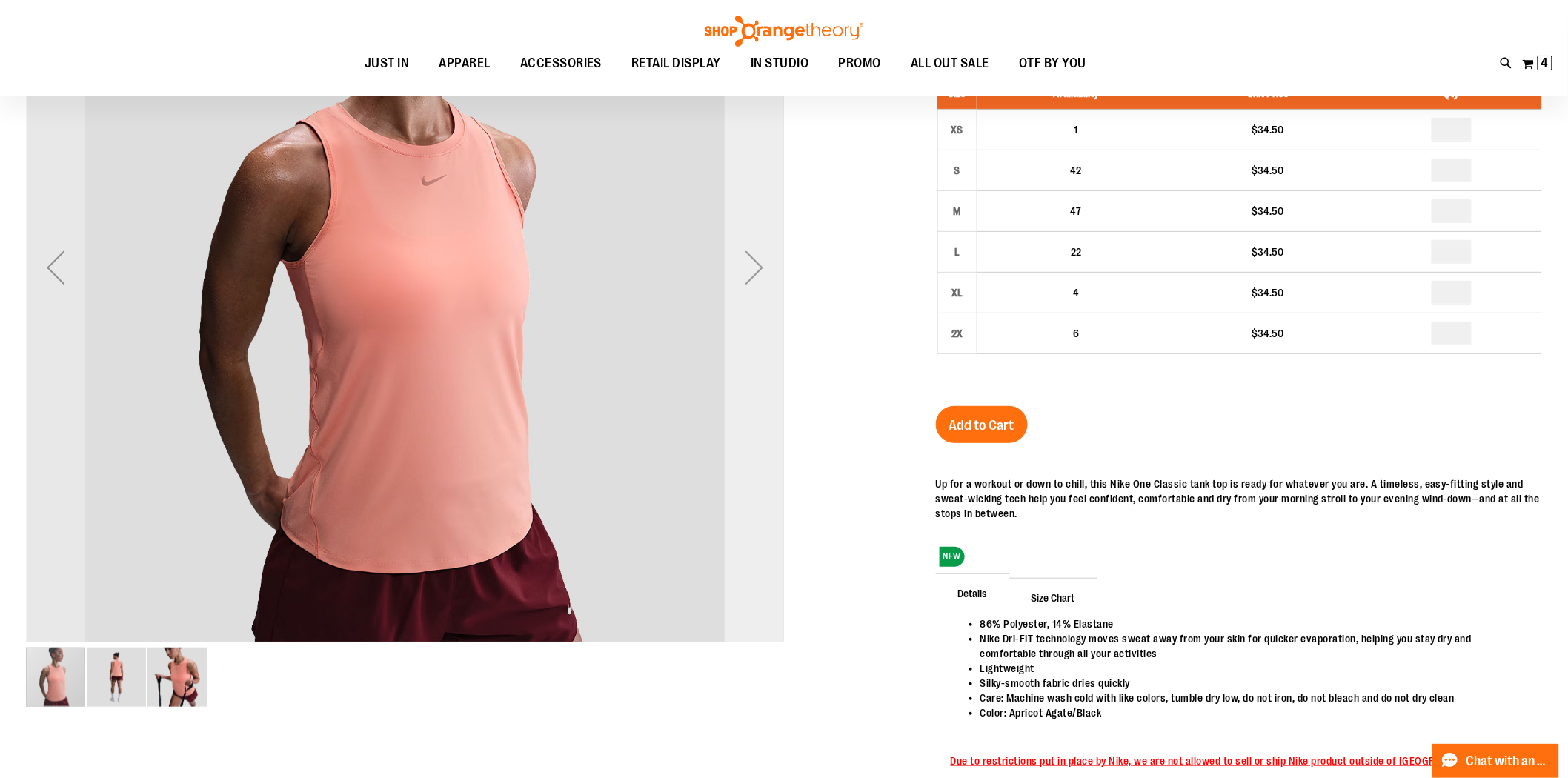
type input "**********"
click at [761, 265] on div "Next" at bounding box center [755, 267] width 59 height 59
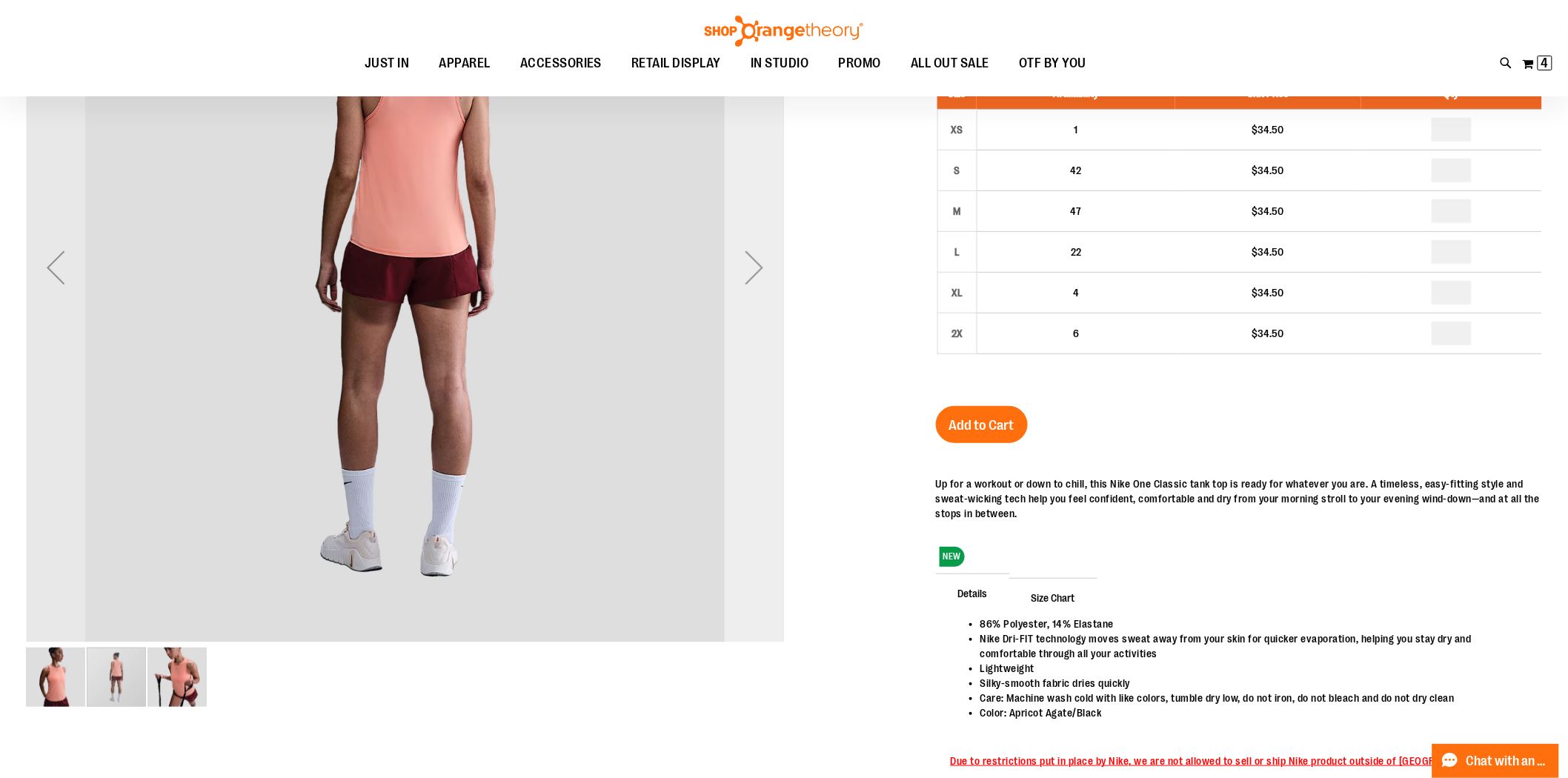
click at [761, 265] on div "Next" at bounding box center [755, 267] width 59 height 59
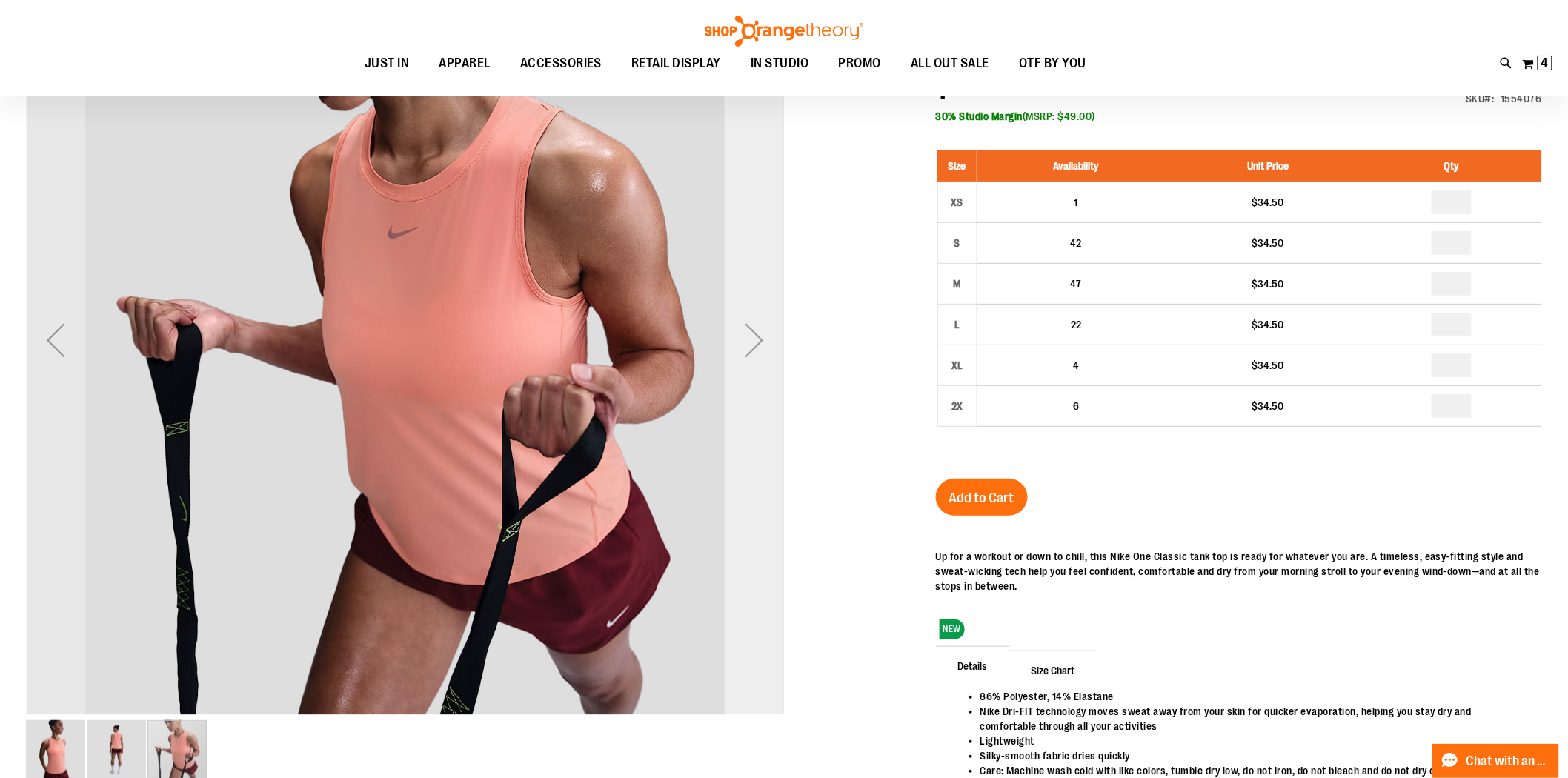
scroll to position [0, 0]
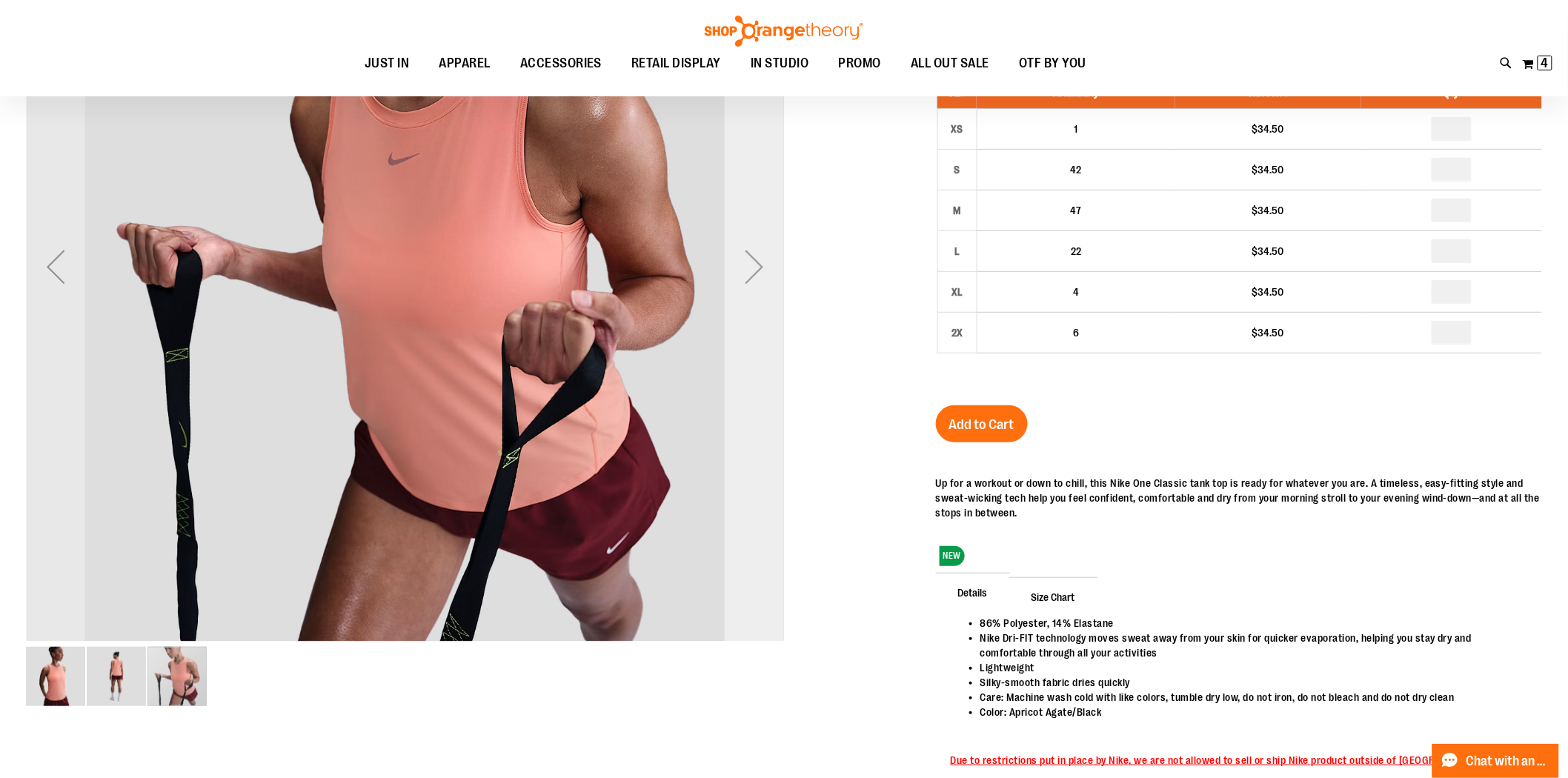
click at [753, 279] on div "Next" at bounding box center [755, 266] width 59 height 59
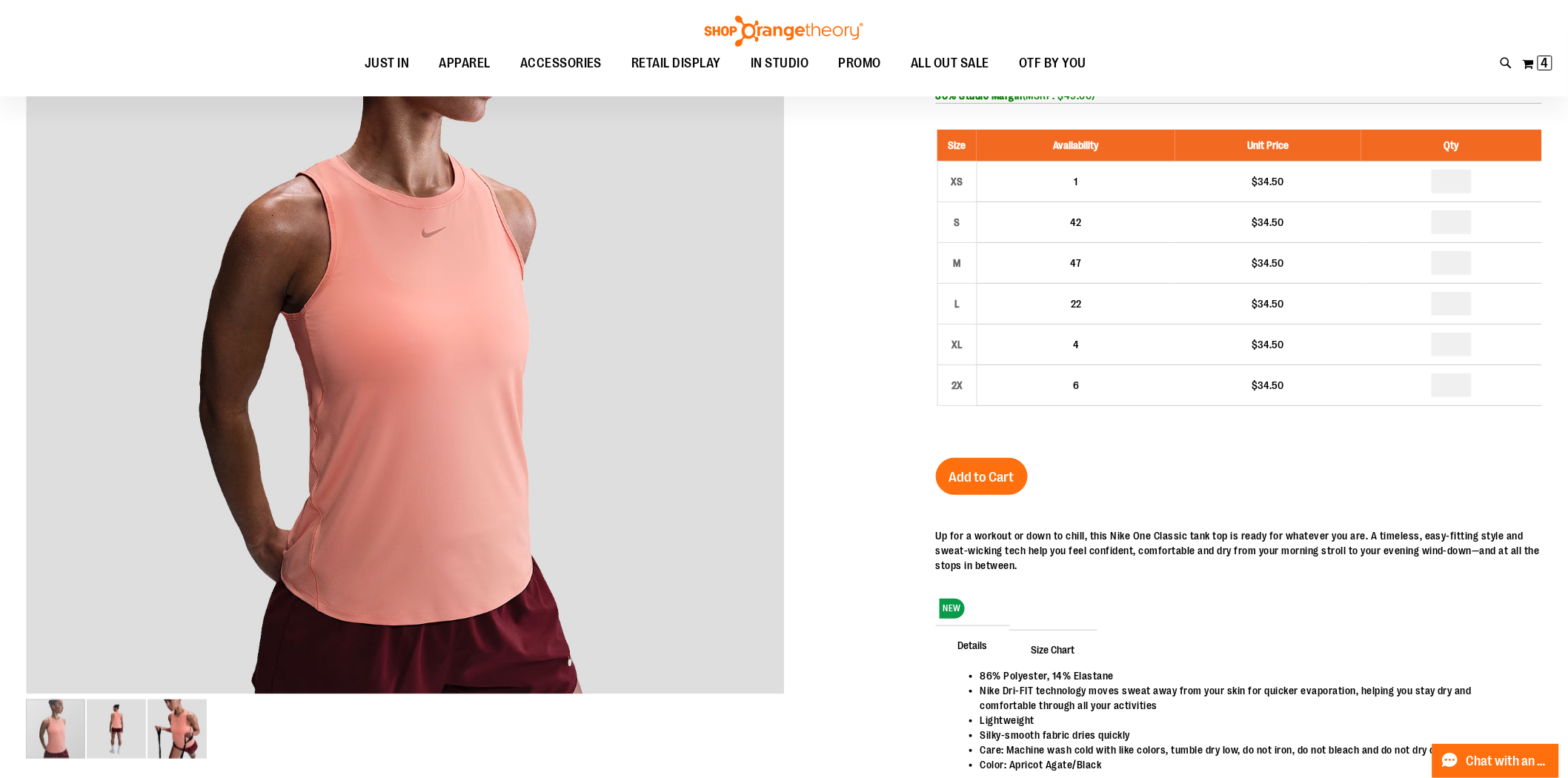
scroll to position [82, 0]
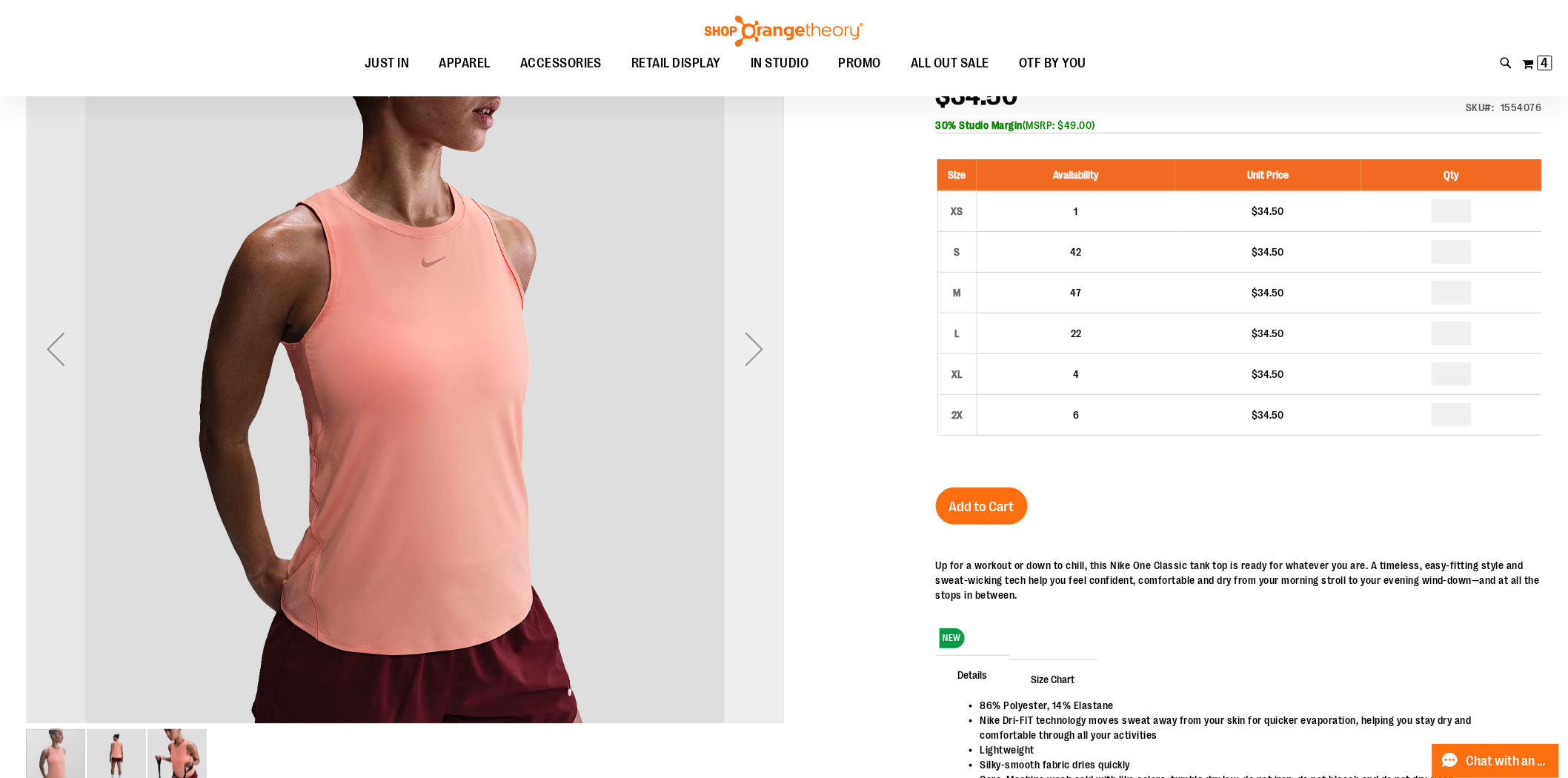
click at [742, 375] on div "Next" at bounding box center [755, 349] width 59 height 59
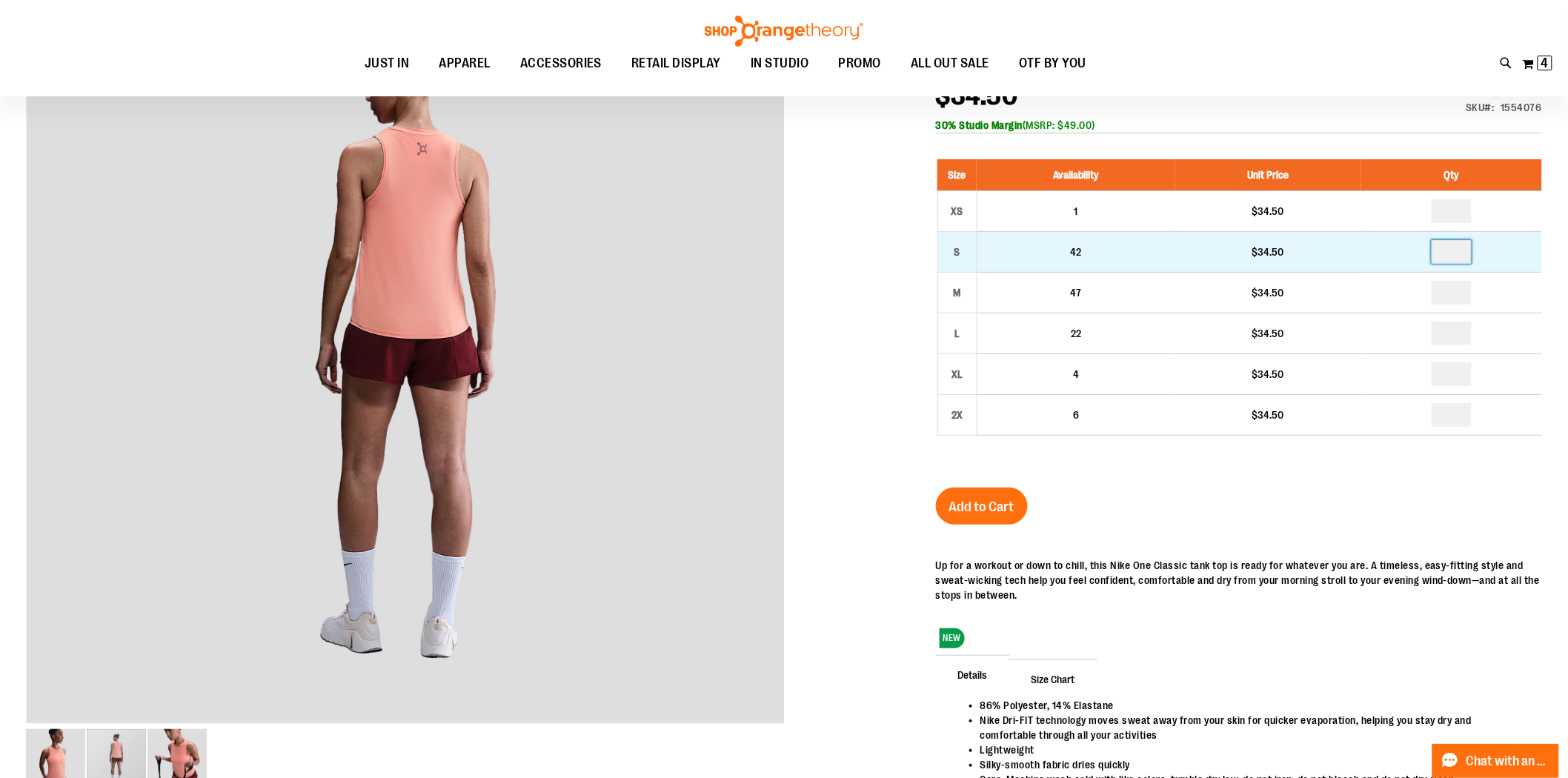
drag, startPoint x: 1460, startPoint y: 249, endPoint x: 1428, endPoint y: 253, distance: 32.2
click at [1428, 253] on td at bounding box center [1452, 252] width 181 height 41
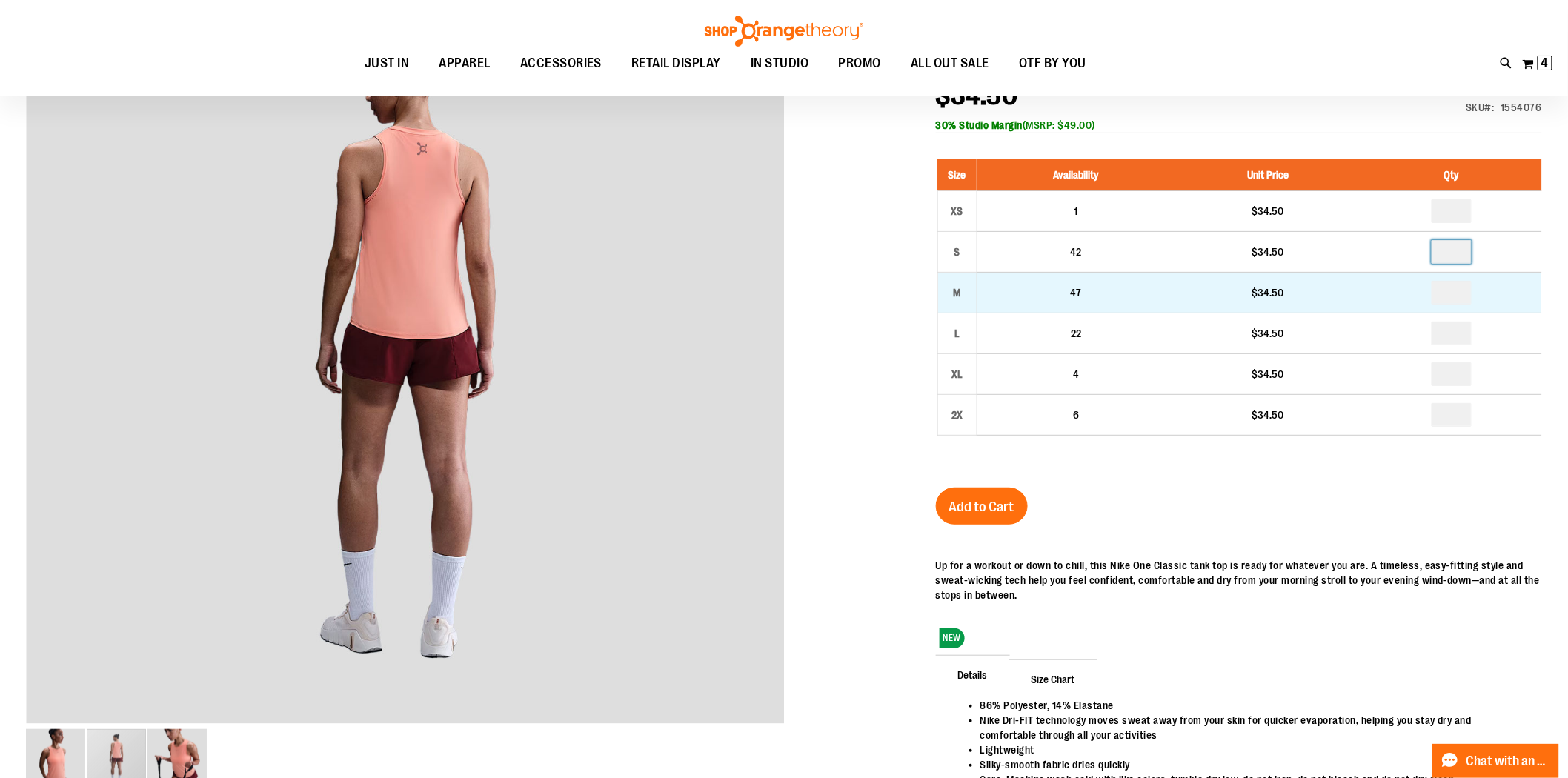
type input "*"
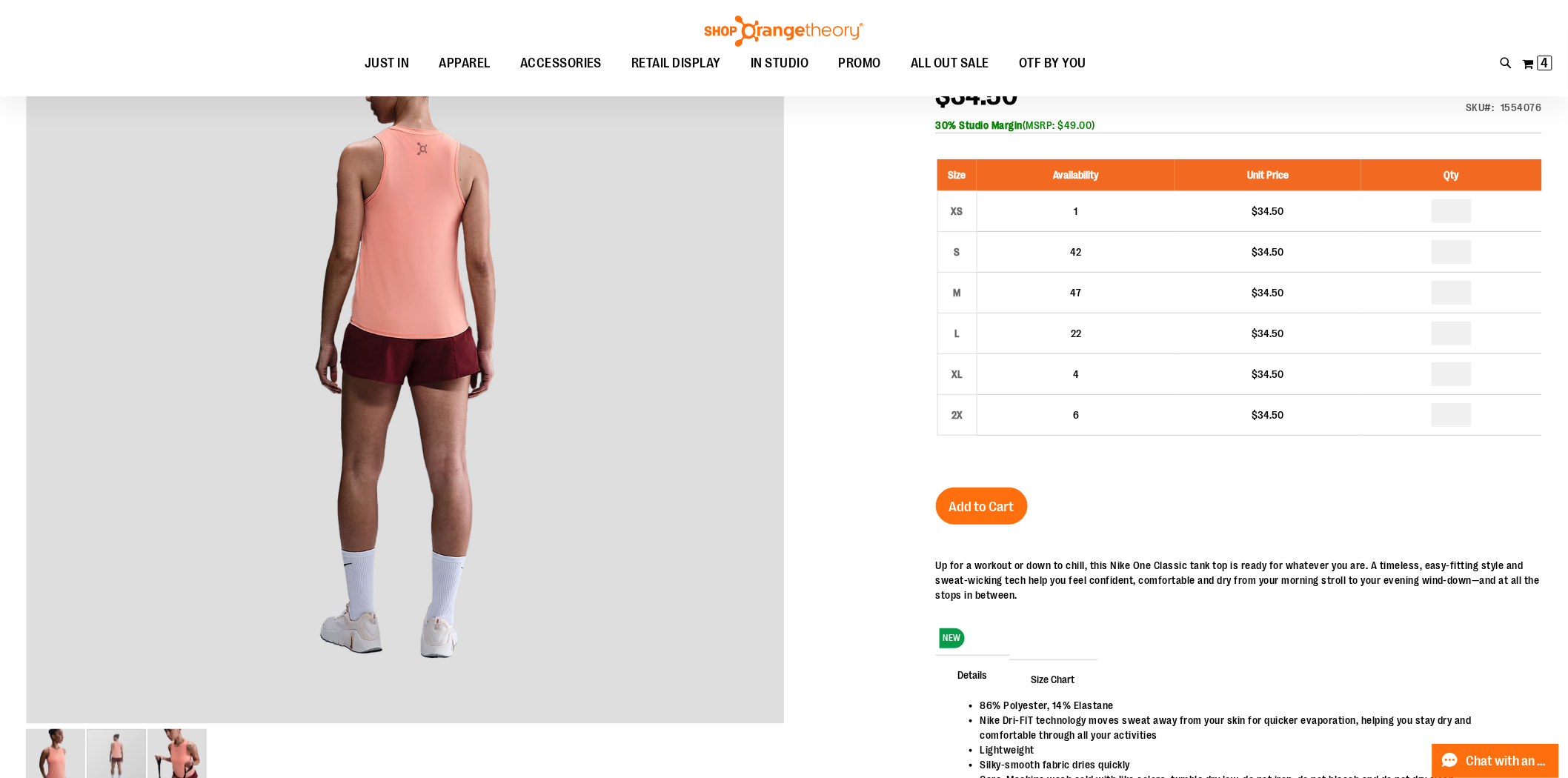
type input "*"
click at [975, 507] on span "Add to Cart" at bounding box center [982, 507] width 65 height 16
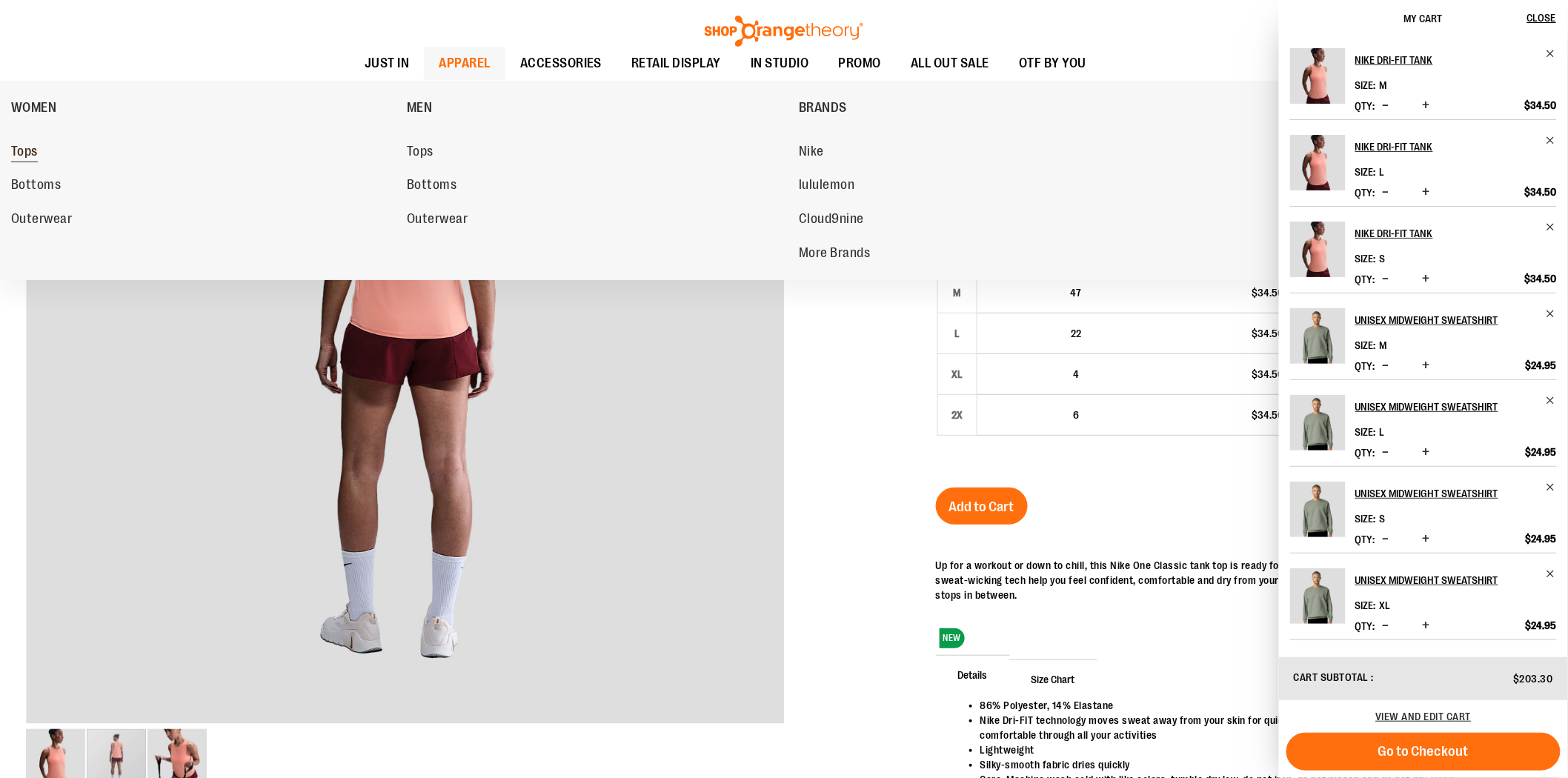
click at [38, 151] on span "Tops" at bounding box center [24, 153] width 27 height 18
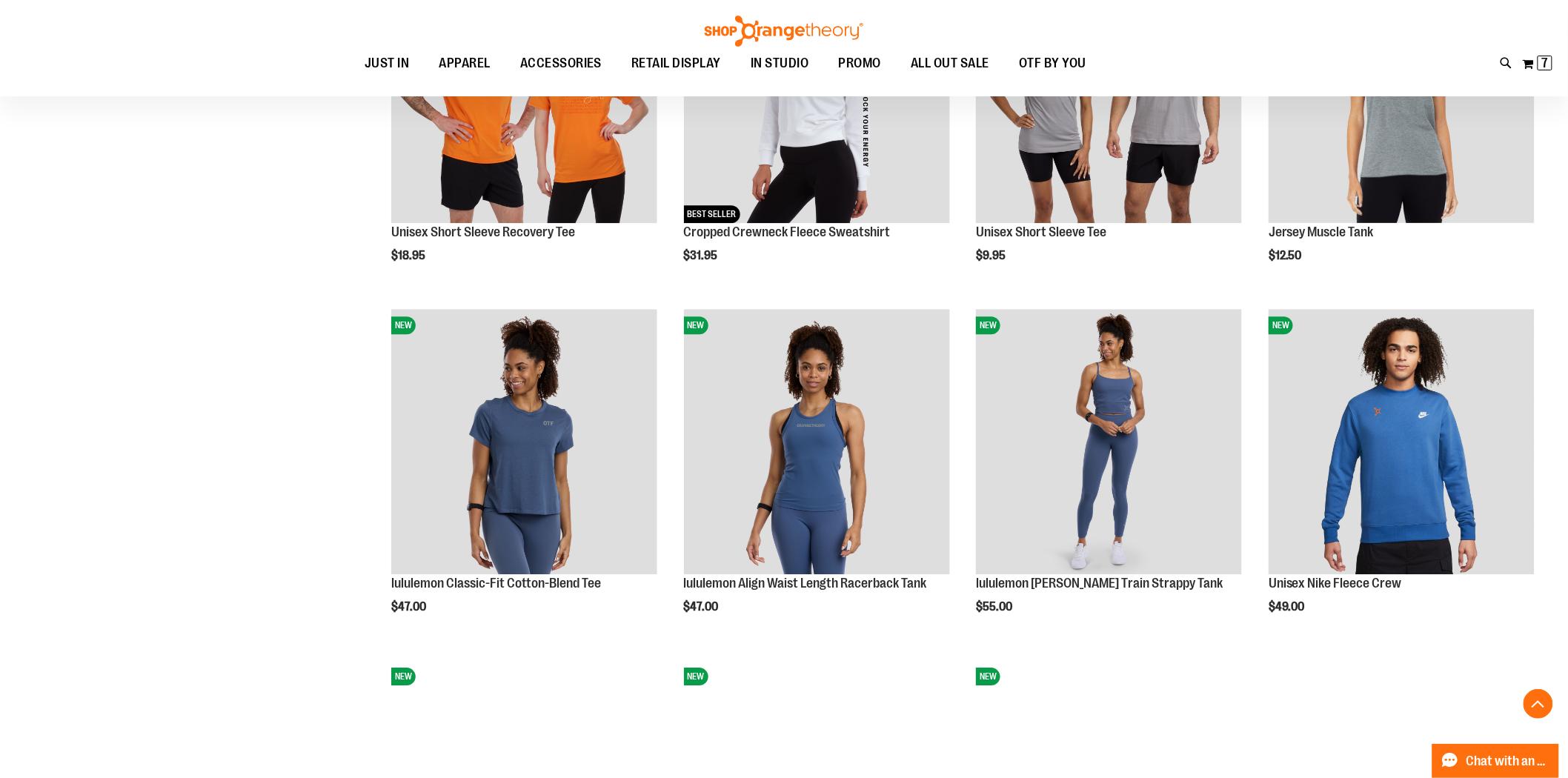
scroll to position [1893, 0]
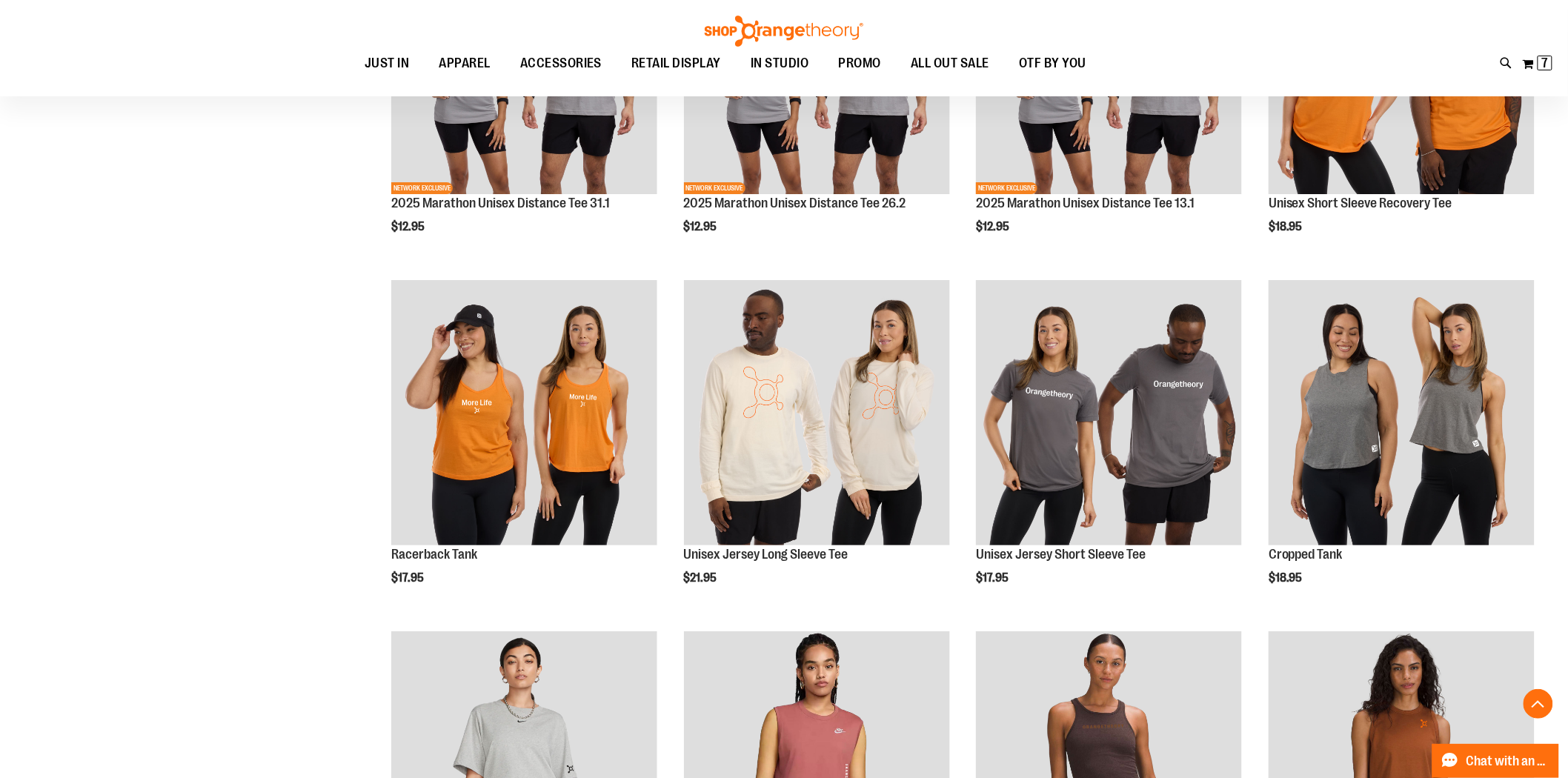
scroll to position [2141, 0]
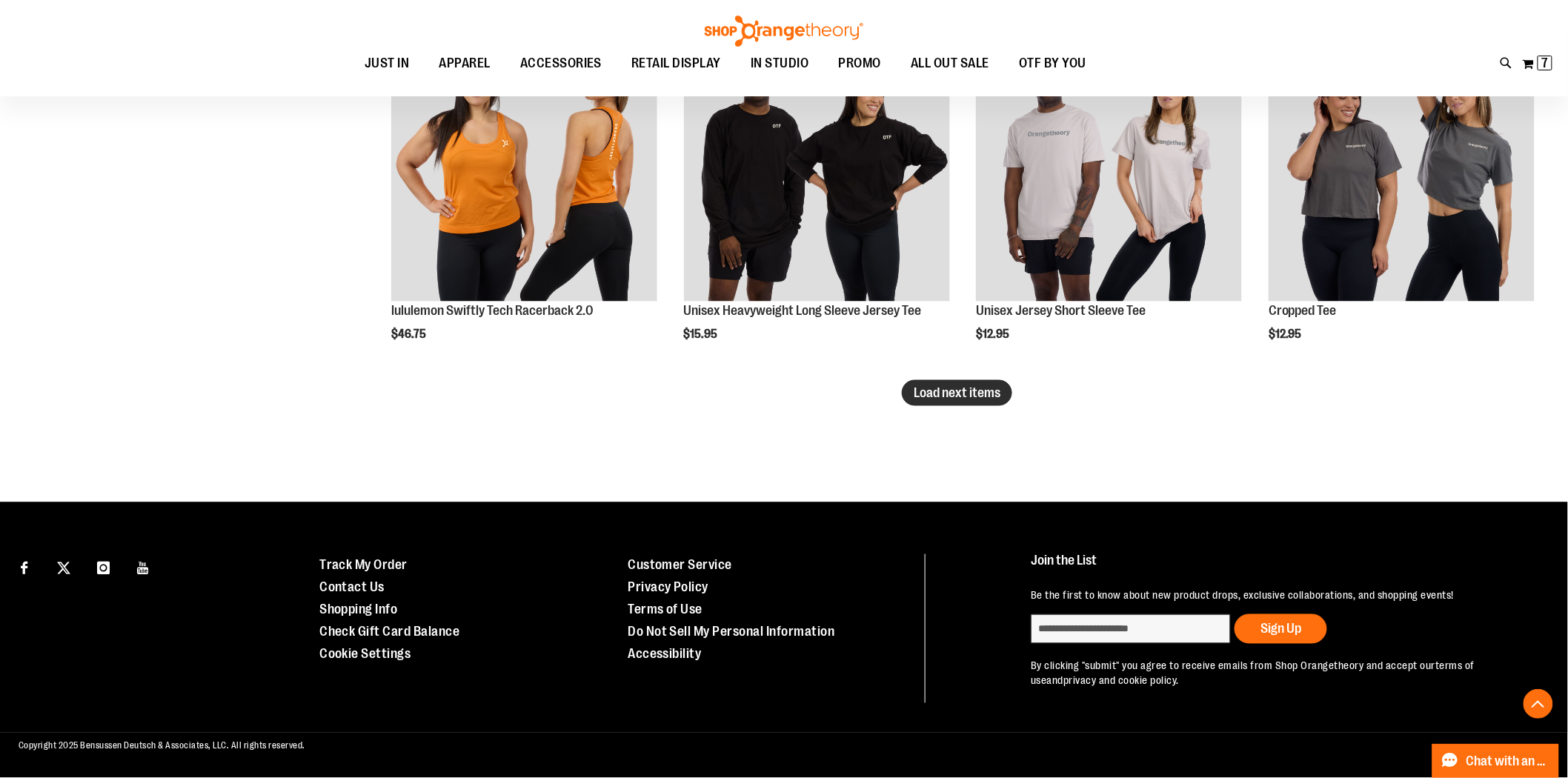
type input "**********"
click at [984, 403] on button "Load next items" at bounding box center [957, 393] width 110 height 26
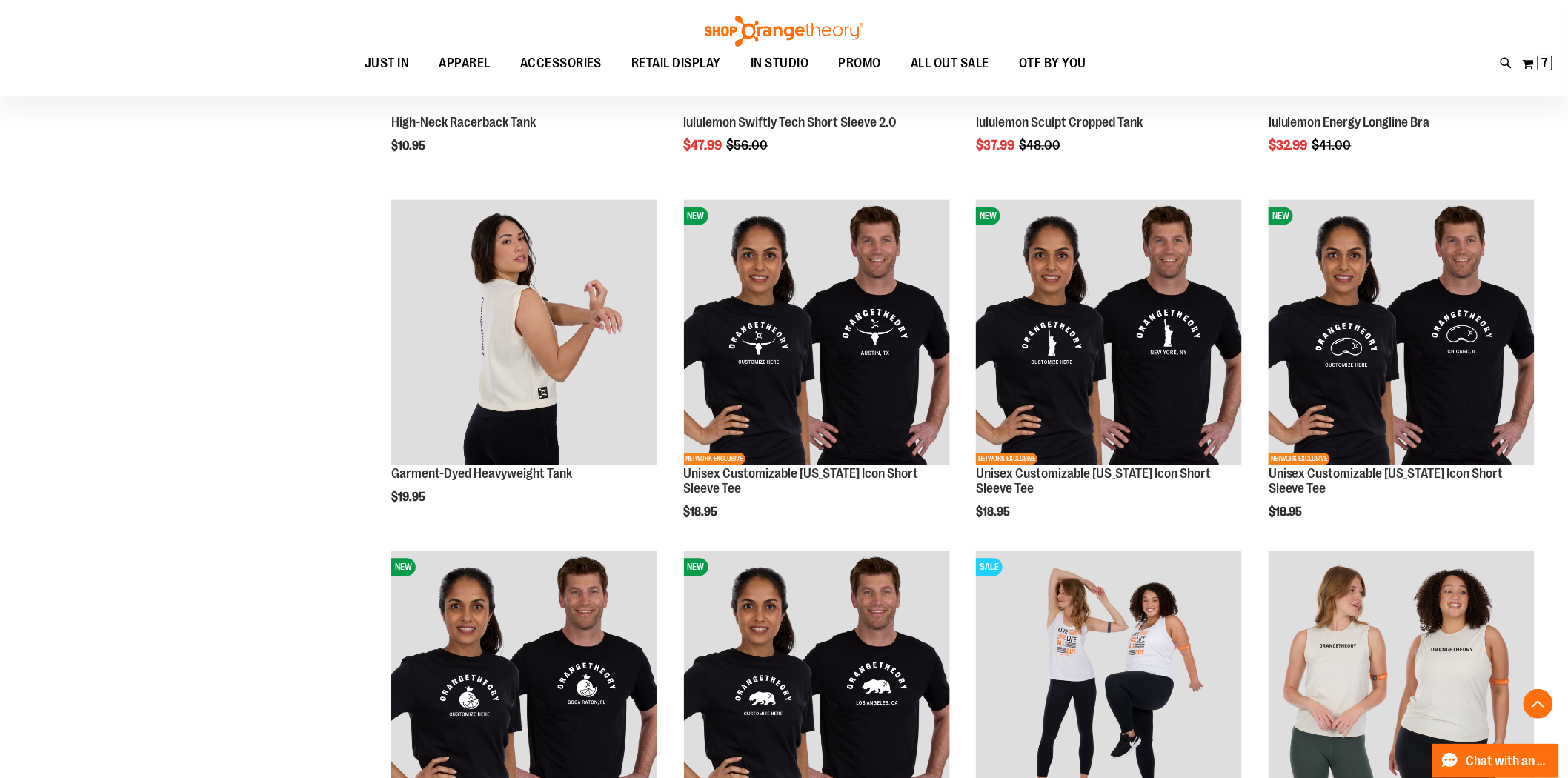
scroll to position [3324, 0]
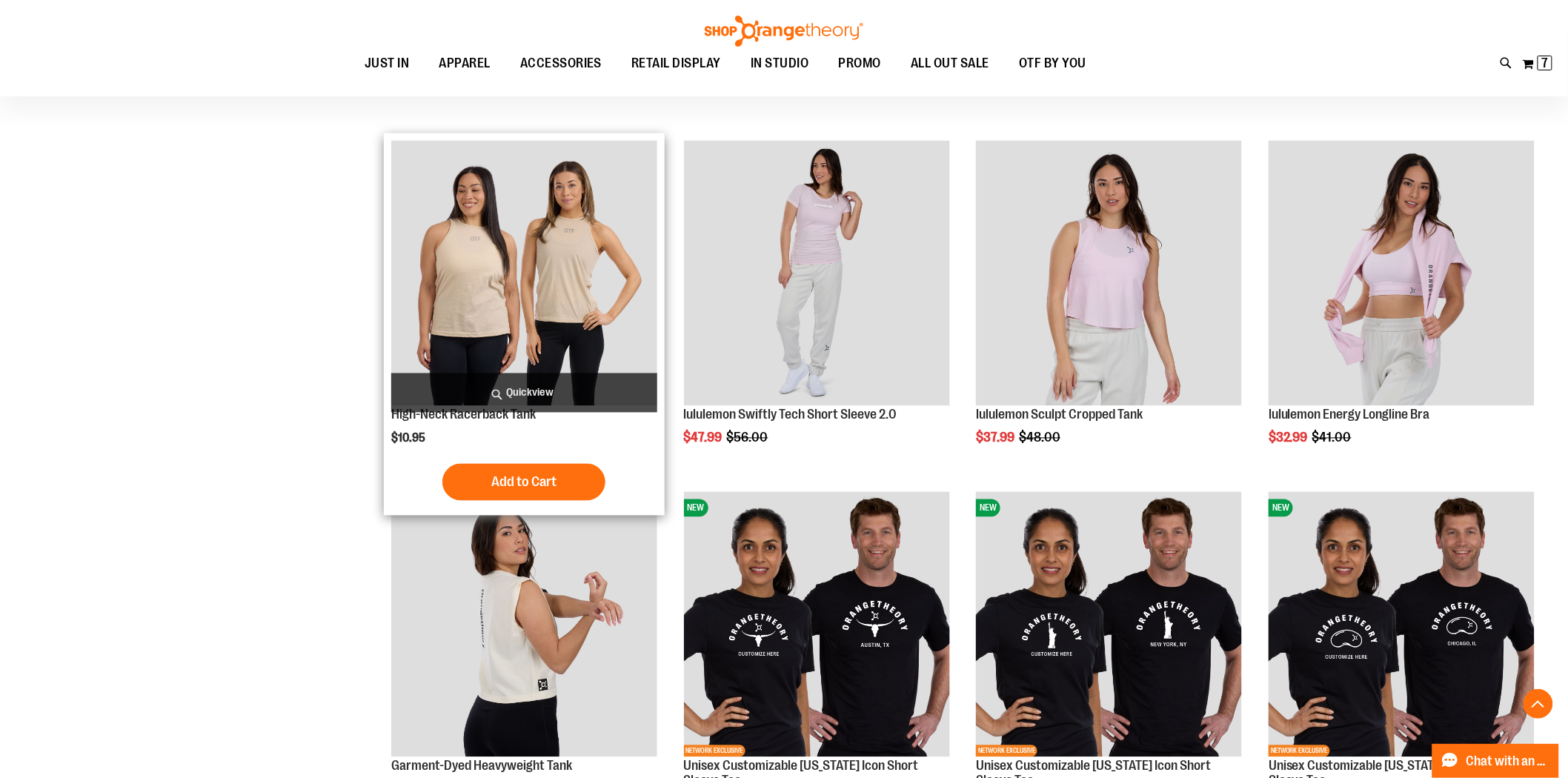
click at [539, 267] on img "product" at bounding box center [524, 273] width 266 height 266
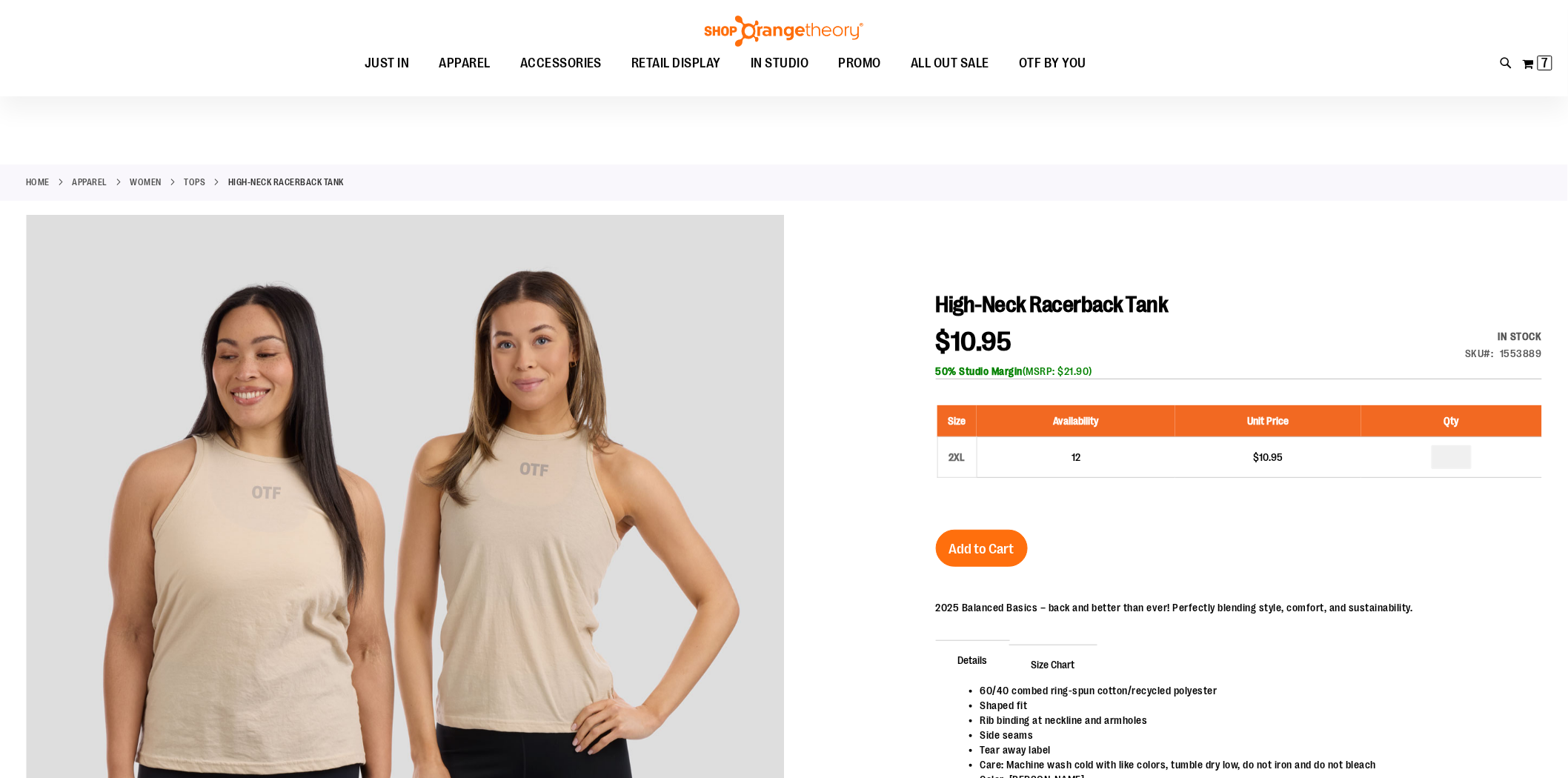
scroll to position [82, 0]
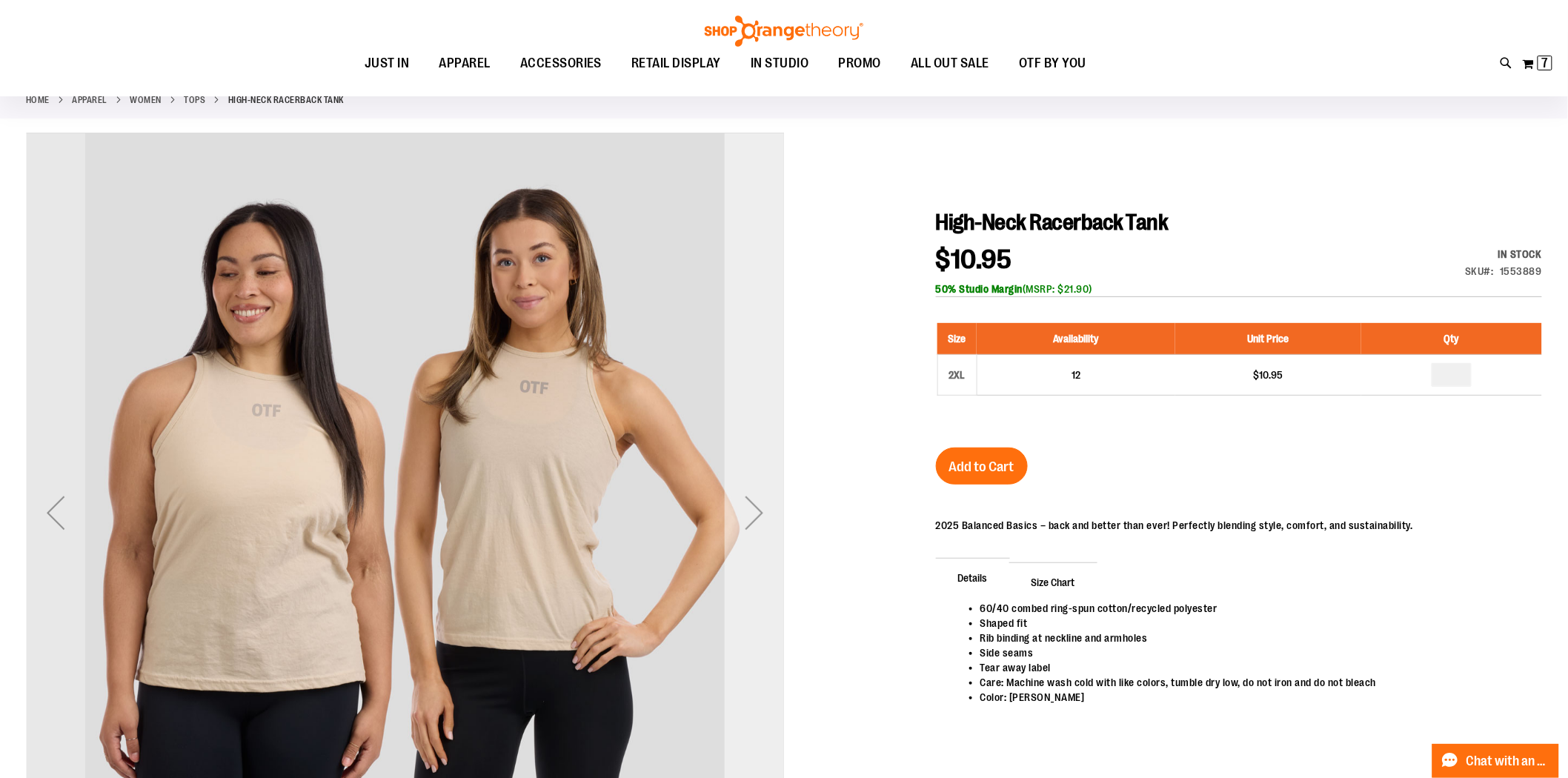
type input "**********"
click at [761, 499] on div "Next" at bounding box center [755, 513] width 59 height 59
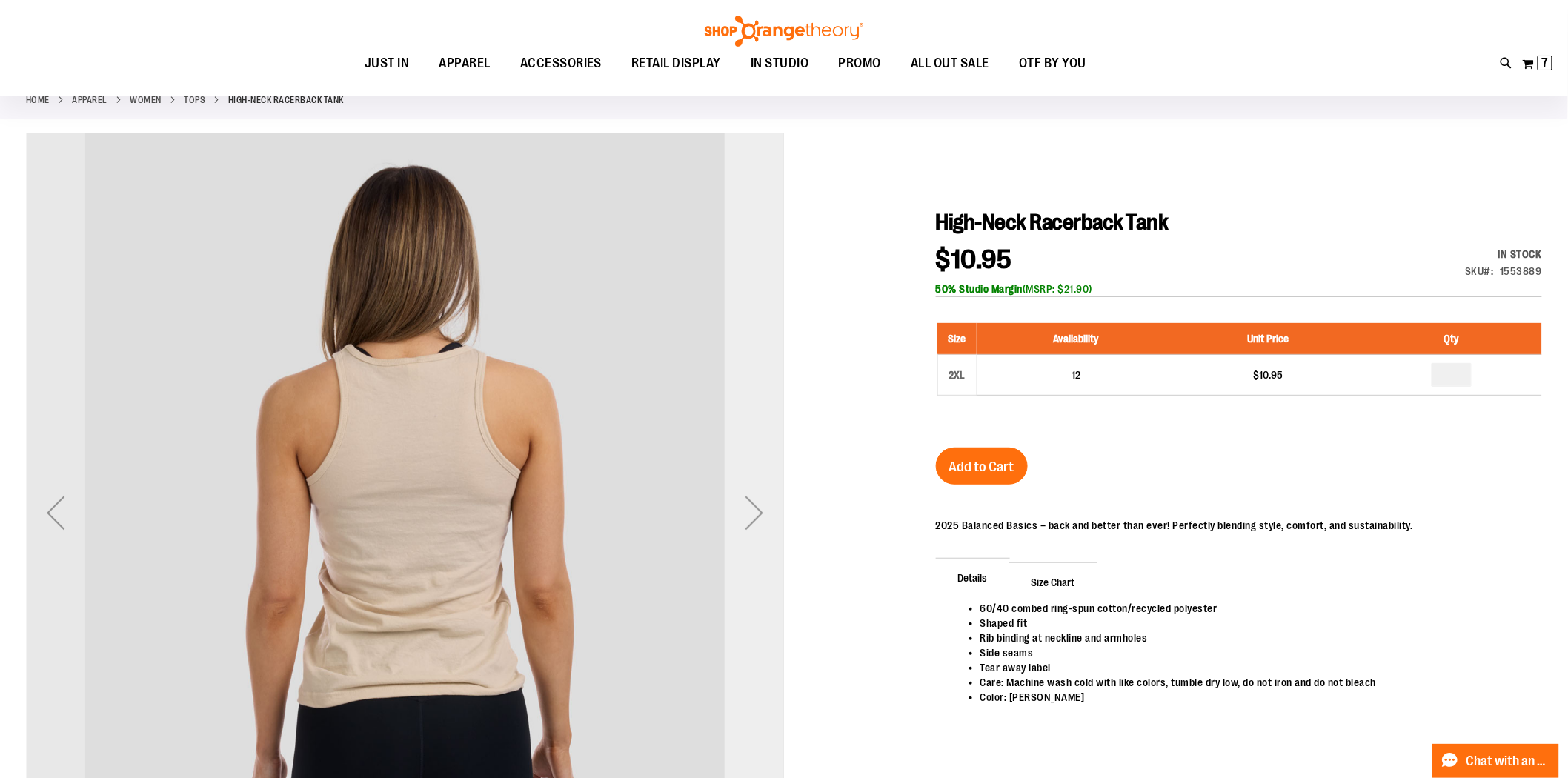
click at [759, 505] on div "Next" at bounding box center [755, 513] width 59 height 59
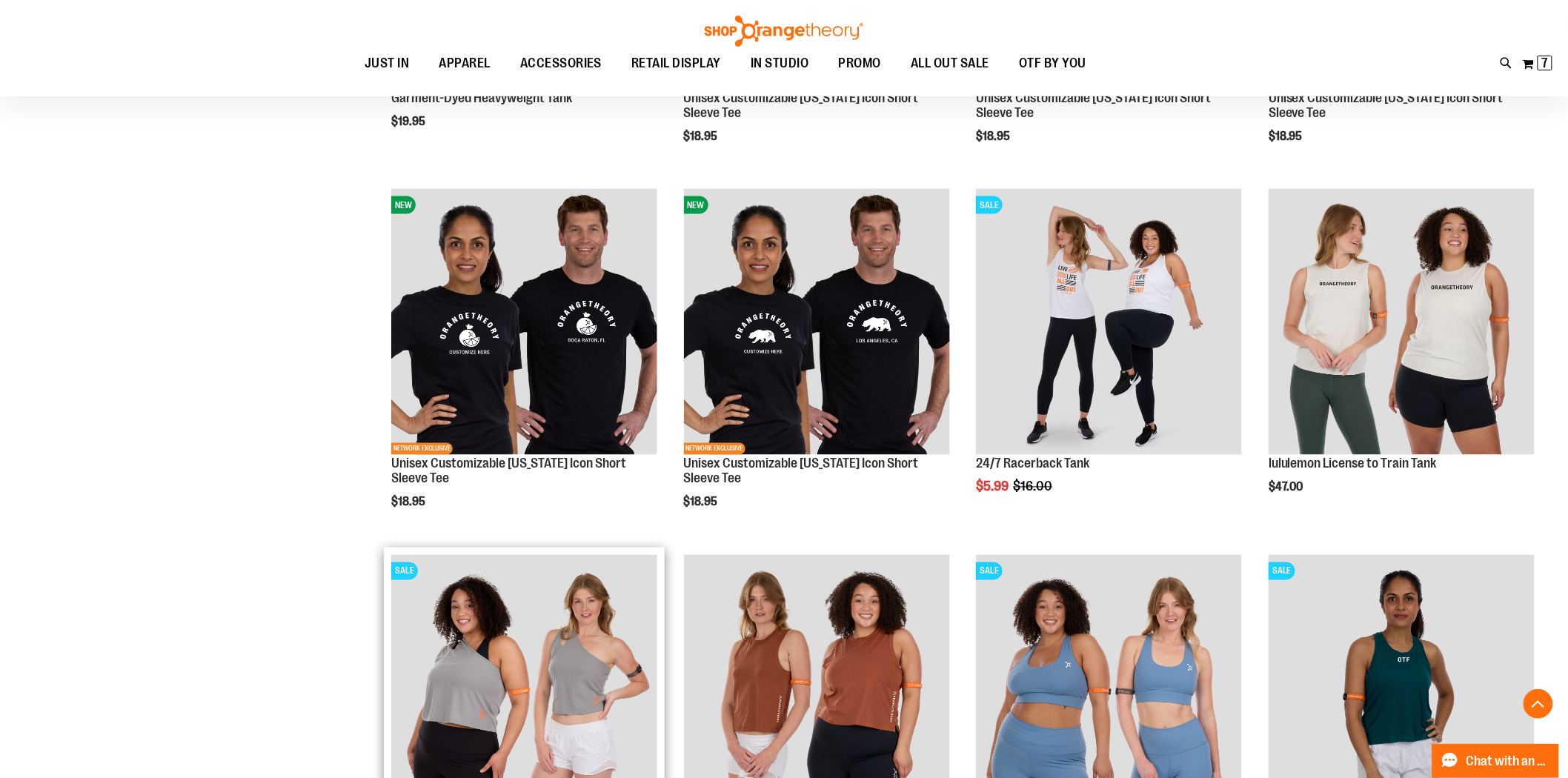
scroll to position [1039, 0]
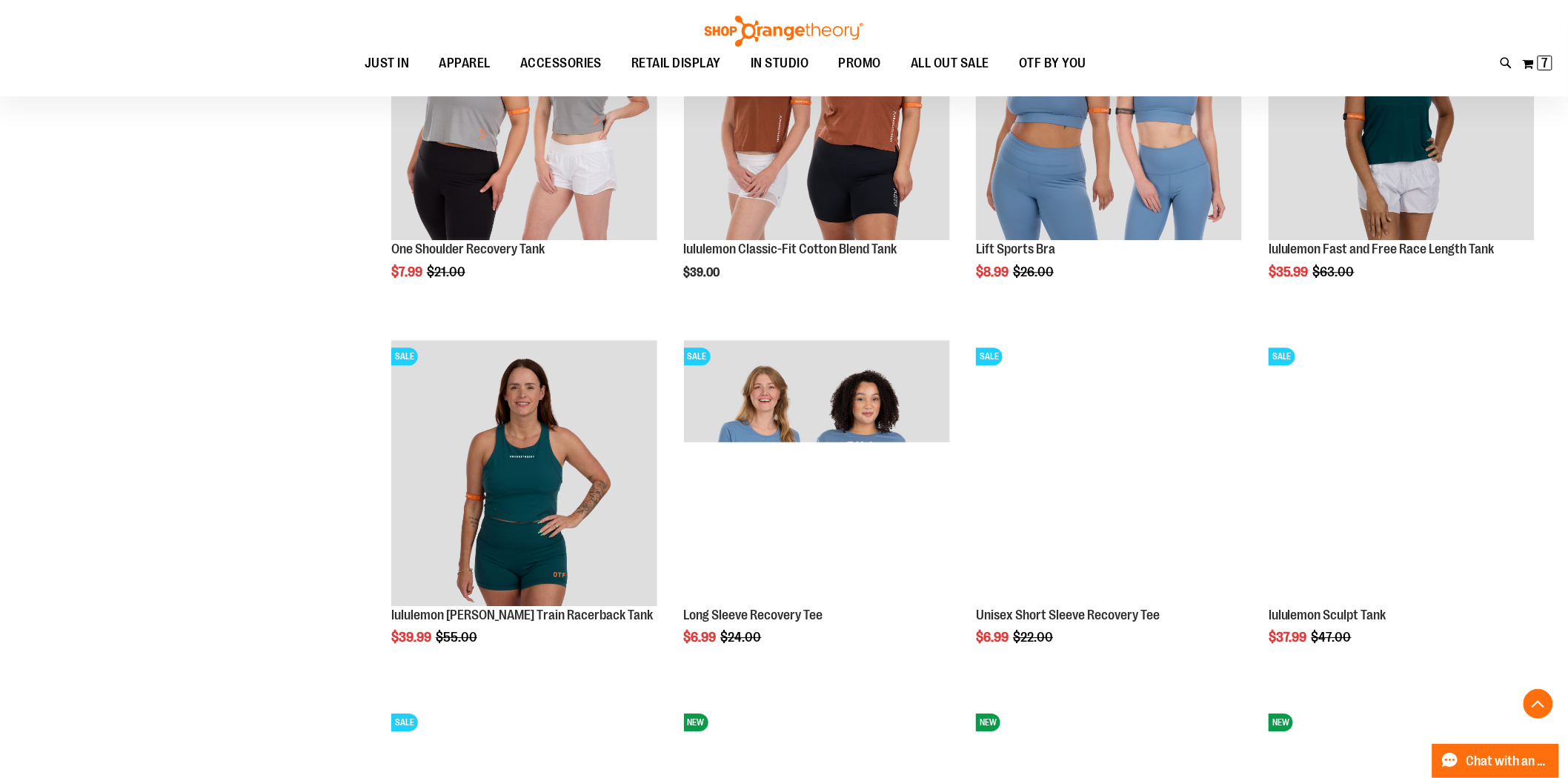
scroll to position [1781, 0]
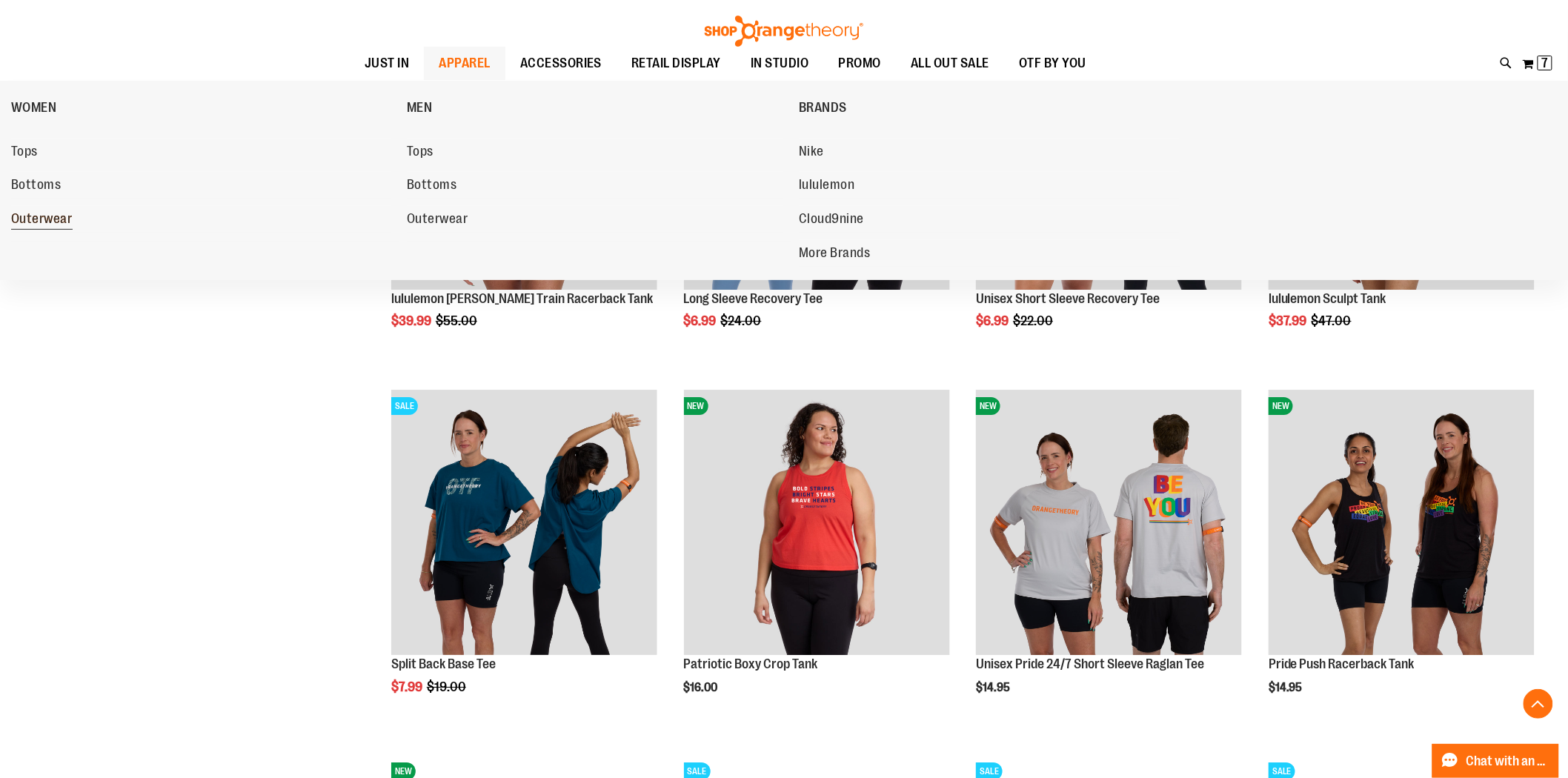
type input "**********"
click at [63, 225] on span "Outerwear" at bounding box center [42, 220] width 62 height 18
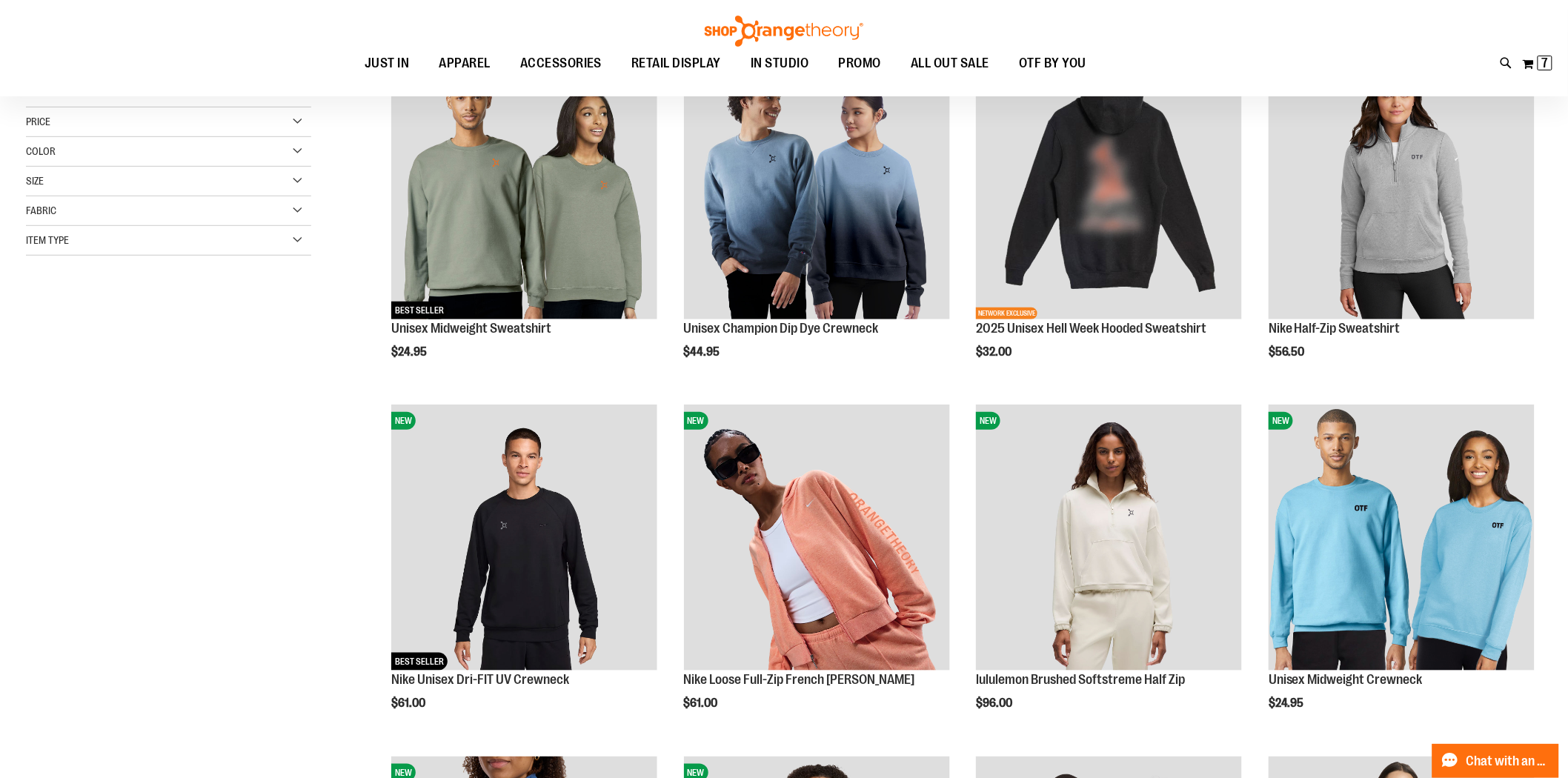
scroll to position [329, 0]
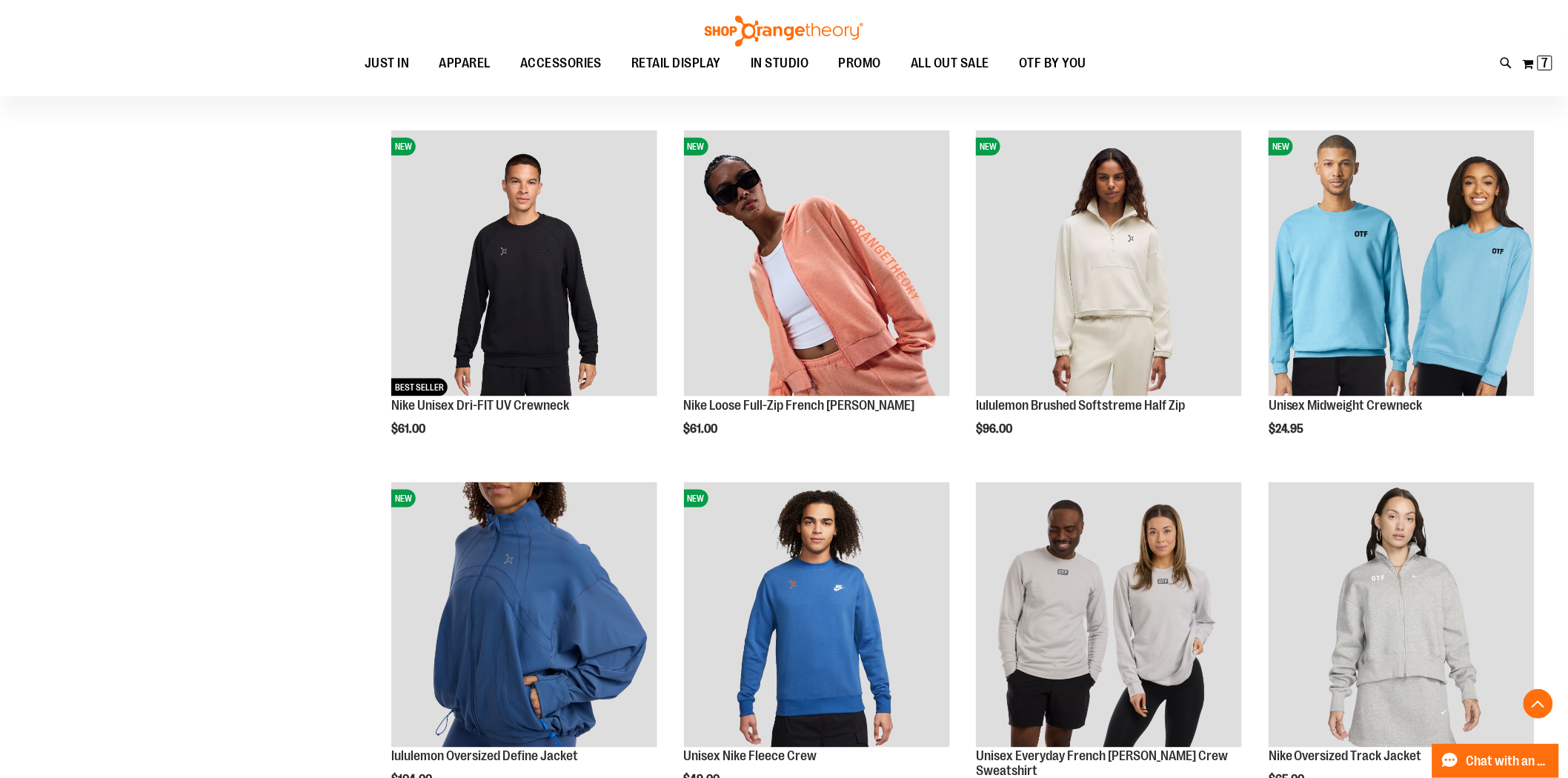
scroll to position [494, 0]
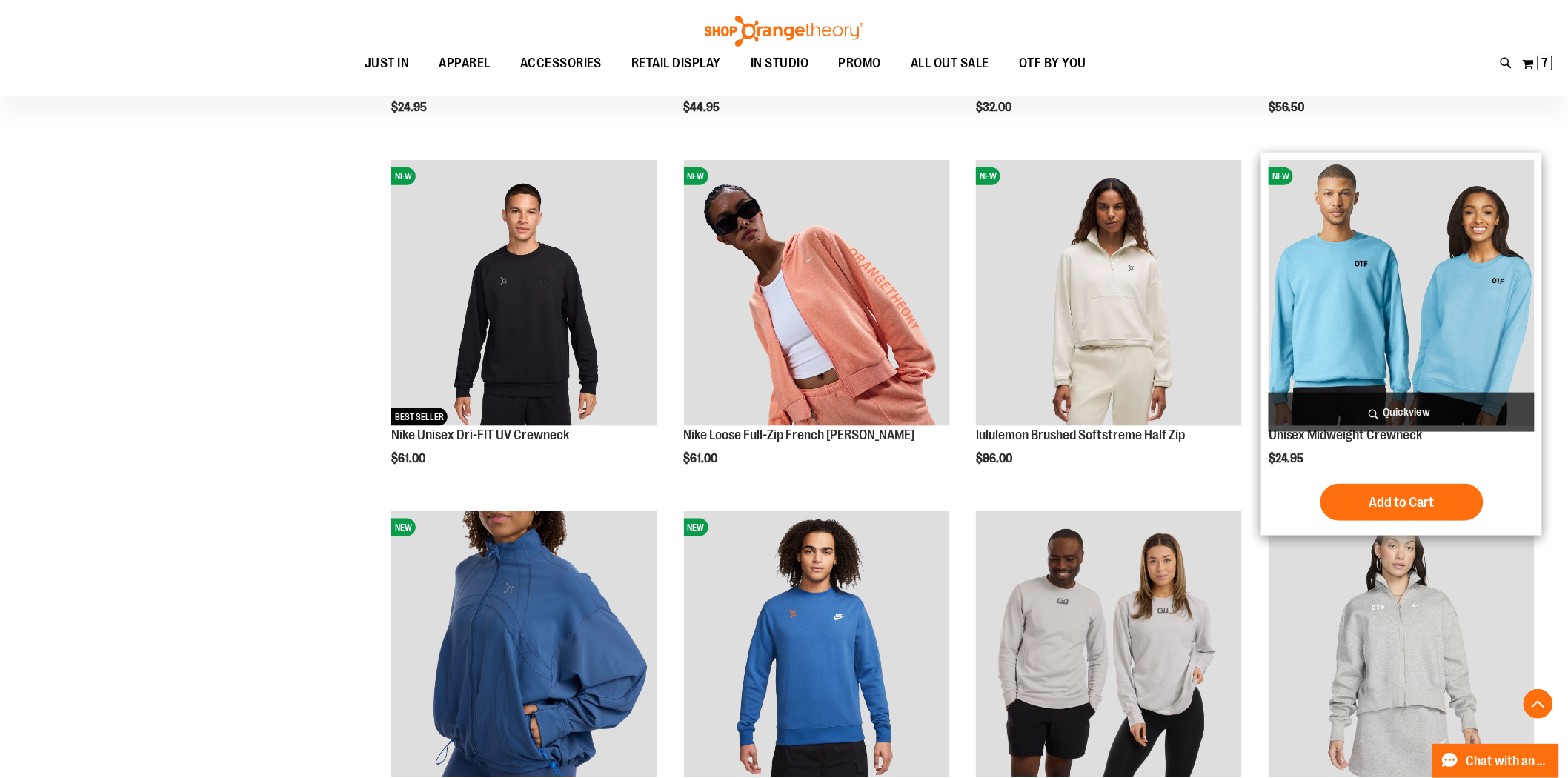
type input "**********"
click at [1430, 274] on img "product" at bounding box center [1401, 293] width 266 height 266
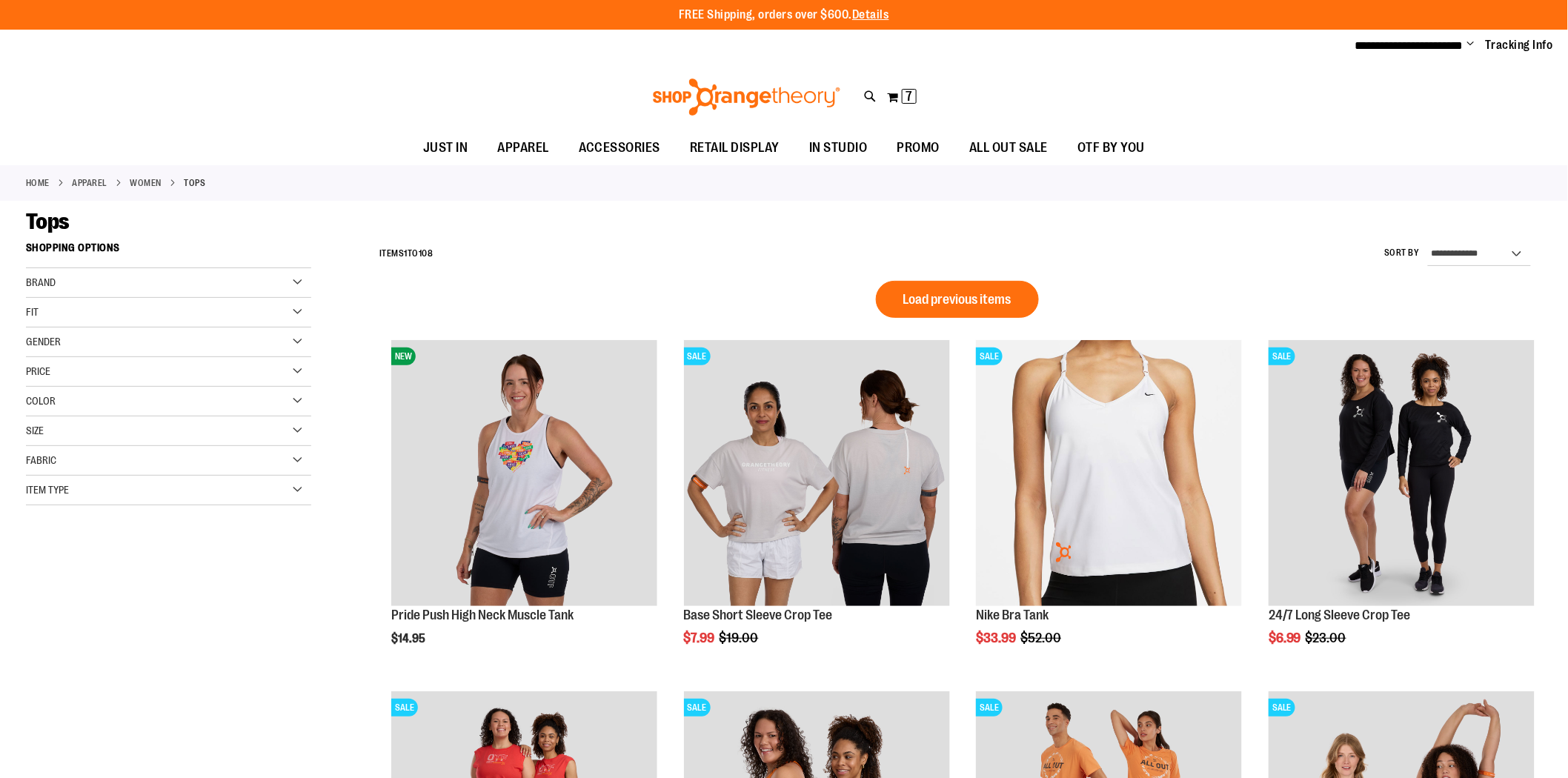
scroll to position [980, 0]
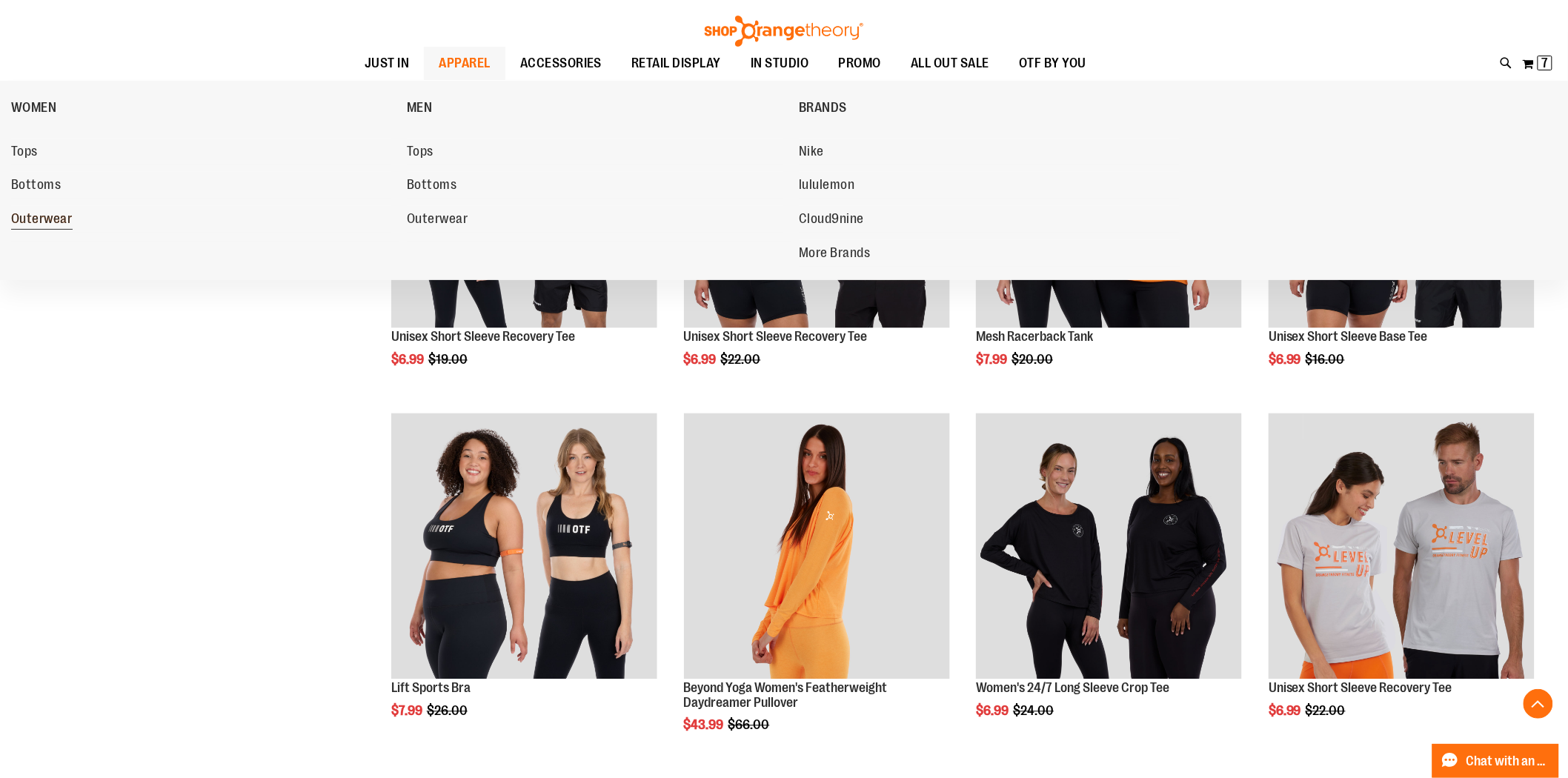
type input "**********"
click at [77, 219] on link "Outerwear" at bounding box center [201, 219] width 381 height 27
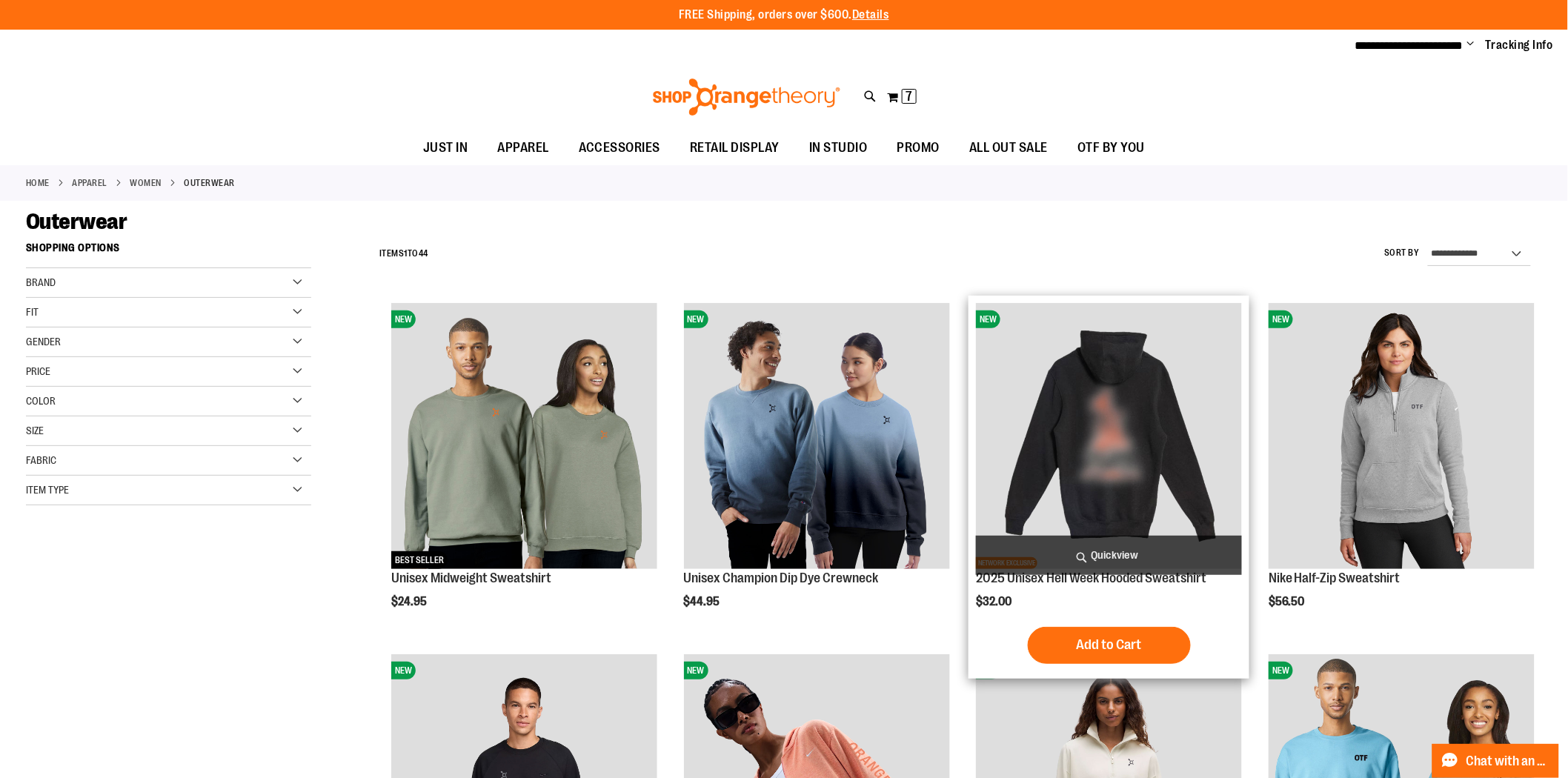
type input "**********"
click at [1108, 464] on img "product" at bounding box center [1108, 436] width 266 height 266
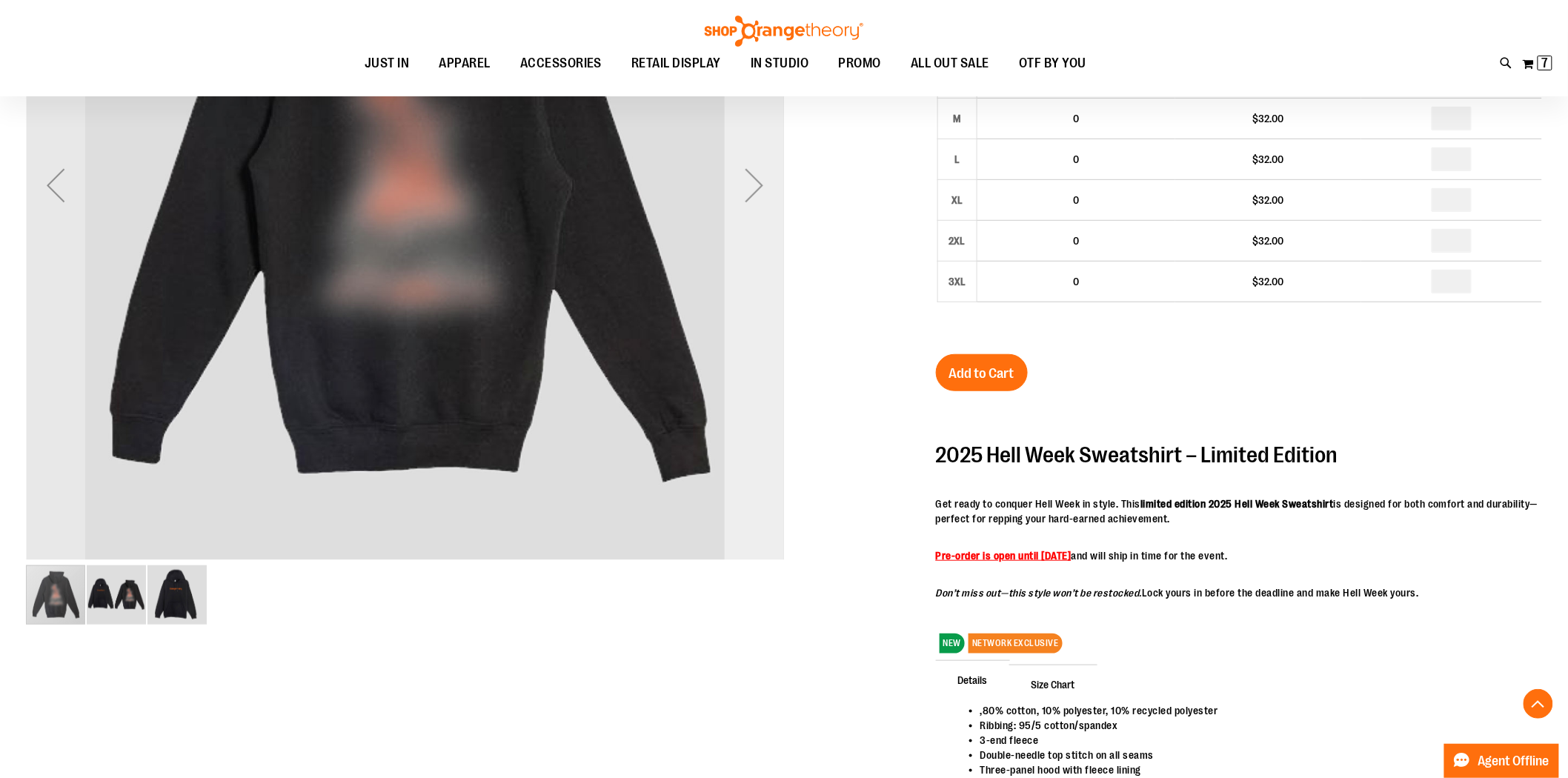
type input "**********"
click at [742, 180] on div "Next" at bounding box center [755, 185] width 59 height 59
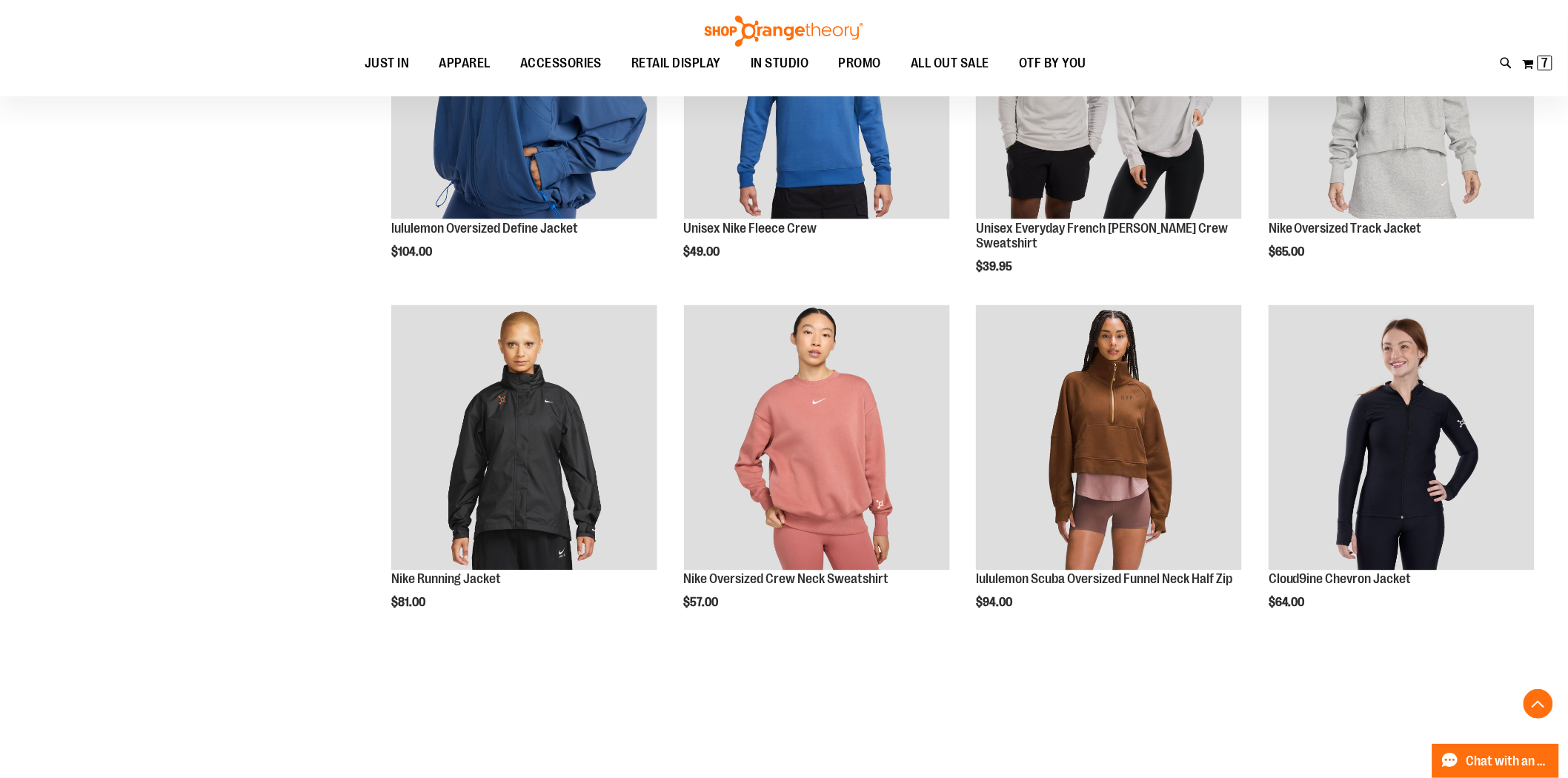
scroll to position [1153, 0]
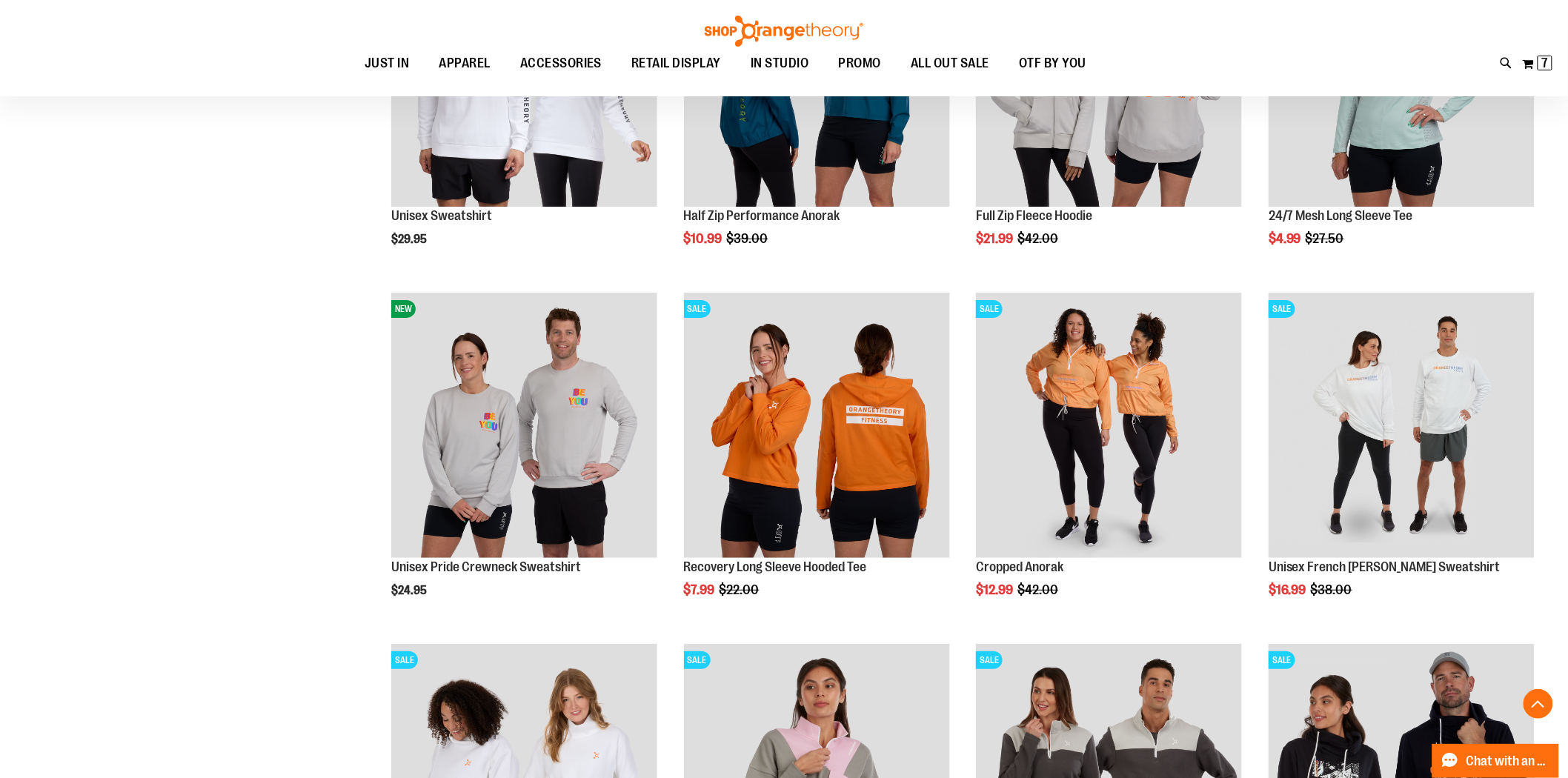
scroll to position [2470, 0]
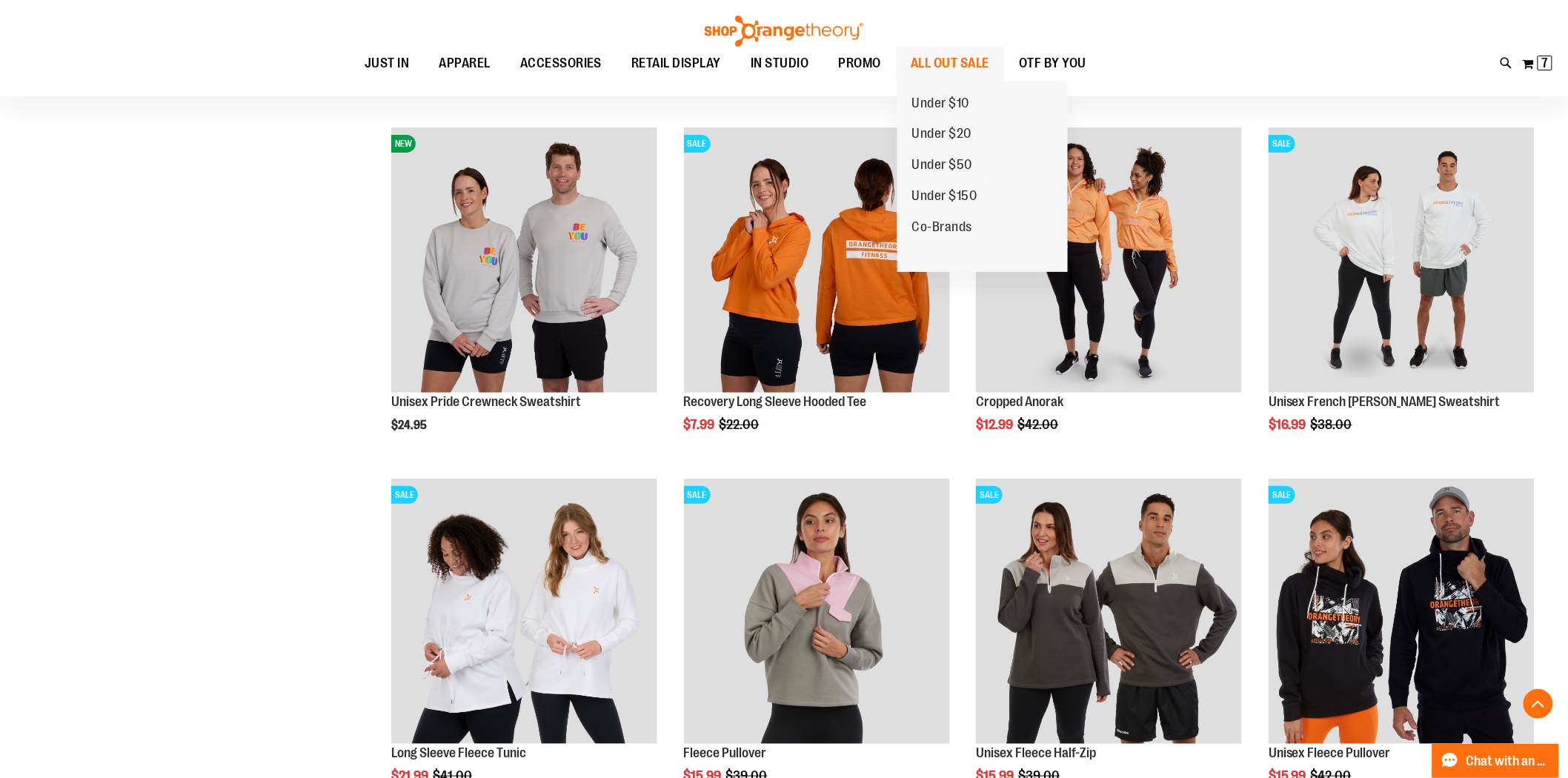
type input "**********"
click at [934, 60] on span "ALL OUT SALE" at bounding box center [950, 63] width 79 height 33
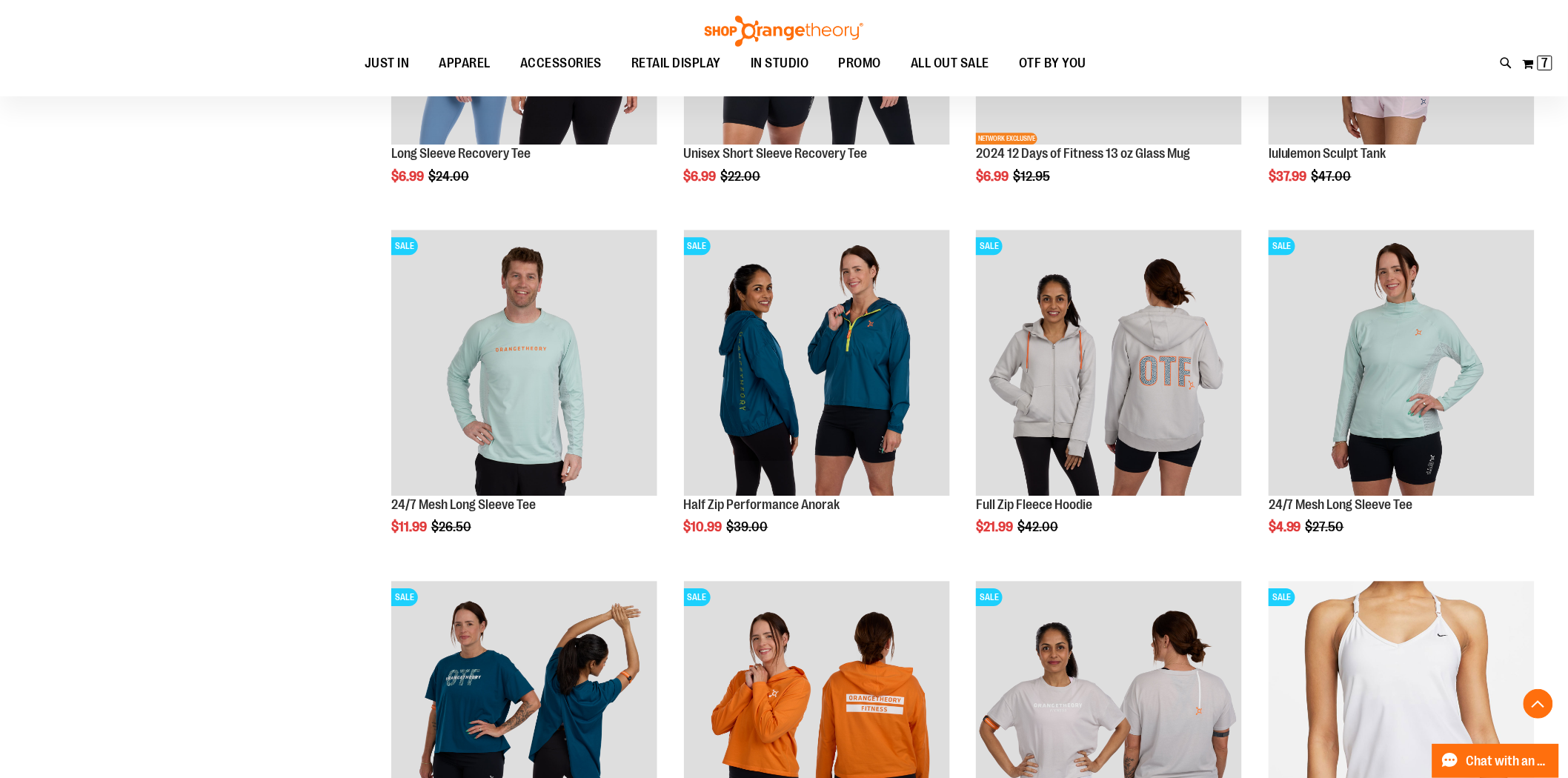
scroll to position [1482, 0]
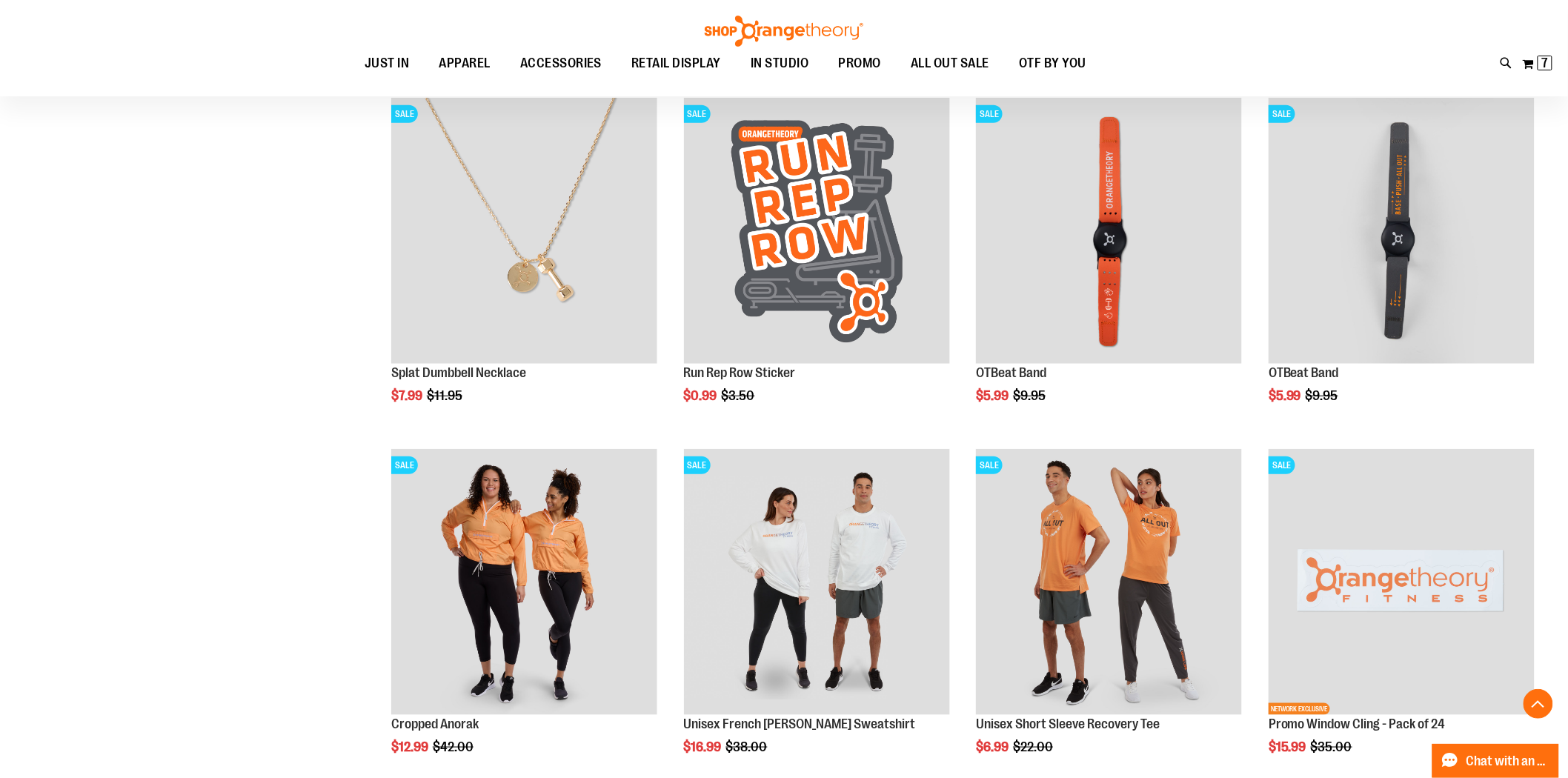
scroll to position [2882, 0]
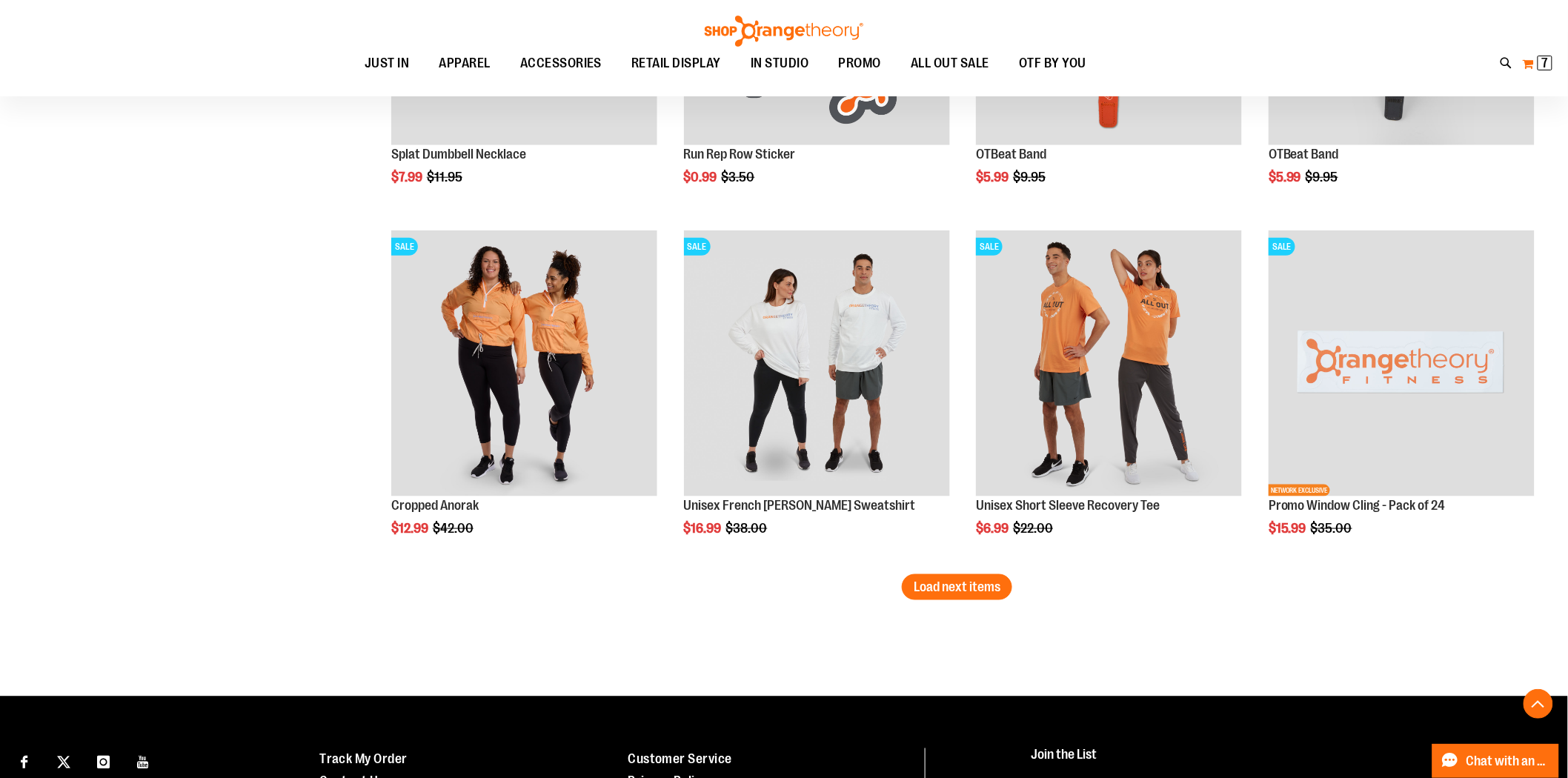
type input "**********"
click at [1539, 70] on button "My Cart 7 7 items" at bounding box center [1538, 63] width 31 height 23
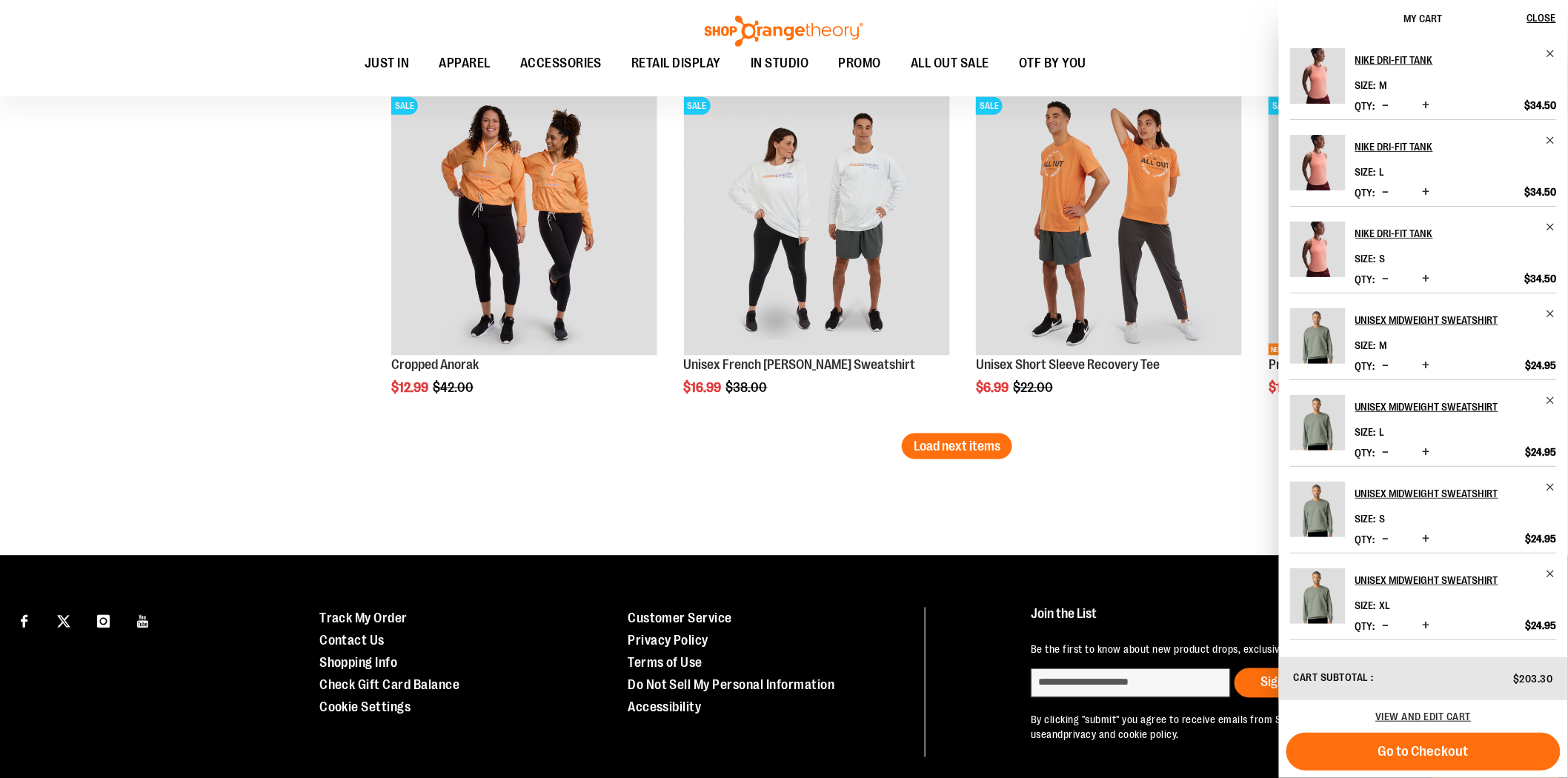
scroll to position [3047, 0]
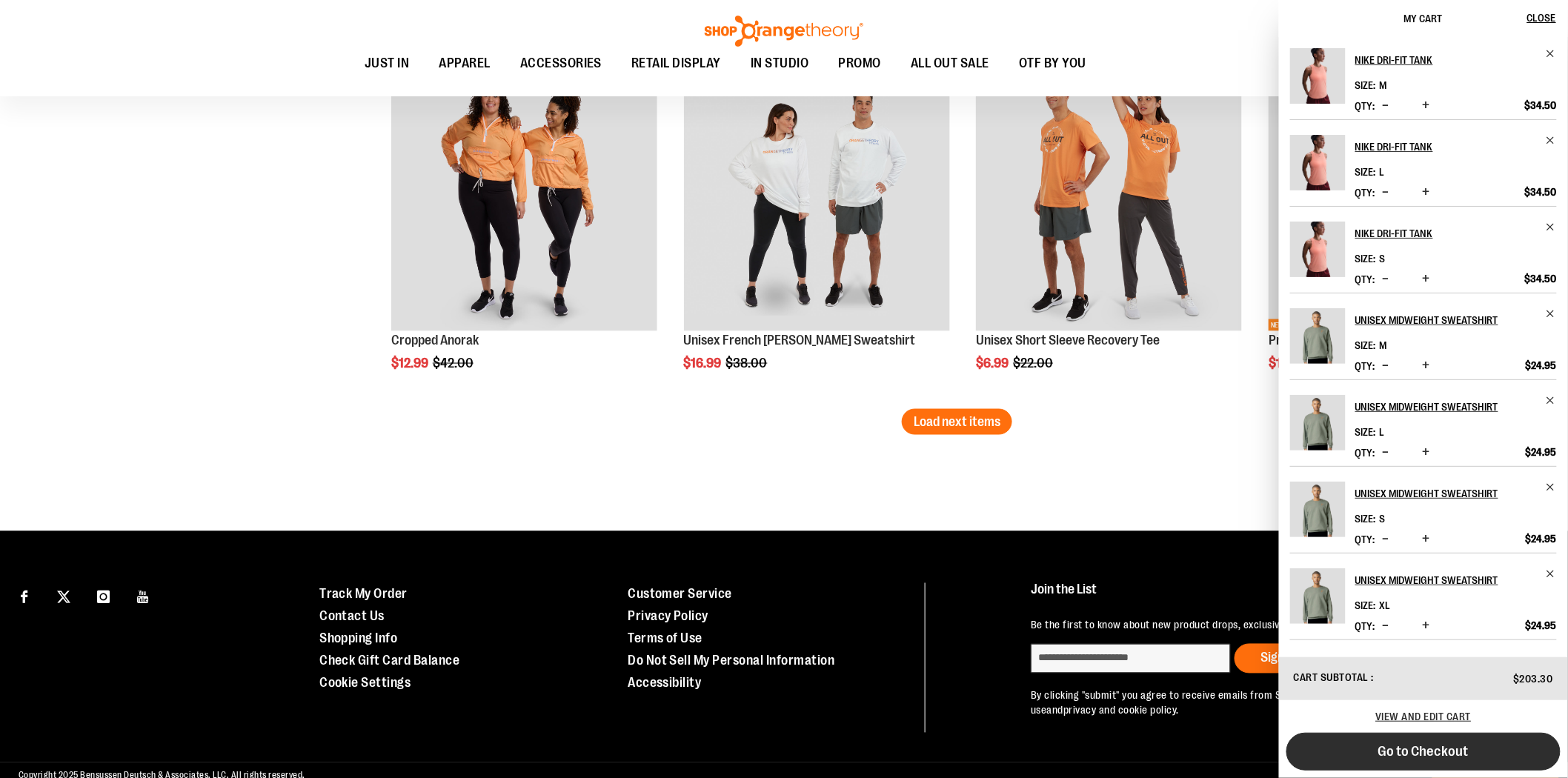
click at [1485, 747] on button "Go to Checkout" at bounding box center [1424, 752] width 274 height 38
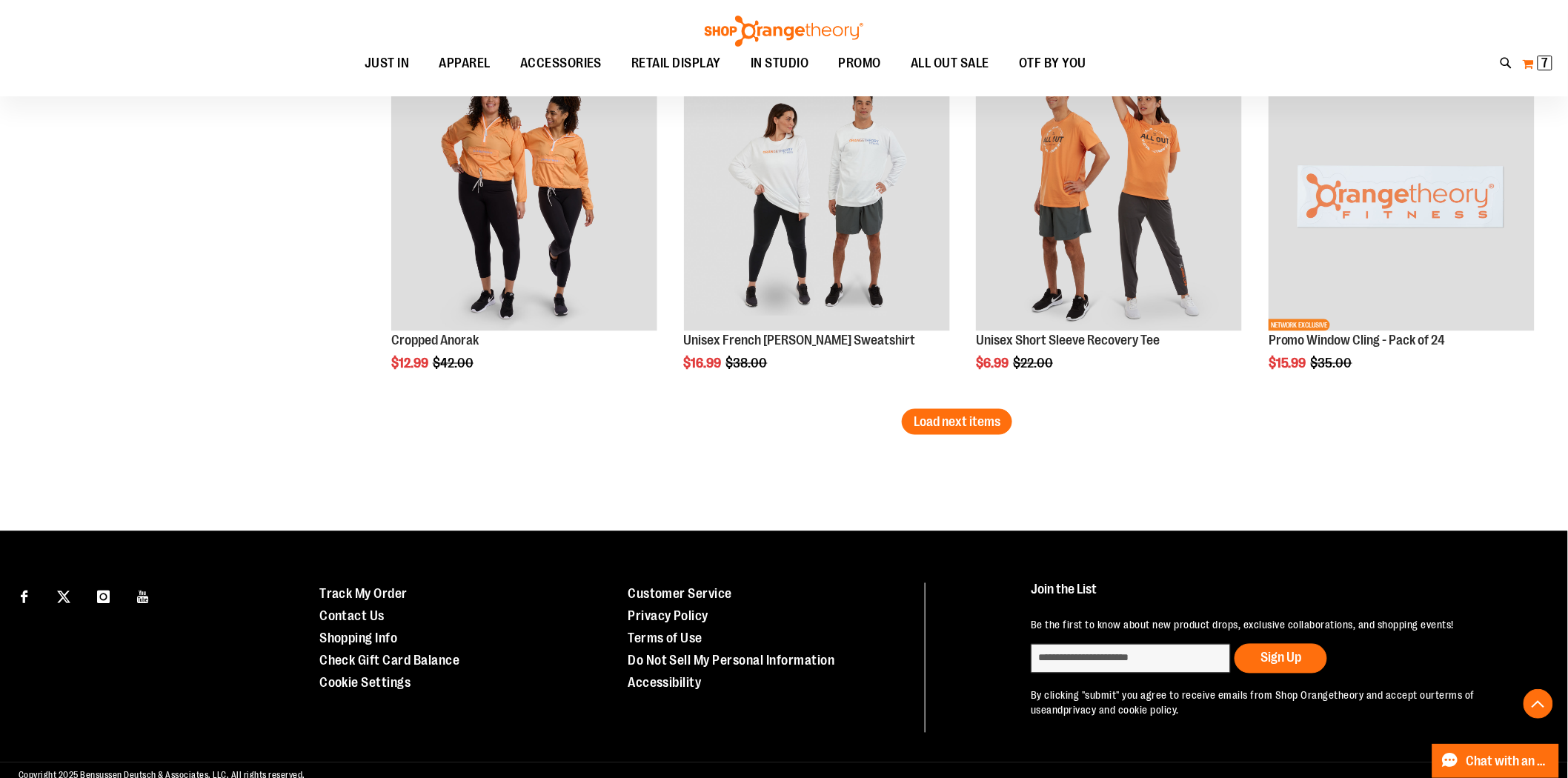
click at [1531, 63] on button "My Cart 7 7 items" at bounding box center [1538, 63] width 31 height 23
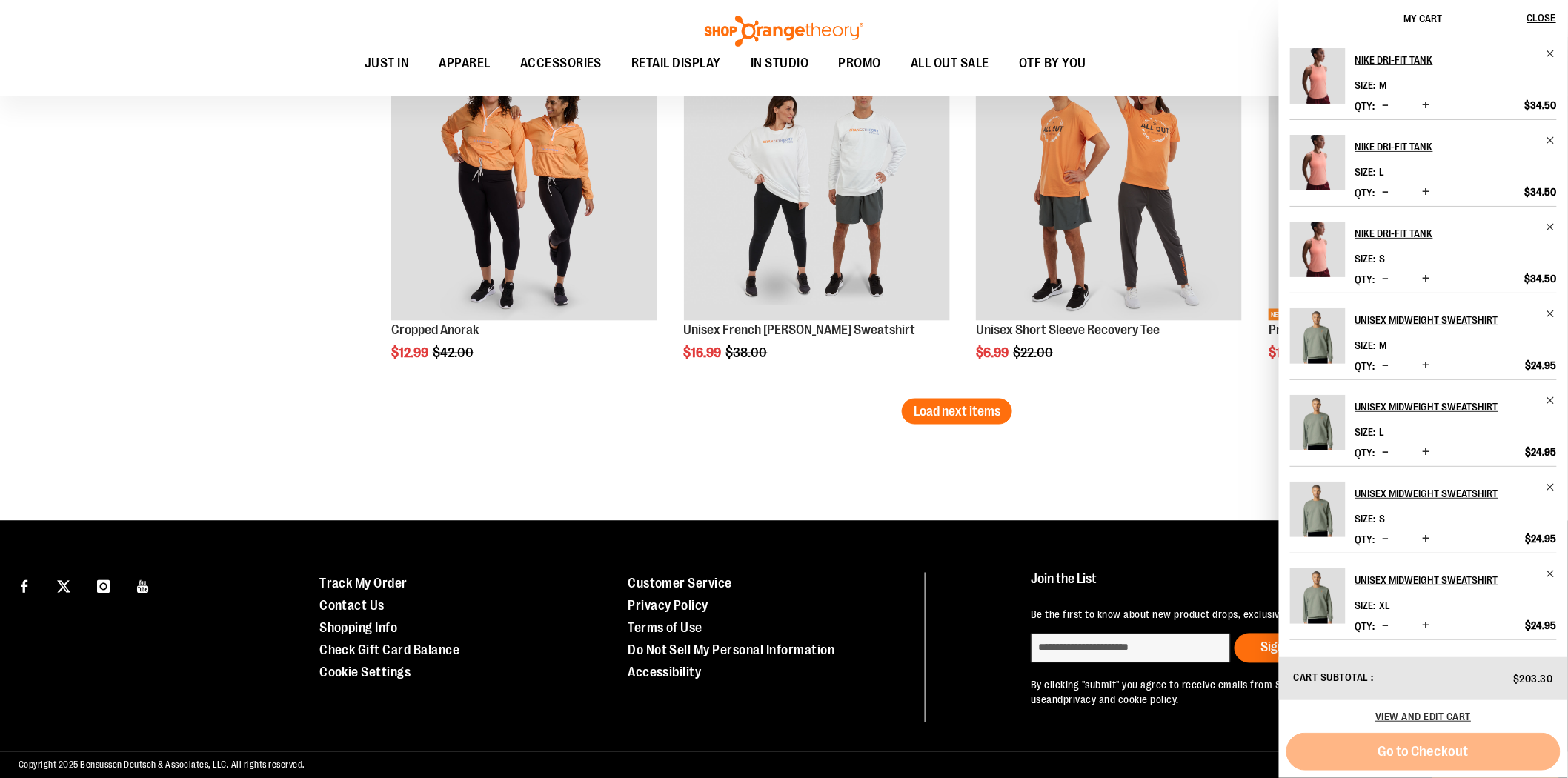
scroll to position [3076, 0]
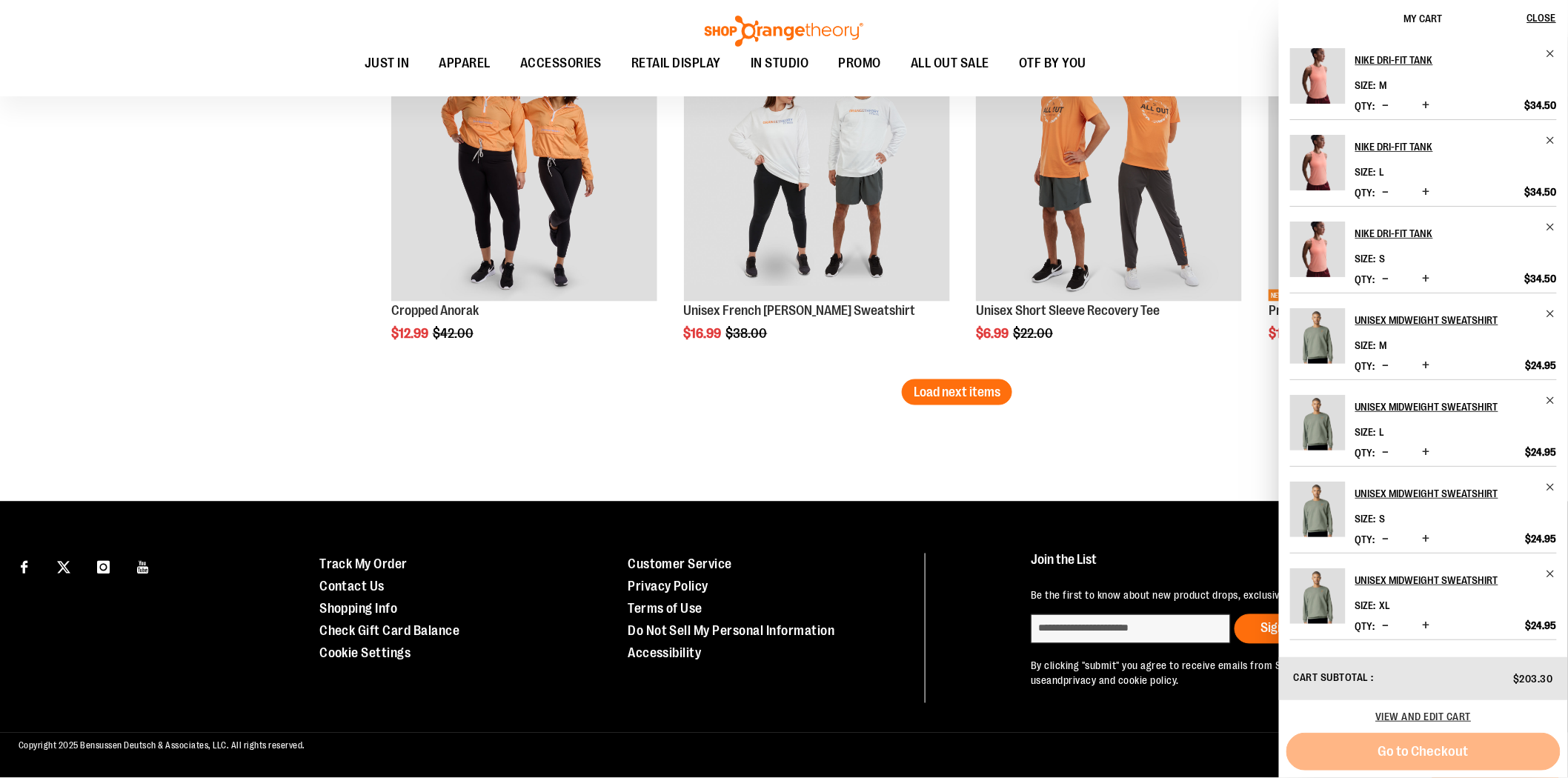
click at [1432, 761] on div "Go to Checkout" at bounding box center [1424, 752] width 274 height 38
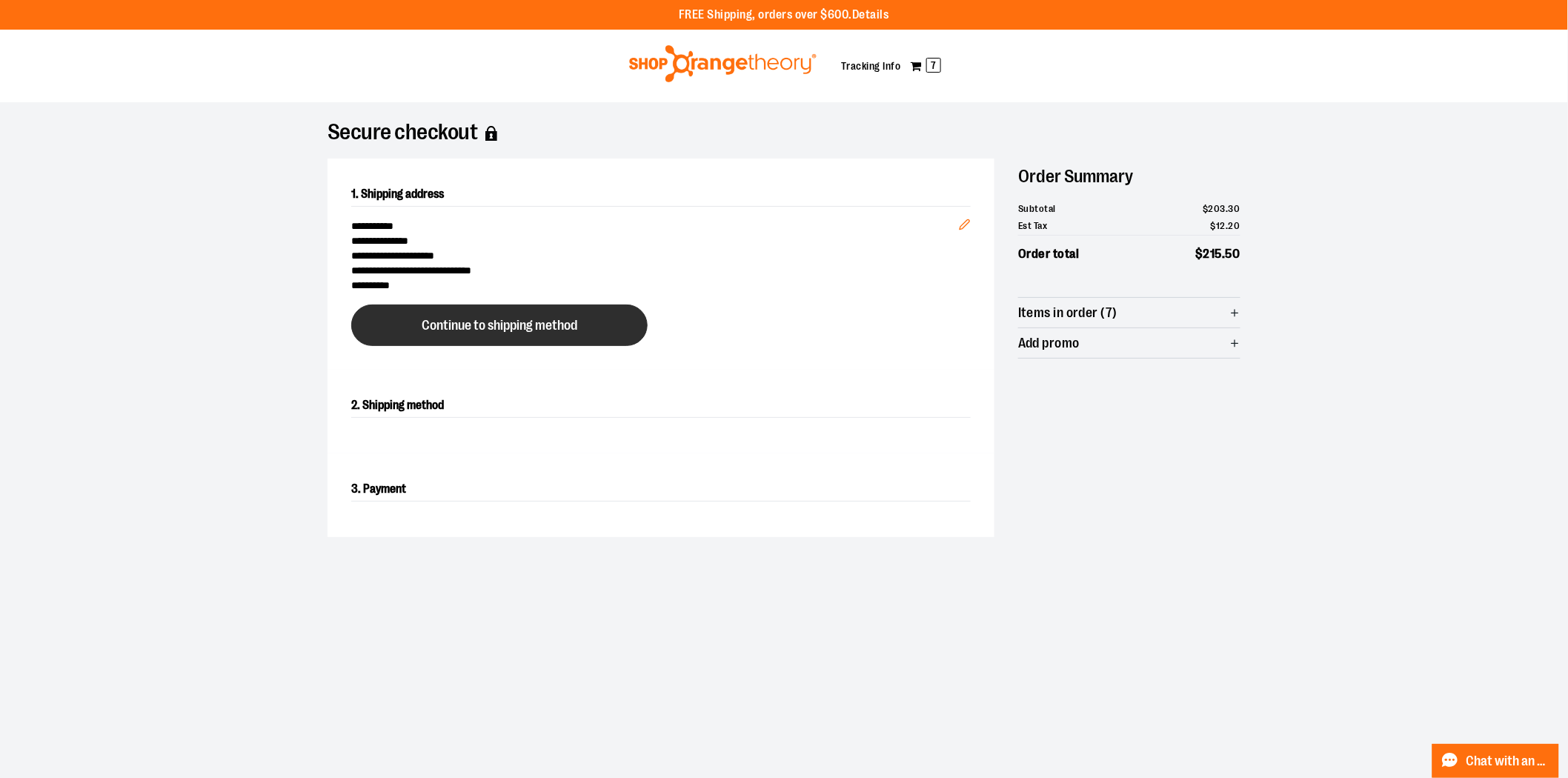
click at [518, 327] on span "Continue to shipping method" at bounding box center [499, 325] width 155 height 14
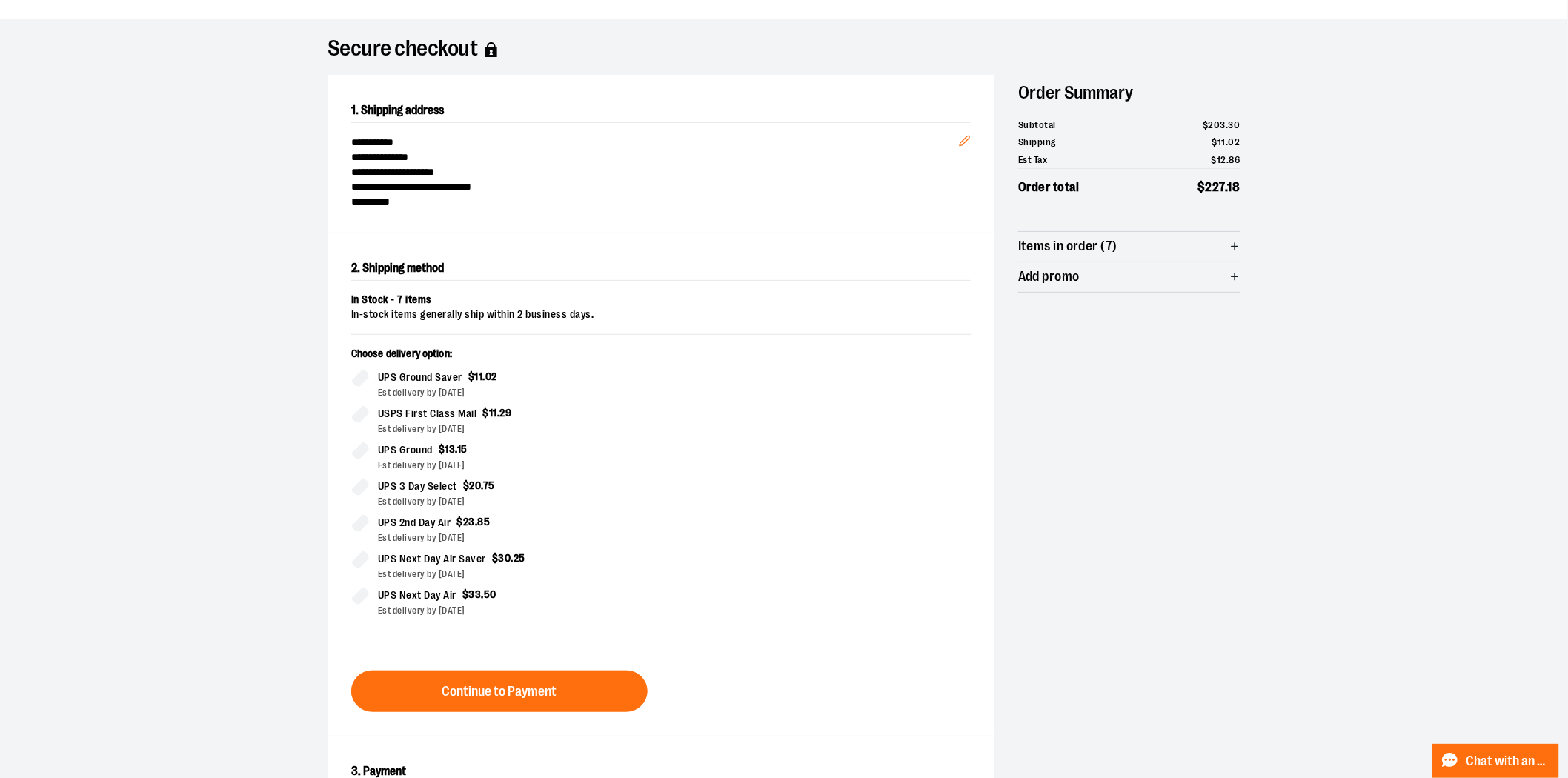
scroll to position [253, 0]
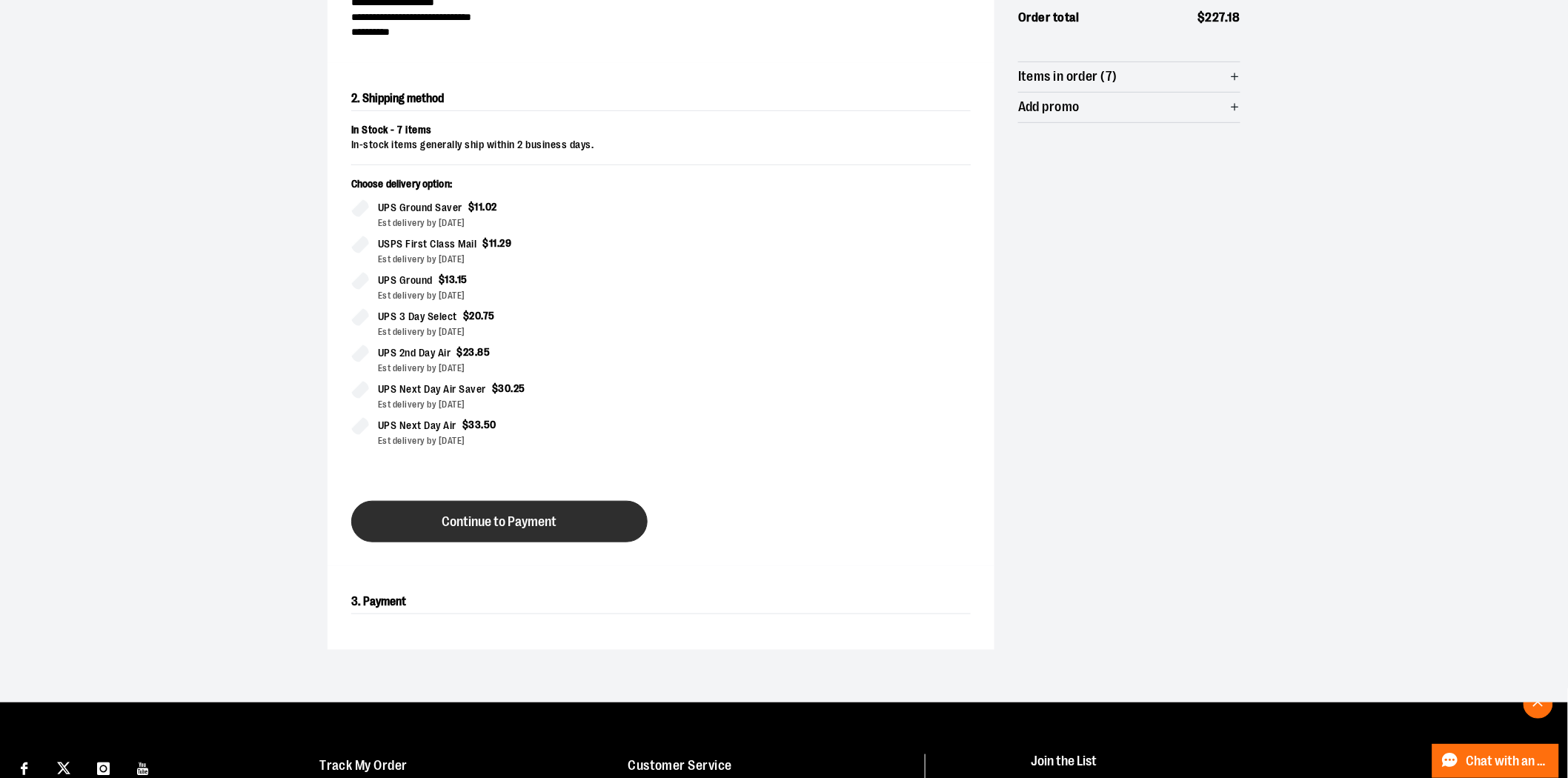
click at [509, 521] on span "Continue to Payment" at bounding box center [500, 522] width 114 height 14
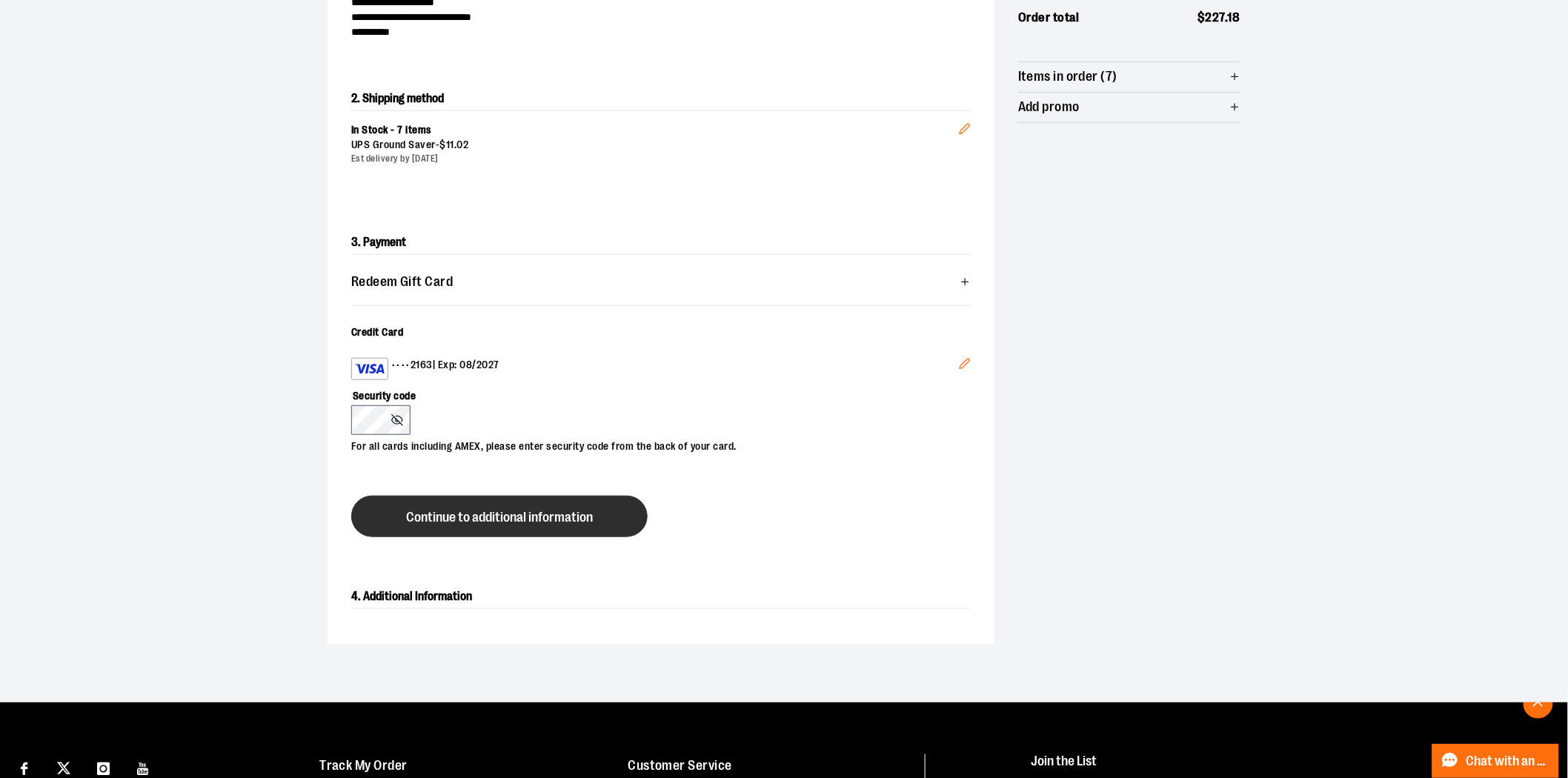
click at [521, 512] on span "Continue to additional information" at bounding box center [499, 518] width 186 height 14
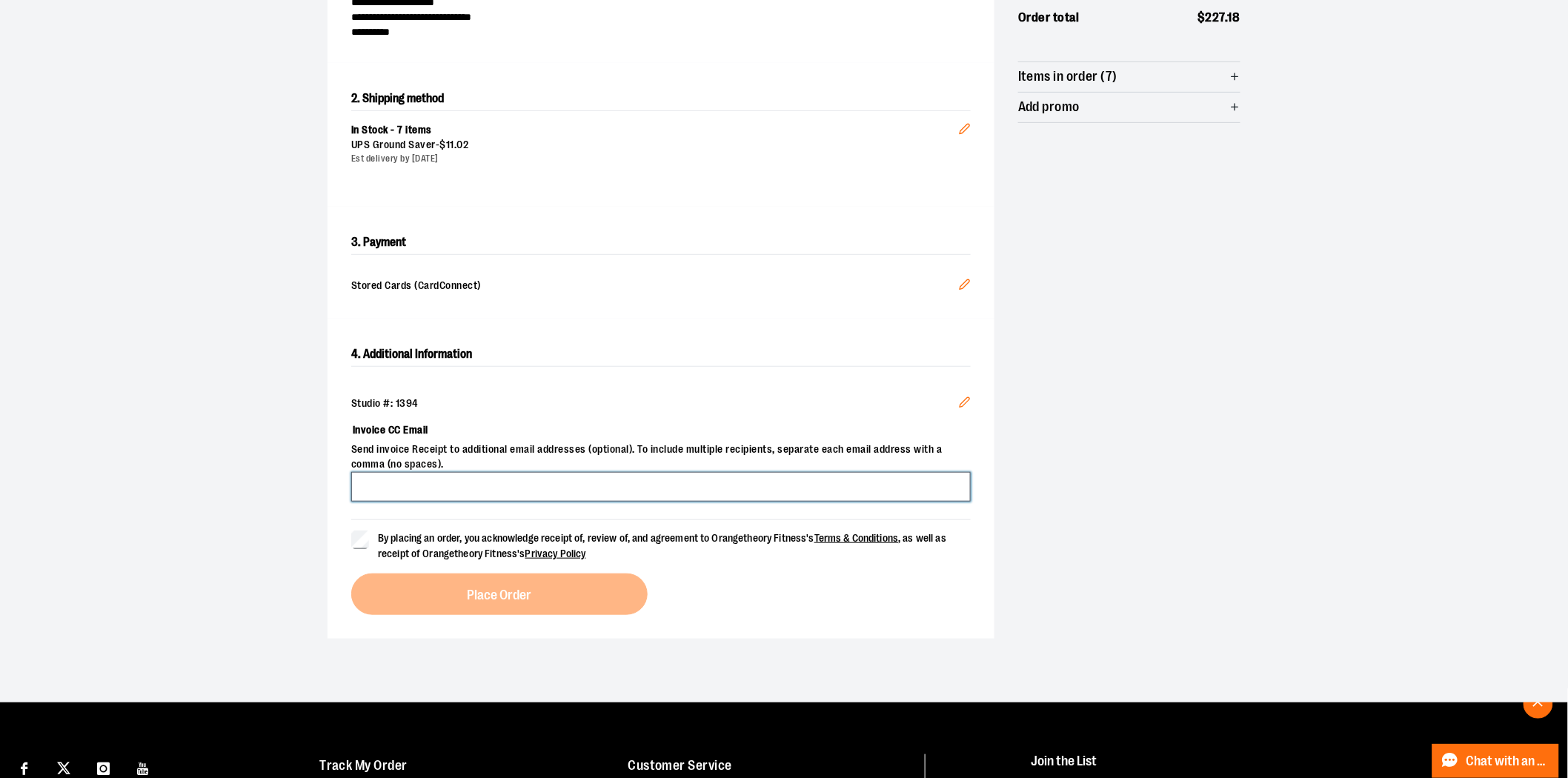
click at [580, 480] on input "Invoice CC Email" at bounding box center [661, 487] width 619 height 29
type input "**********"
click at [395, 543] on span "By placing an order, you acknowledge receipt of, review of, and agreement to Or…" at bounding box center [662, 546] width 568 height 28
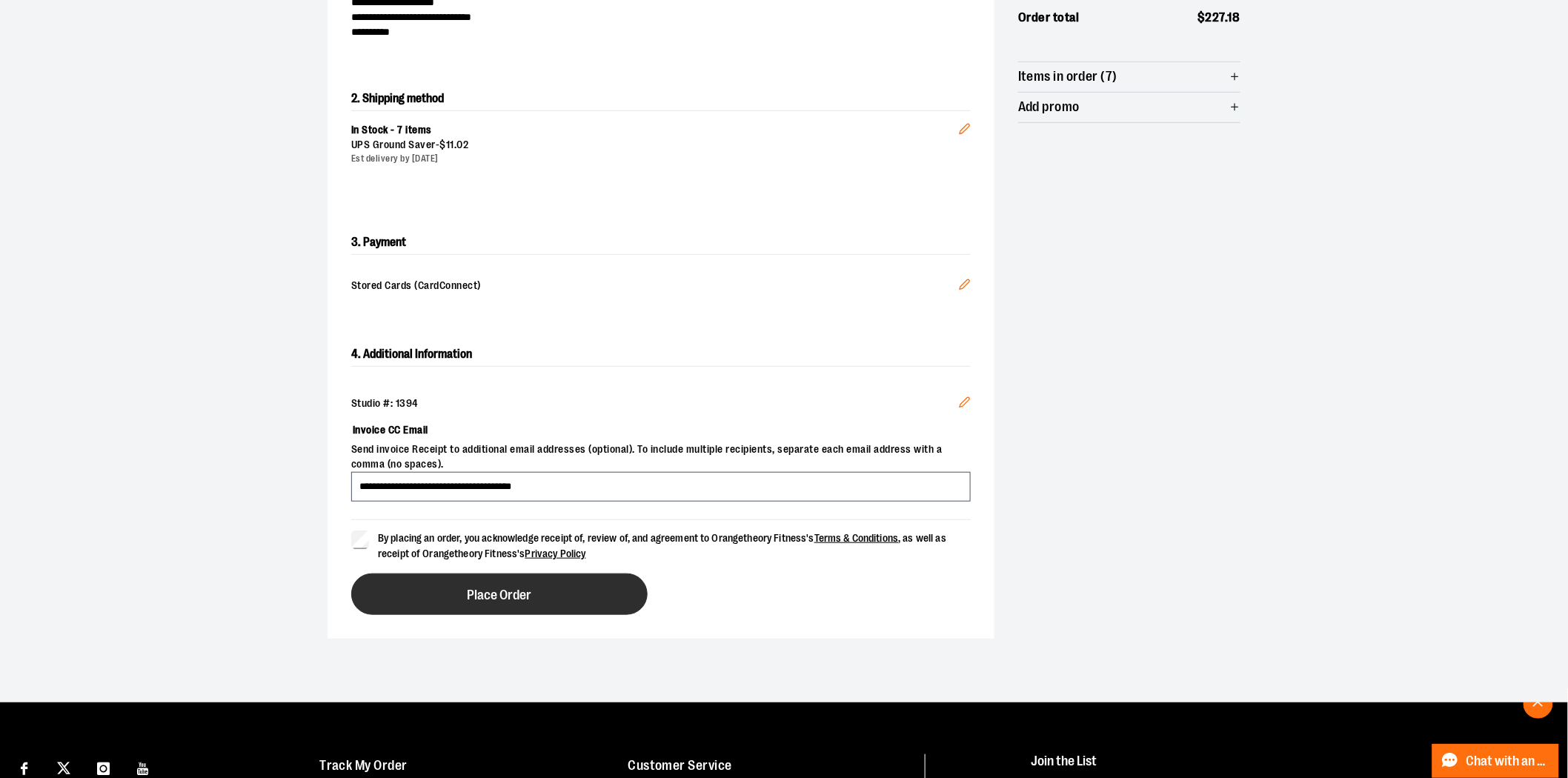
click at [467, 594] on span "Place Order" at bounding box center [500, 596] width 64 height 14
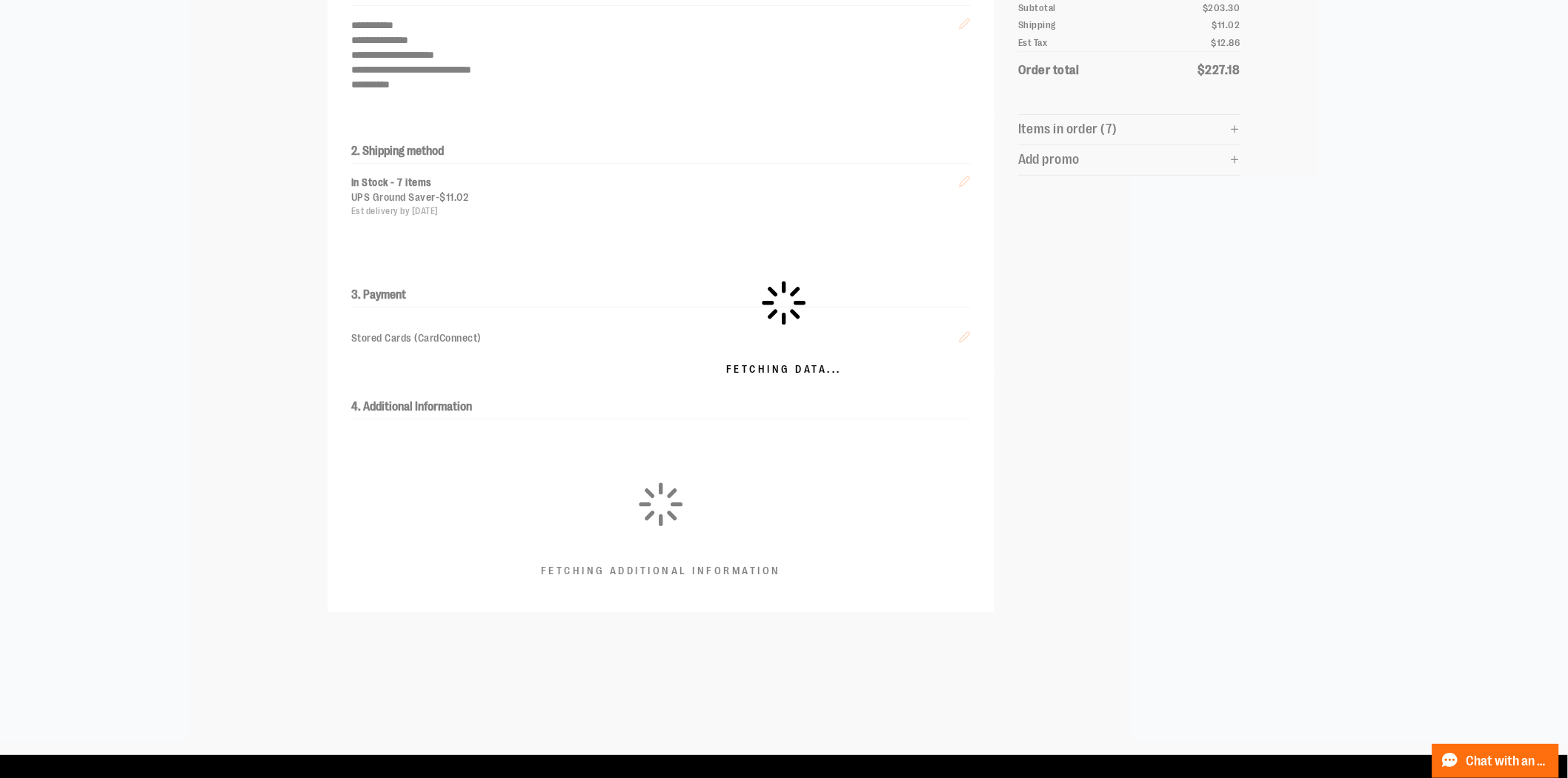
scroll to position [171, 0]
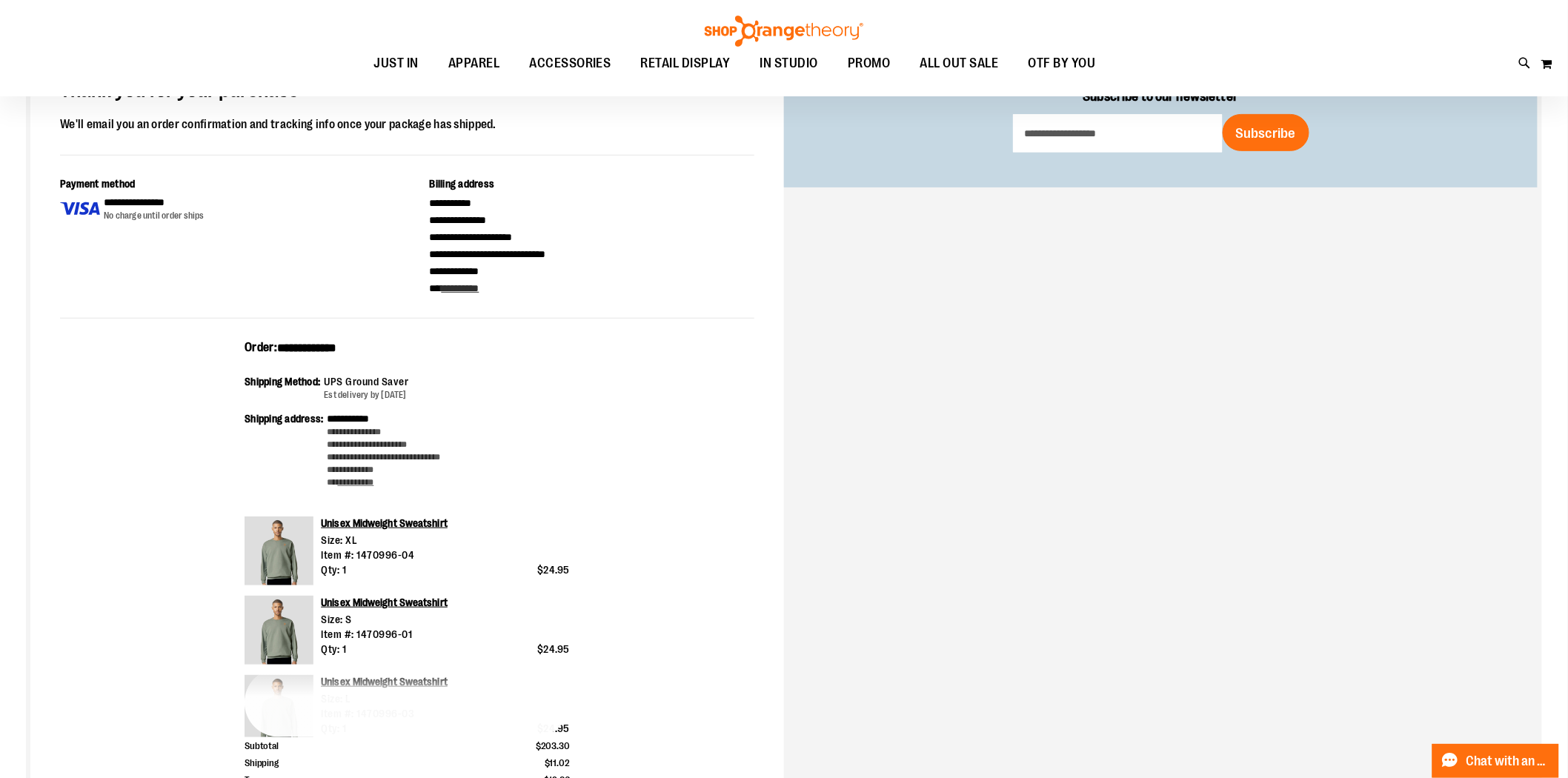
scroll to position [329, 0]
